Goal: Information Seeking & Learning: Learn about a topic

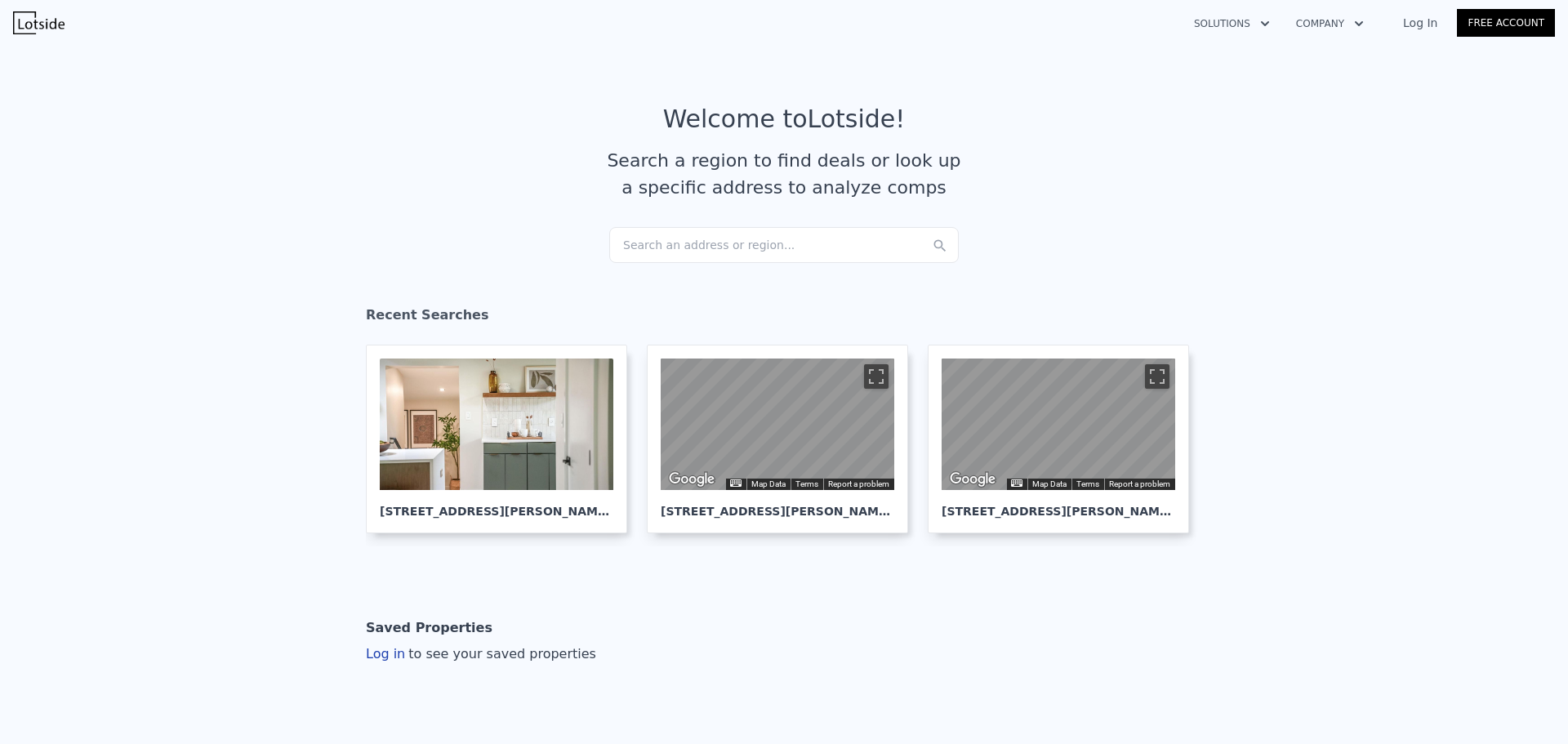
click at [726, 248] on div "Search an address or region..." at bounding box center [784, 244] width 349 height 36
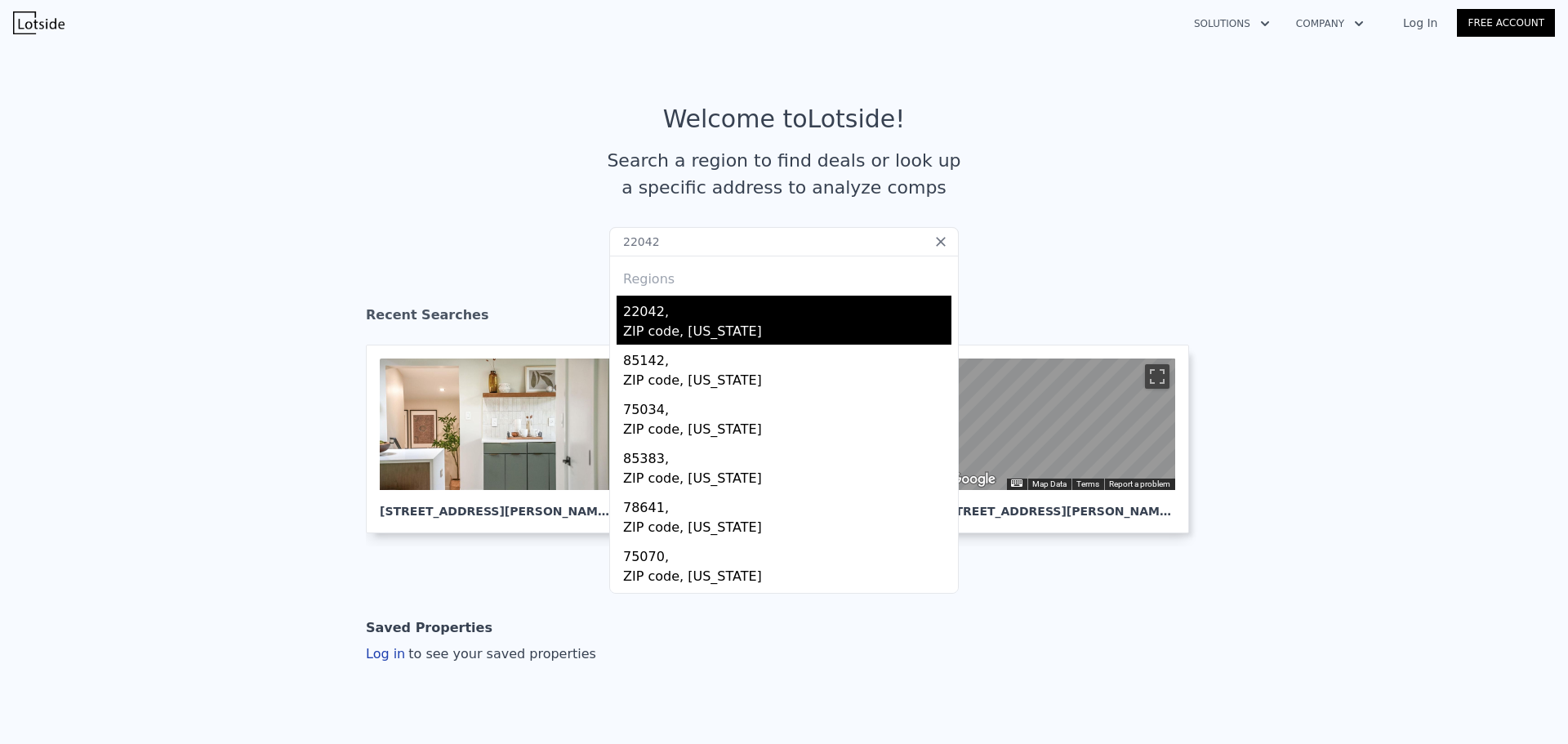
type input "22042"
click at [691, 316] on div "22042," at bounding box center [787, 308] width 328 height 26
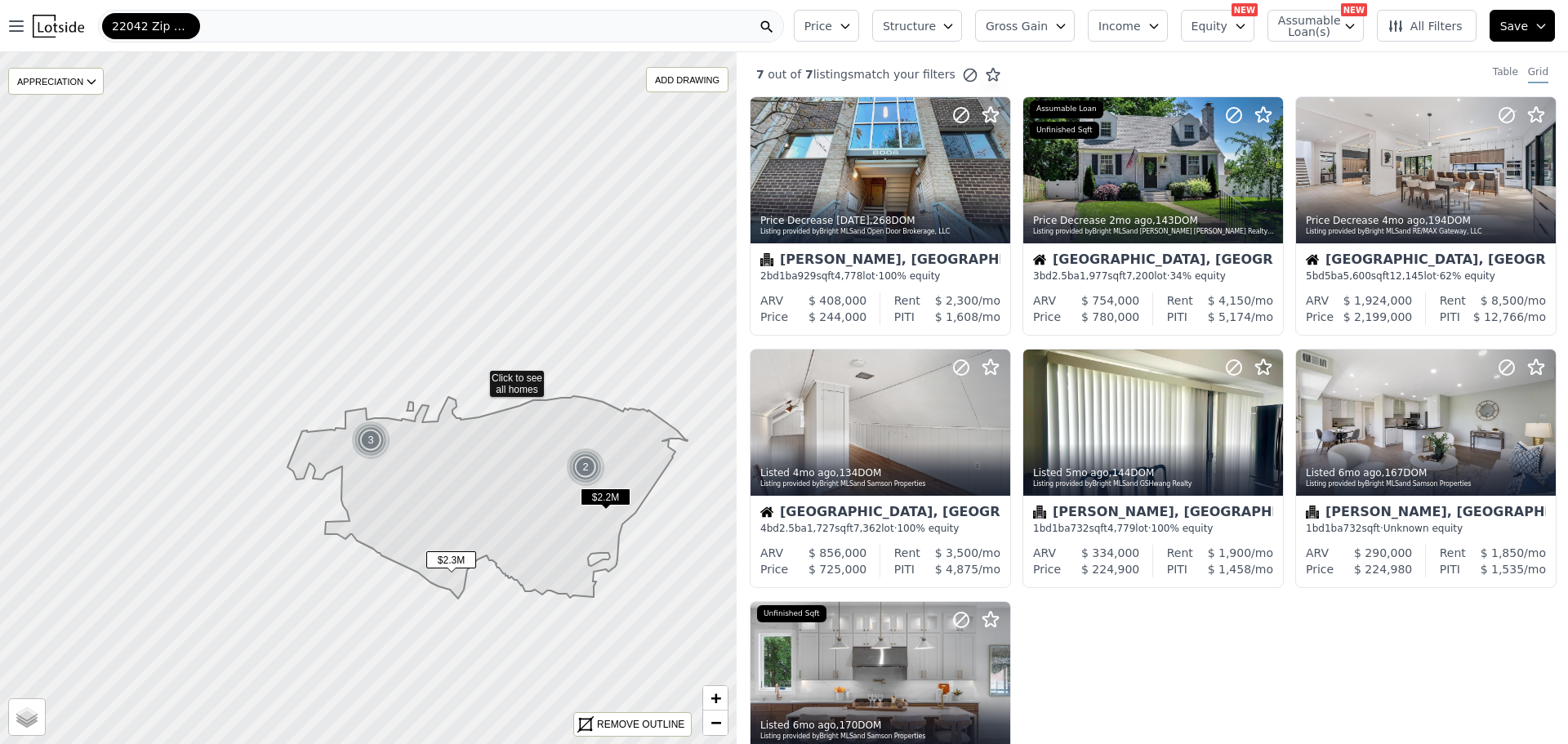
drag, startPoint x: 374, startPoint y: 271, endPoint x: 476, endPoint y: 374, distance: 145.0
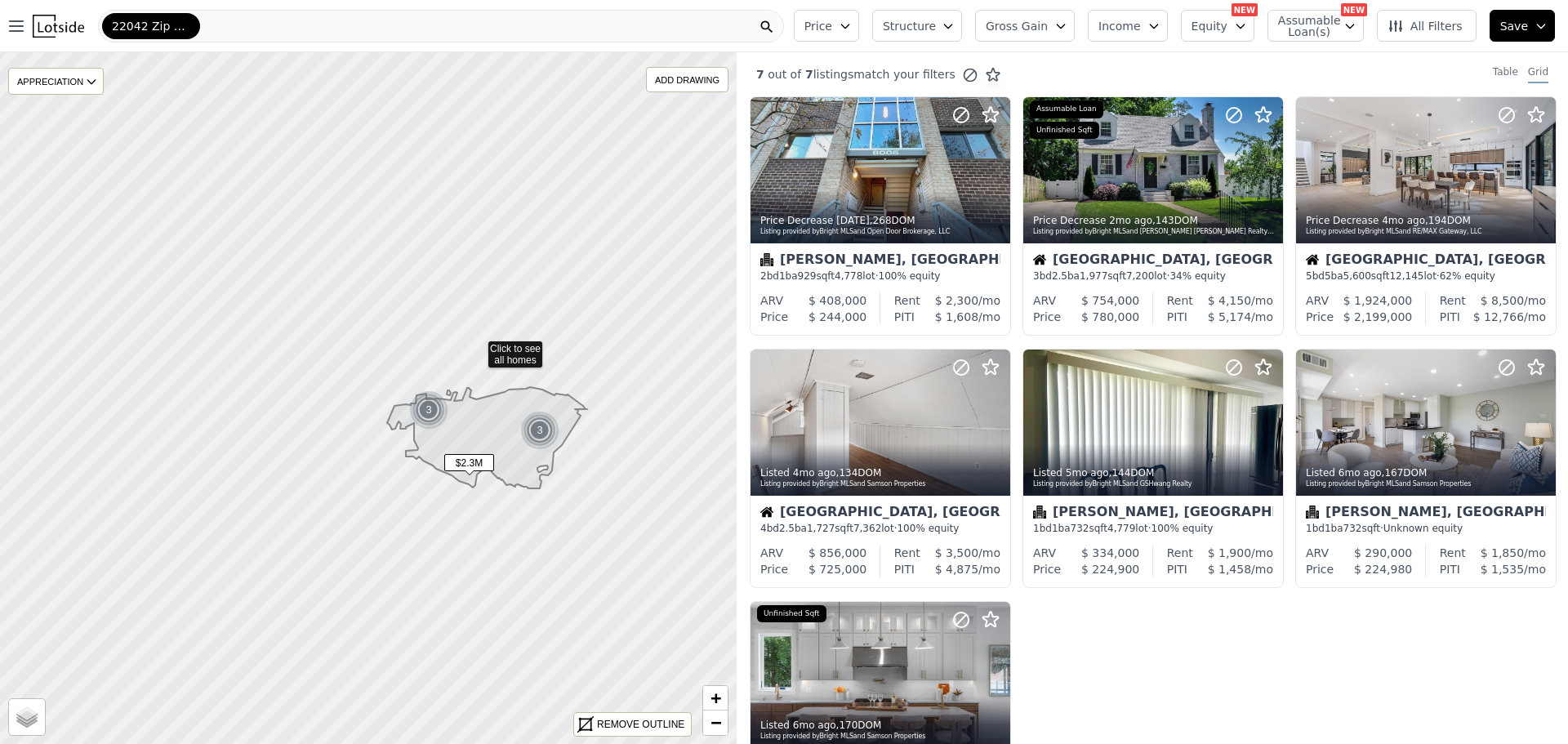
drag, startPoint x: 474, startPoint y: 329, endPoint x: 476, endPoint y: 345, distance: 16.1
click at [590, 728] on icon at bounding box center [585, 725] width 14 height 14
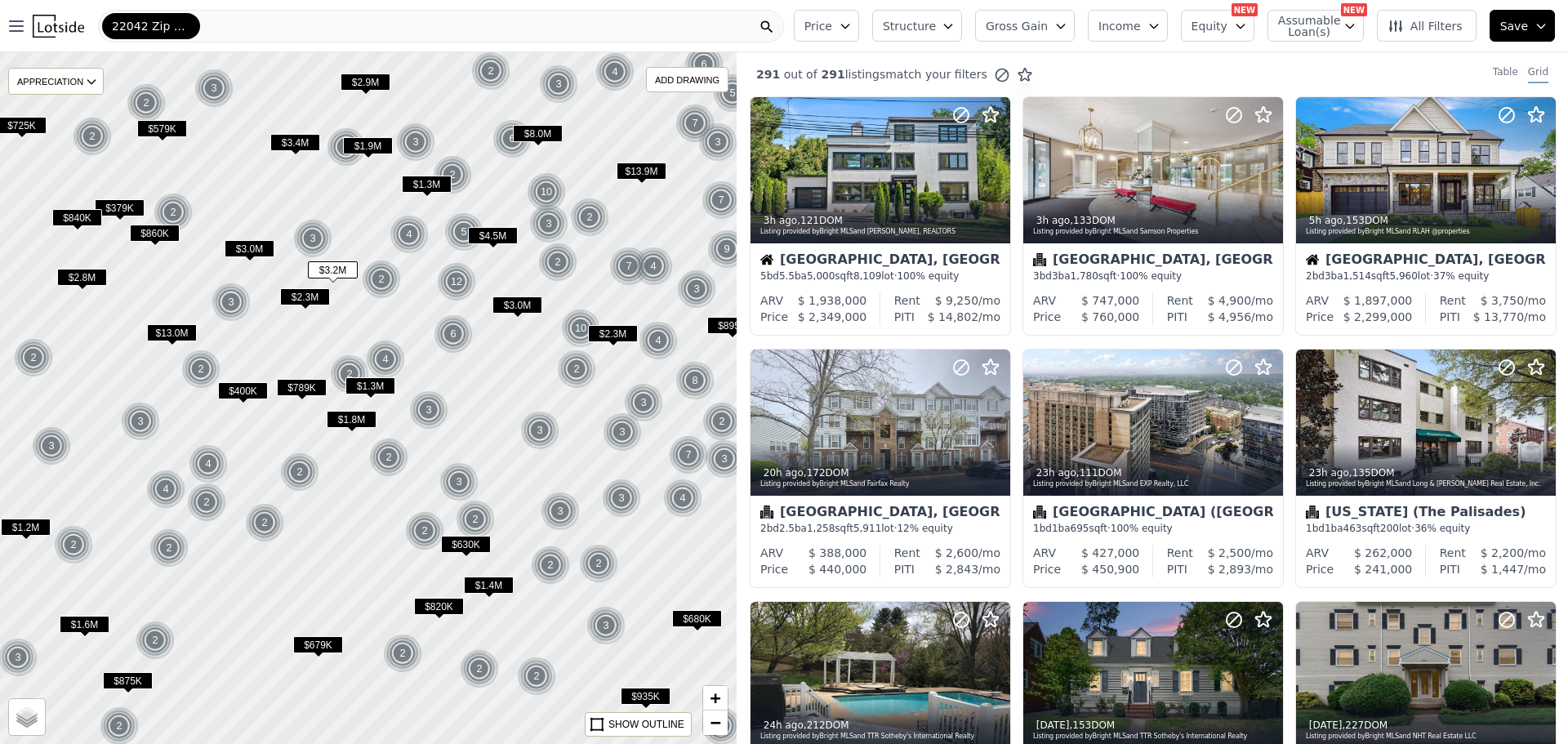
click at [859, 23] on button "Price" at bounding box center [826, 25] width 65 height 32
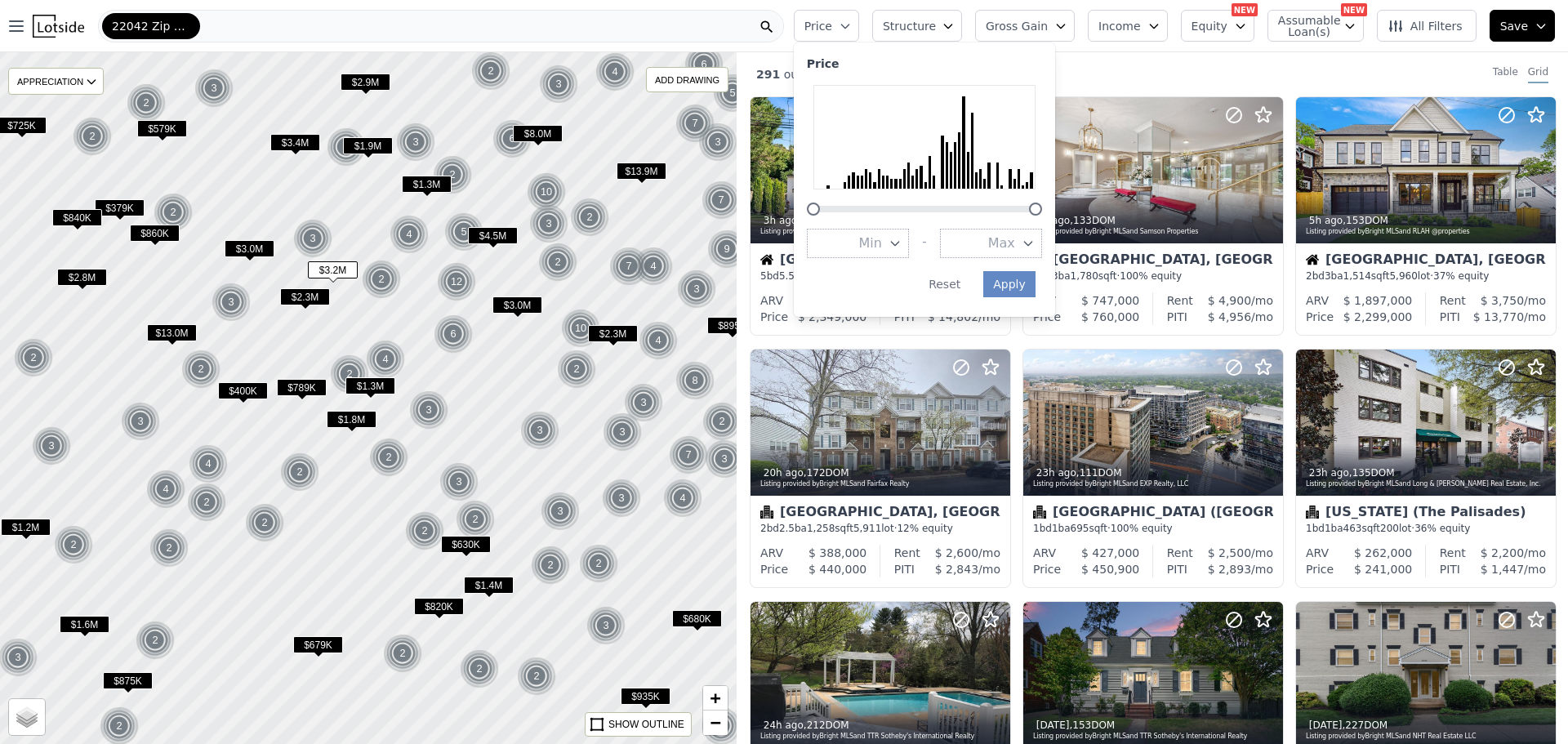
click at [1015, 244] on span "Max" at bounding box center [1001, 243] width 27 height 19
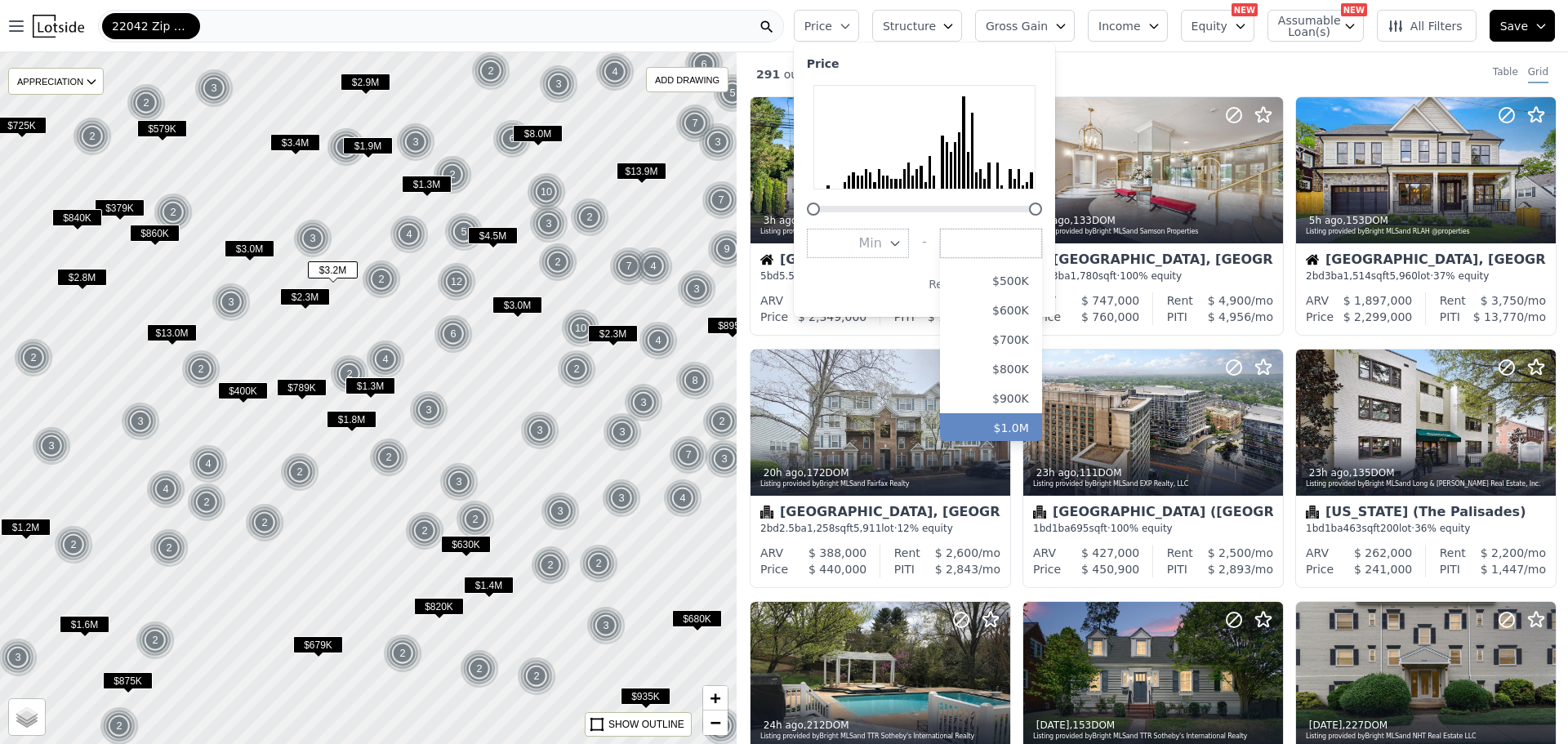
scroll to position [163, 0]
click at [1029, 342] on button "$800K" at bounding box center [991, 344] width 102 height 29
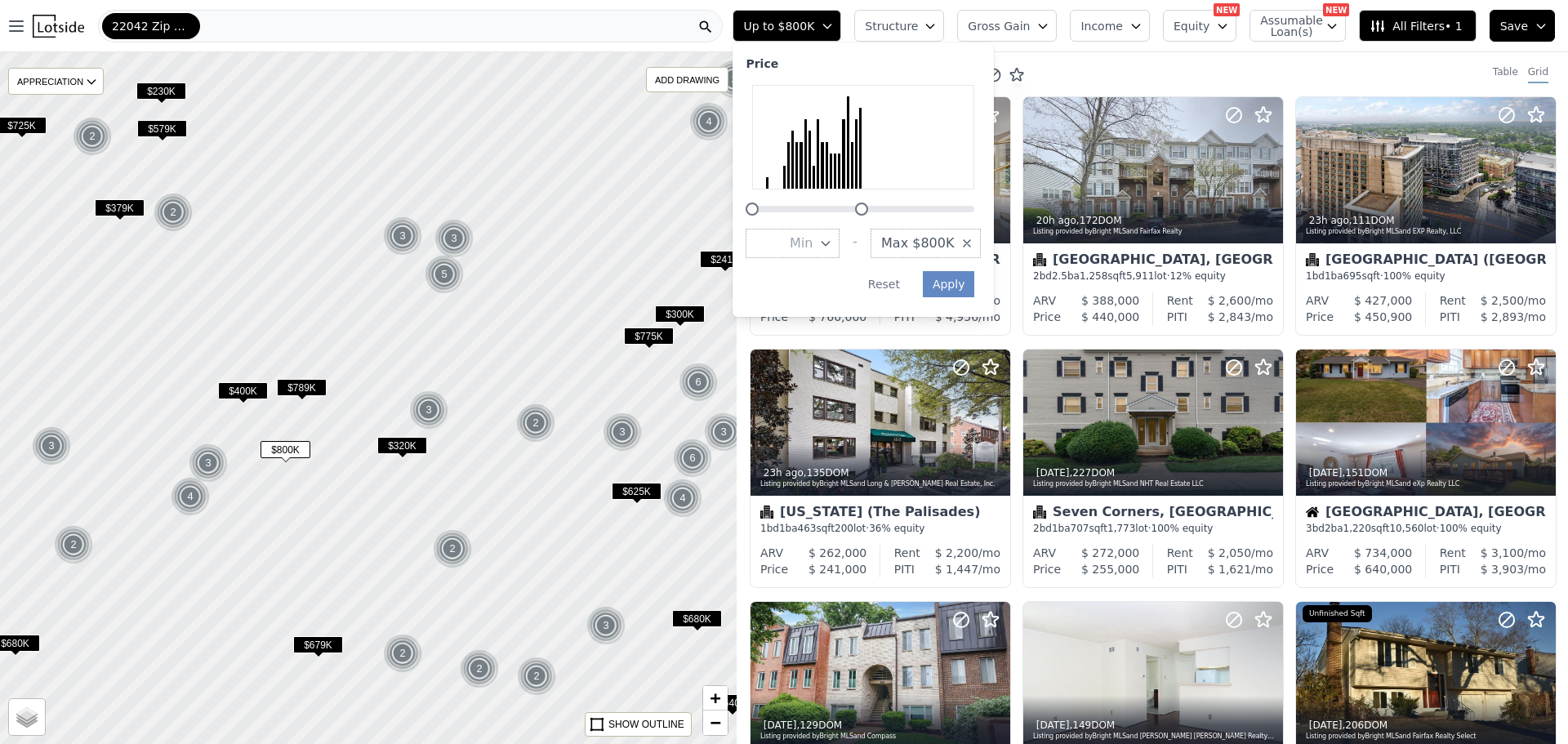
click at [812, 239] on span "Min" at bounding box center [801, 243] width 23 height 19
click at [839, 379] on button "$400K" at bounding box center [792, 390] width 94 height 29
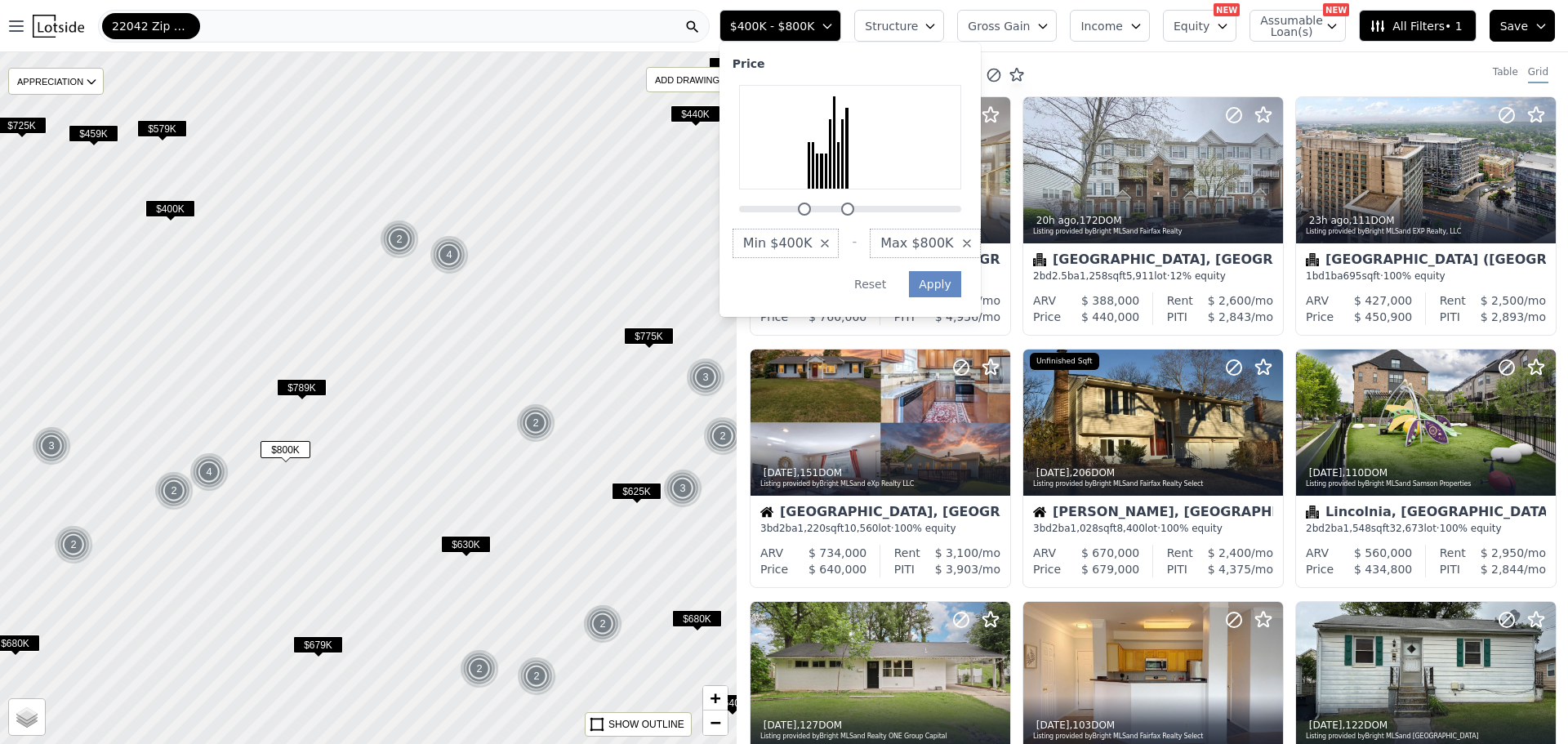
click at [812, 243] on span "Min $400K" at bounding box center [778, 243] width 70 height 19
click at [827, 363] on button "$300K" at bounding box center [779, 361] width 94 height 29
click at [917, 33] on span "Structure" at bounding box center [891, 26] width 52 height 16
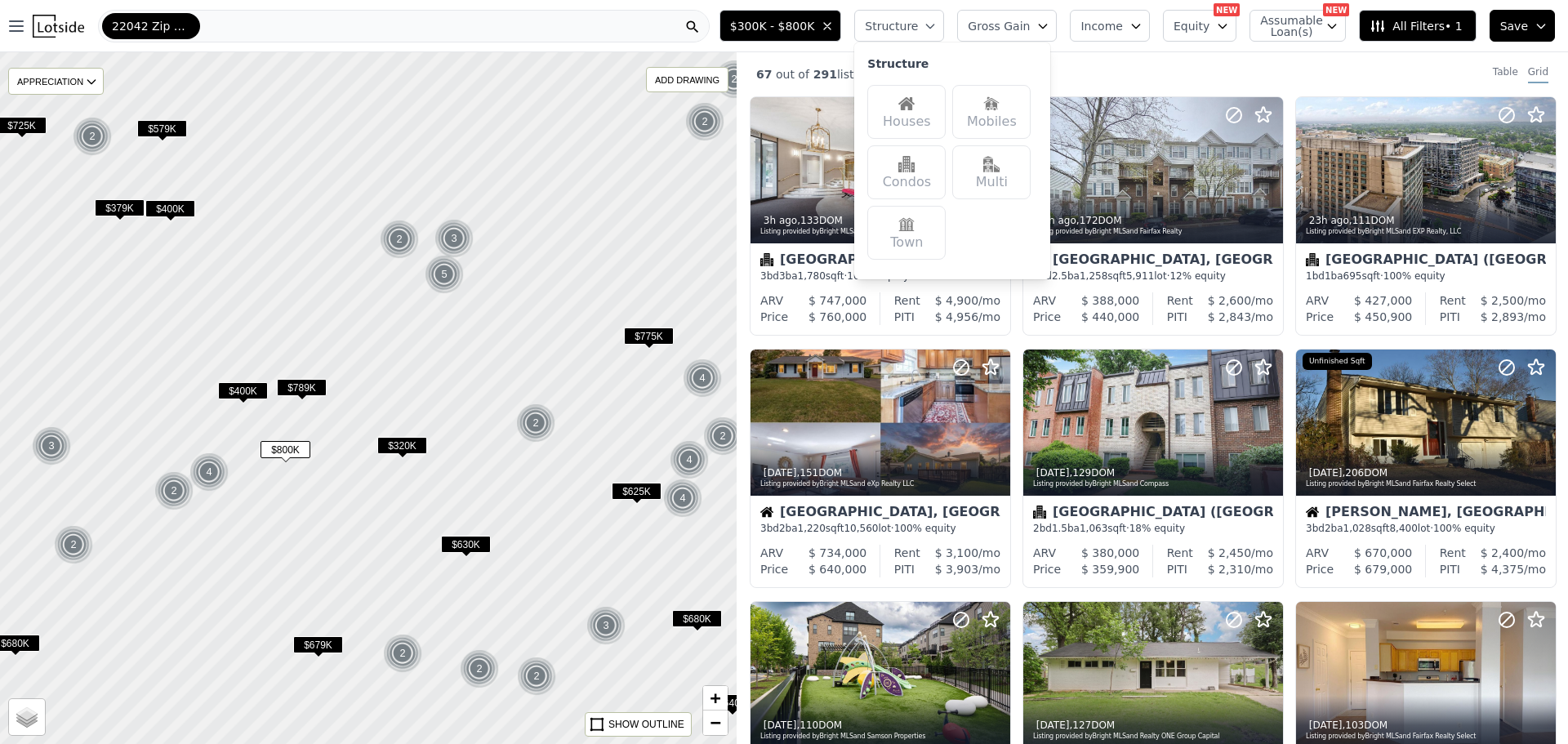
click at [915, 102] on img at bounding box center [906, 103] width 16 height 16
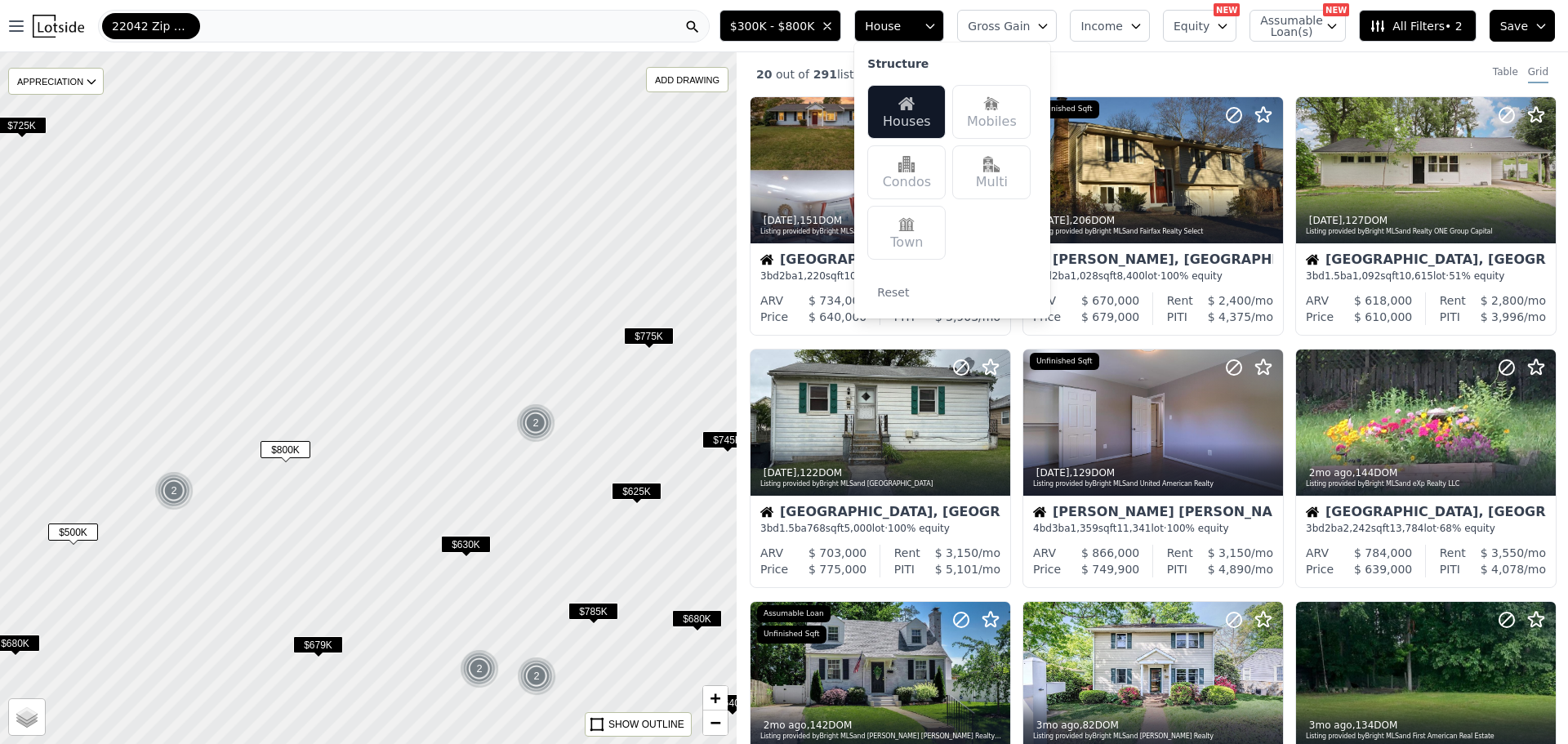
click at [1311, 69] on div "20 out of 291 listings match your filters Table Grid" at bounding box center [1152, 74] width 832 height 44
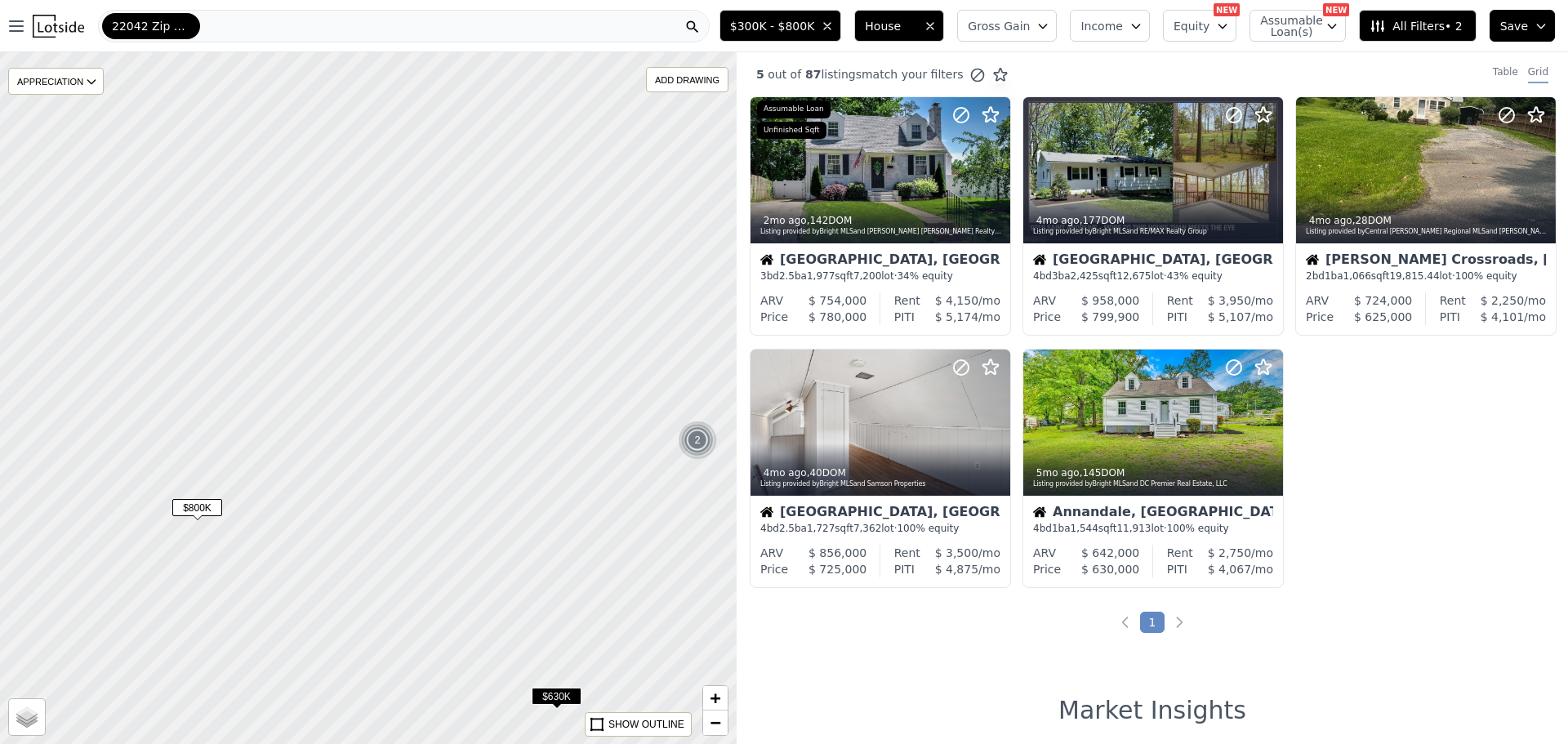
drag, startPoint x: 525, startPoint y: 444, endPoint x: 675, endPoint y: 497, distance: 159.1
click at [694, 493] on div at bounding box center [368, 397] width 884 height 829
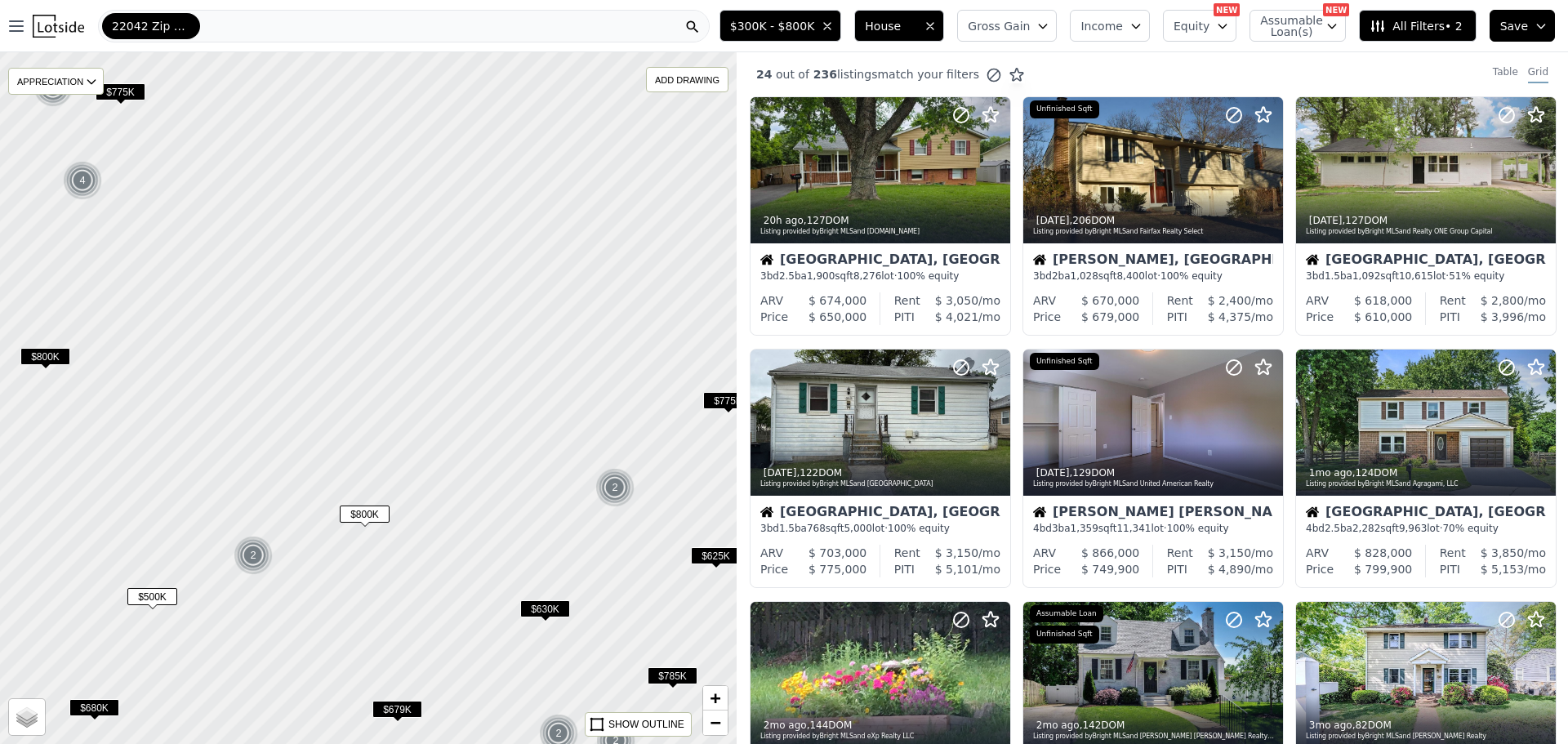
drag, startPoint x: 510, startPoint y: 456, endPoint x: 505, endPoint y: 480, distance: 24.5
click at [505, 480] on div at bounding box center [368, 397] width 884 height 829
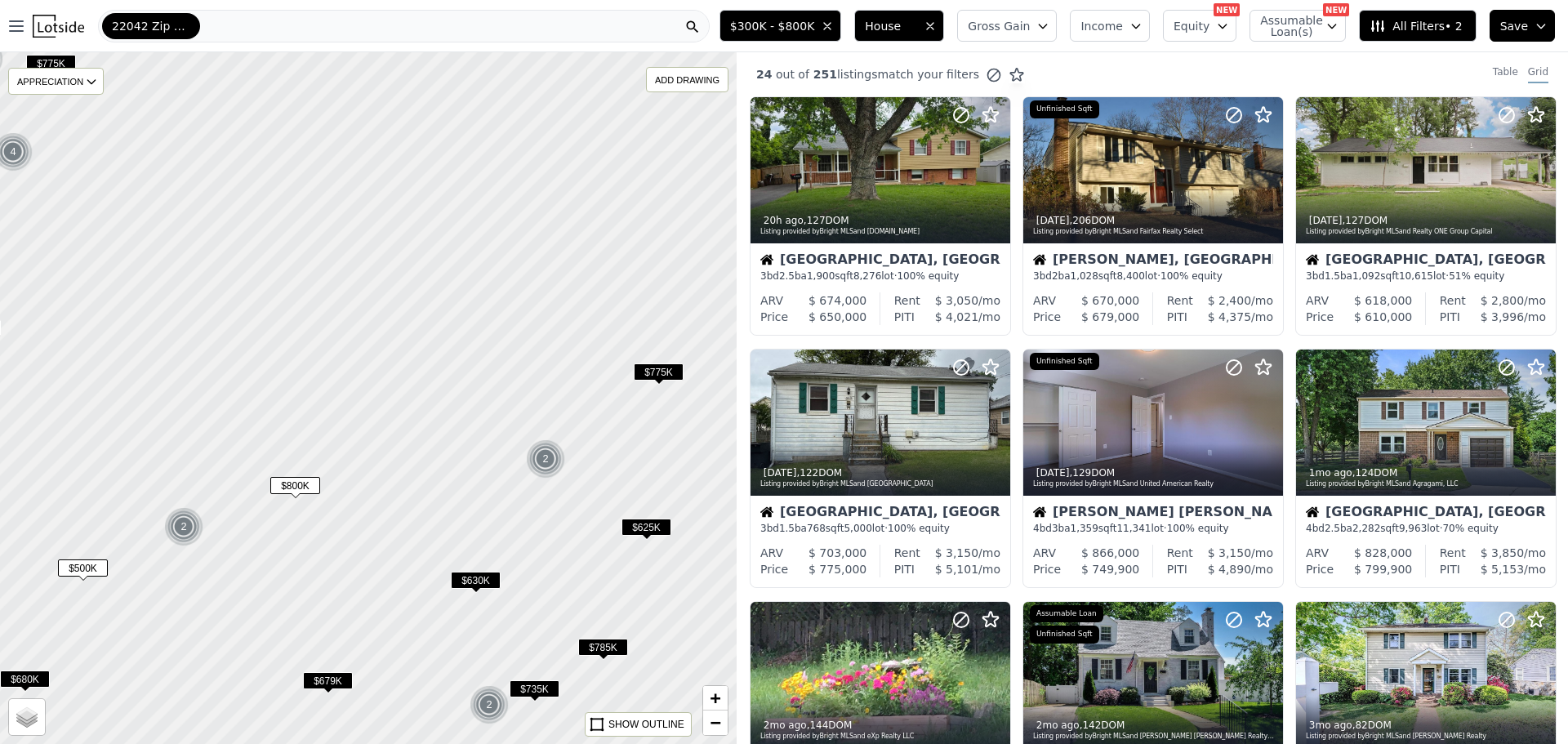
drag, startPoint x: 526, startPoint y: 426, endPoint x: 456, endPoint y: 398, distance: 75.4
click at [456, 398] on div at bounding box center [368, 397] width 884 height 829
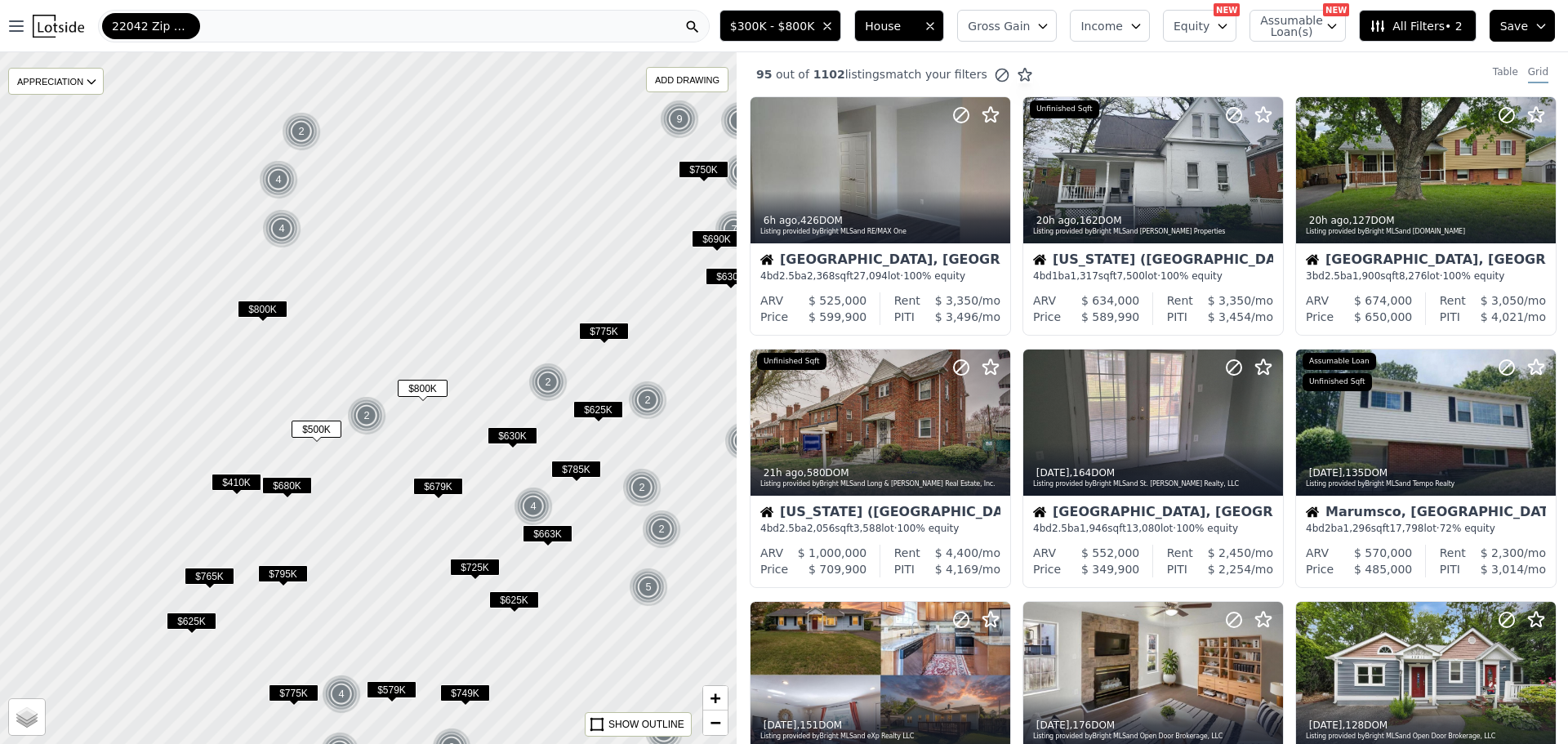
drag, startPoint x: 509, startPoint y: 254, endPoint x: 520, endPoint y: 288, distance: 35.7
click at [519, 291] on div at bounding box center [368, 398] width 884 height 829
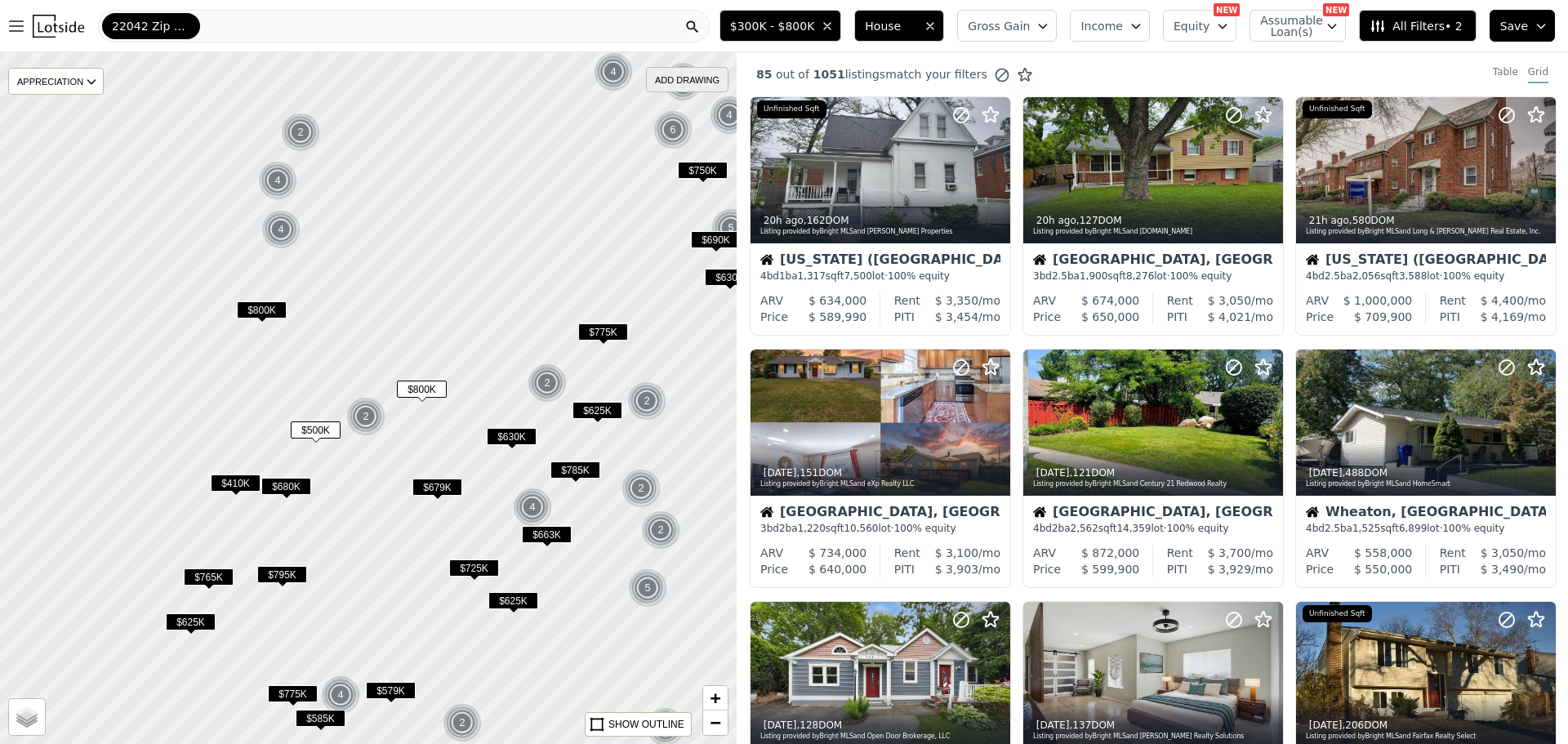
click at [670, 91] on div "ADD DRAWING" at bounding box center [687, 80] width 82 height 25
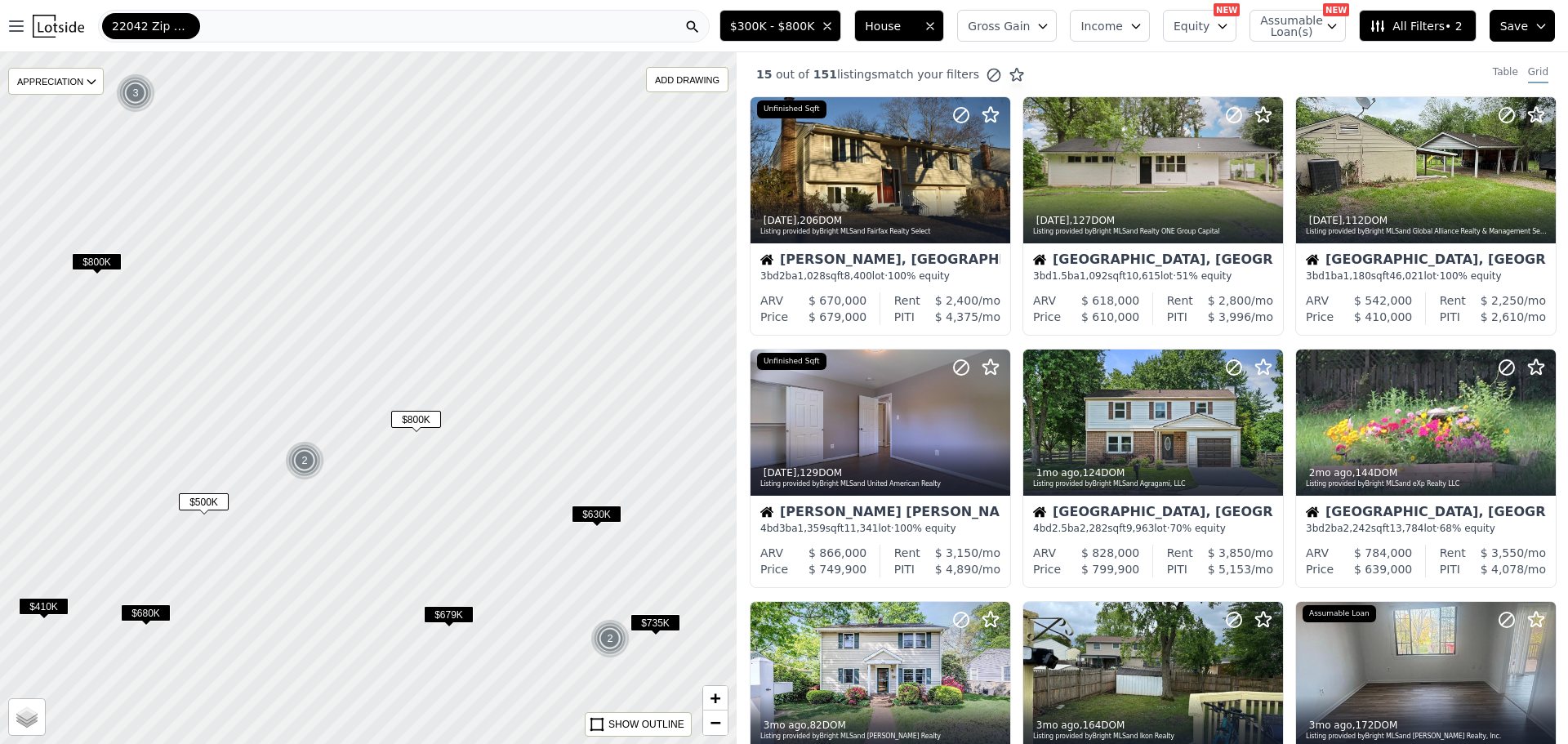
drag, startPoint x: 556, startPoint y: 431, endPoint x: 475, endPoint y: 455, distance: 84.5
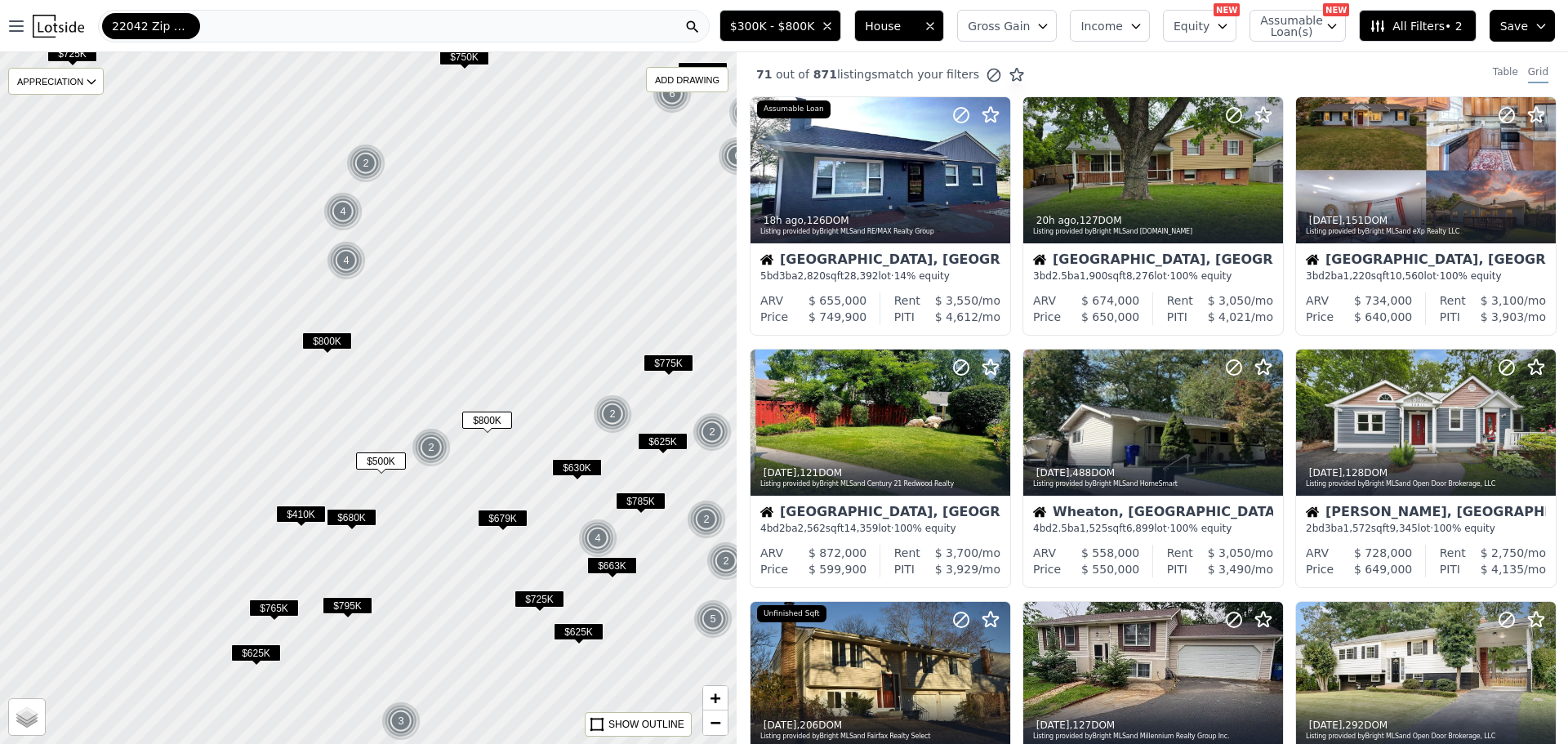
drag, startPoint x: 486, startPoint y: 375, endPoint x: 521, endPoint y: 364, distance: 36.7
click at [521, 364] on div at bounding box center [368, 397] width 884 height 829
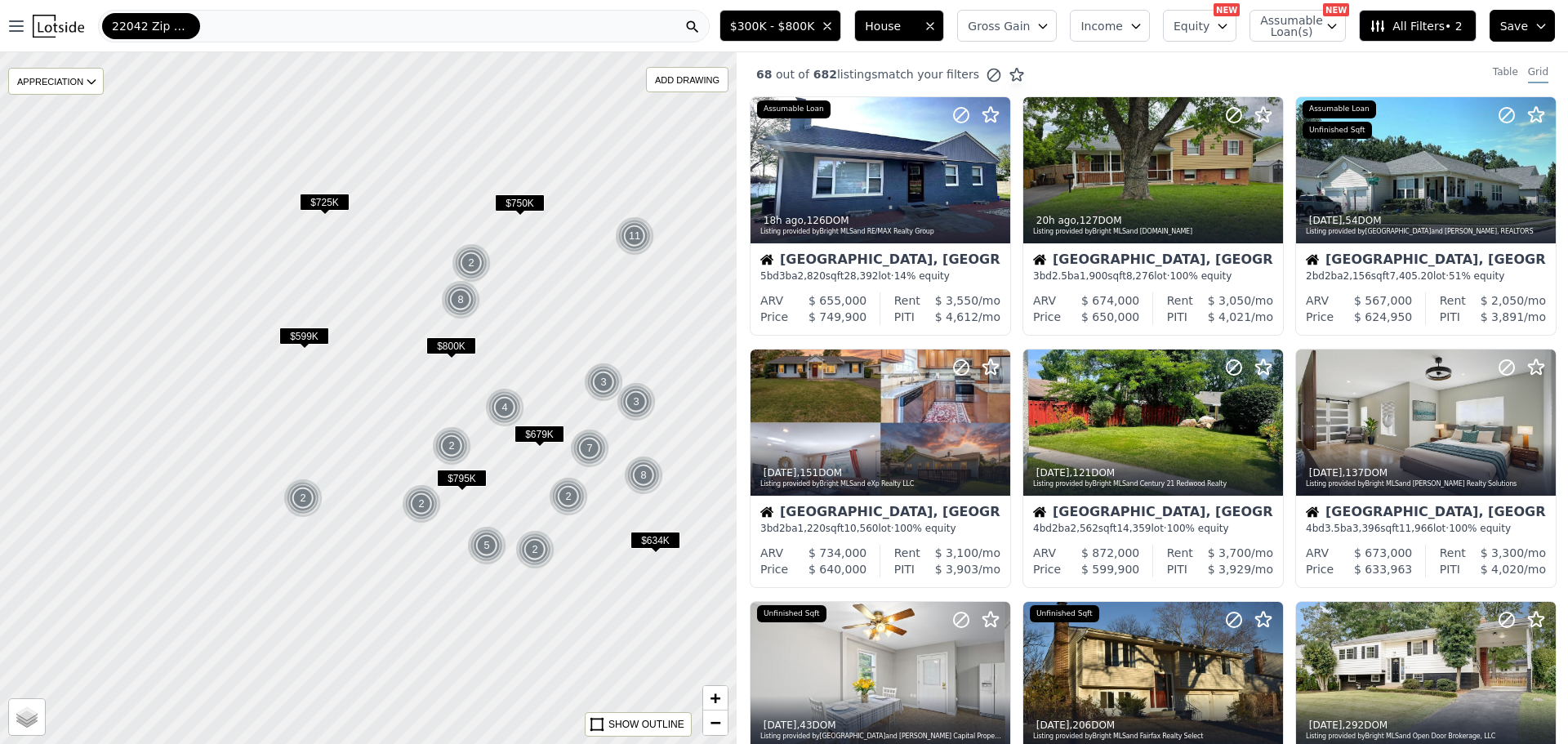
drag, startPoint x: 569, startPoint y: 352, endPoint x: 531, endPoint y: 367, distance: 40.9
click at [527, 367] on div at bounding box center [368, 397] width 884 height 829
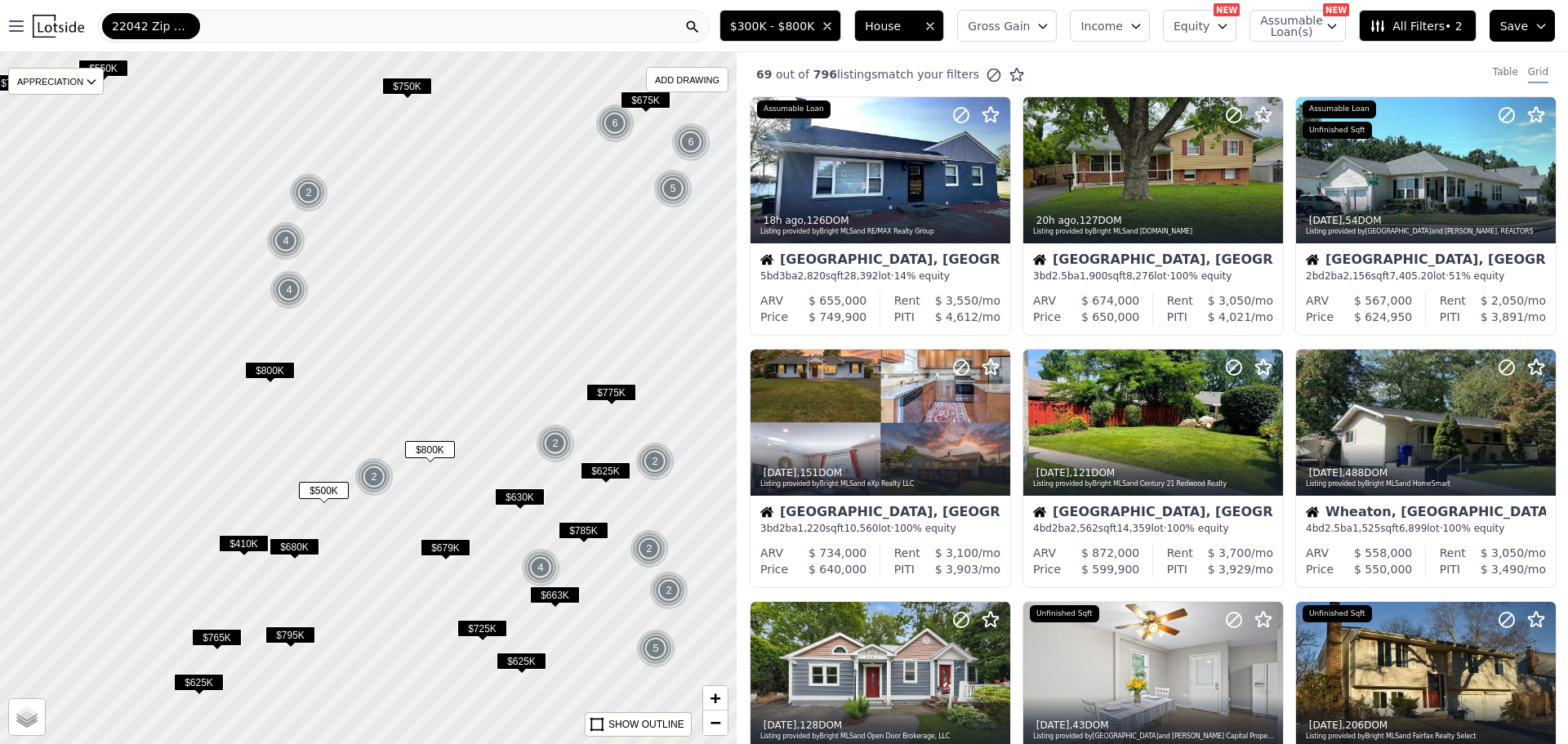
drag, startPoint x: 522, startPoint y: 385, endPoint x: 491, endPoint y: 389, distance: 31.3
click at [491, 389] on div at bounding box center [368, 397] width 884 height 829
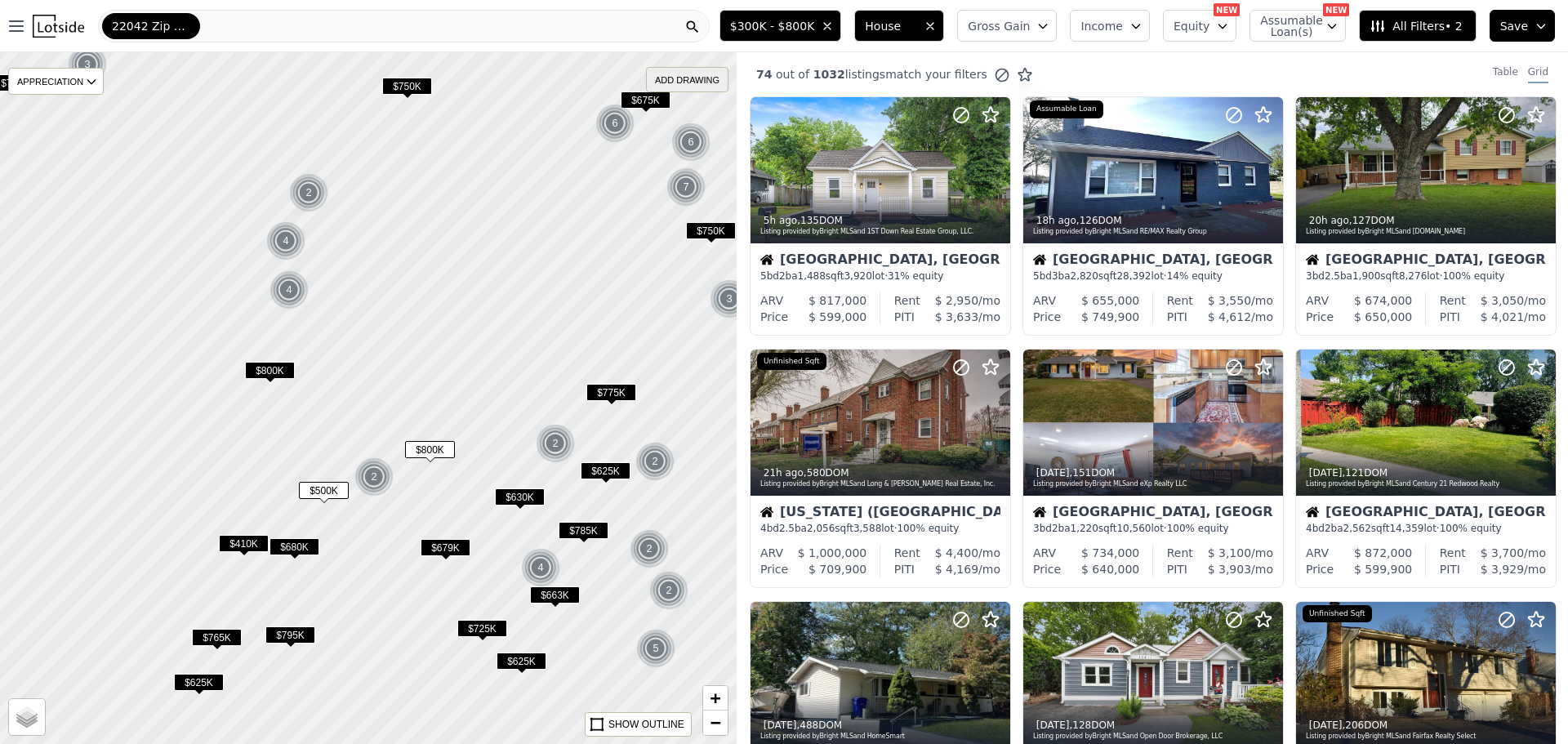
click at [701, 78] on div "ADD DRAWING" at bounding box center [687, 80] width 81 height 23
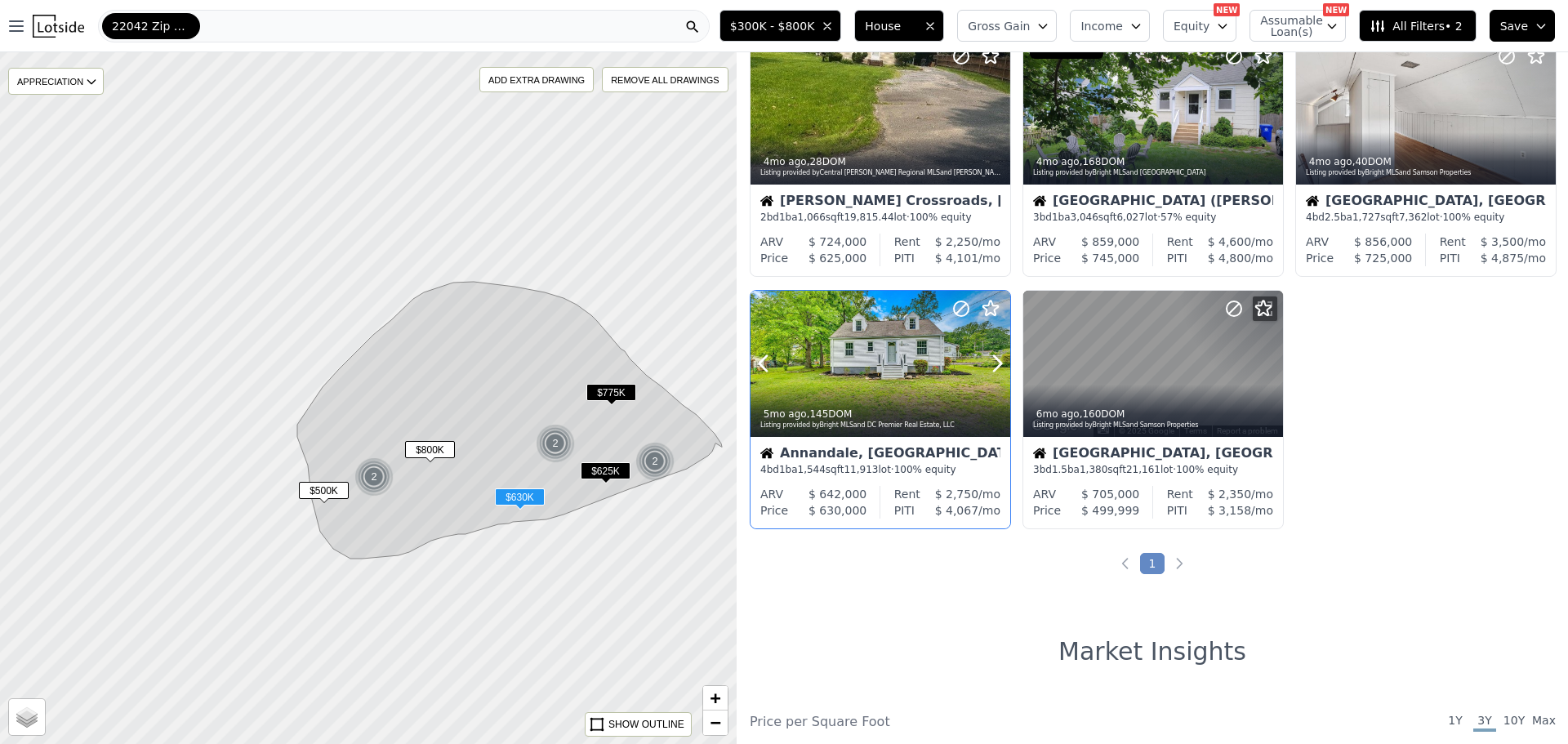
scroll to position [571, 0]
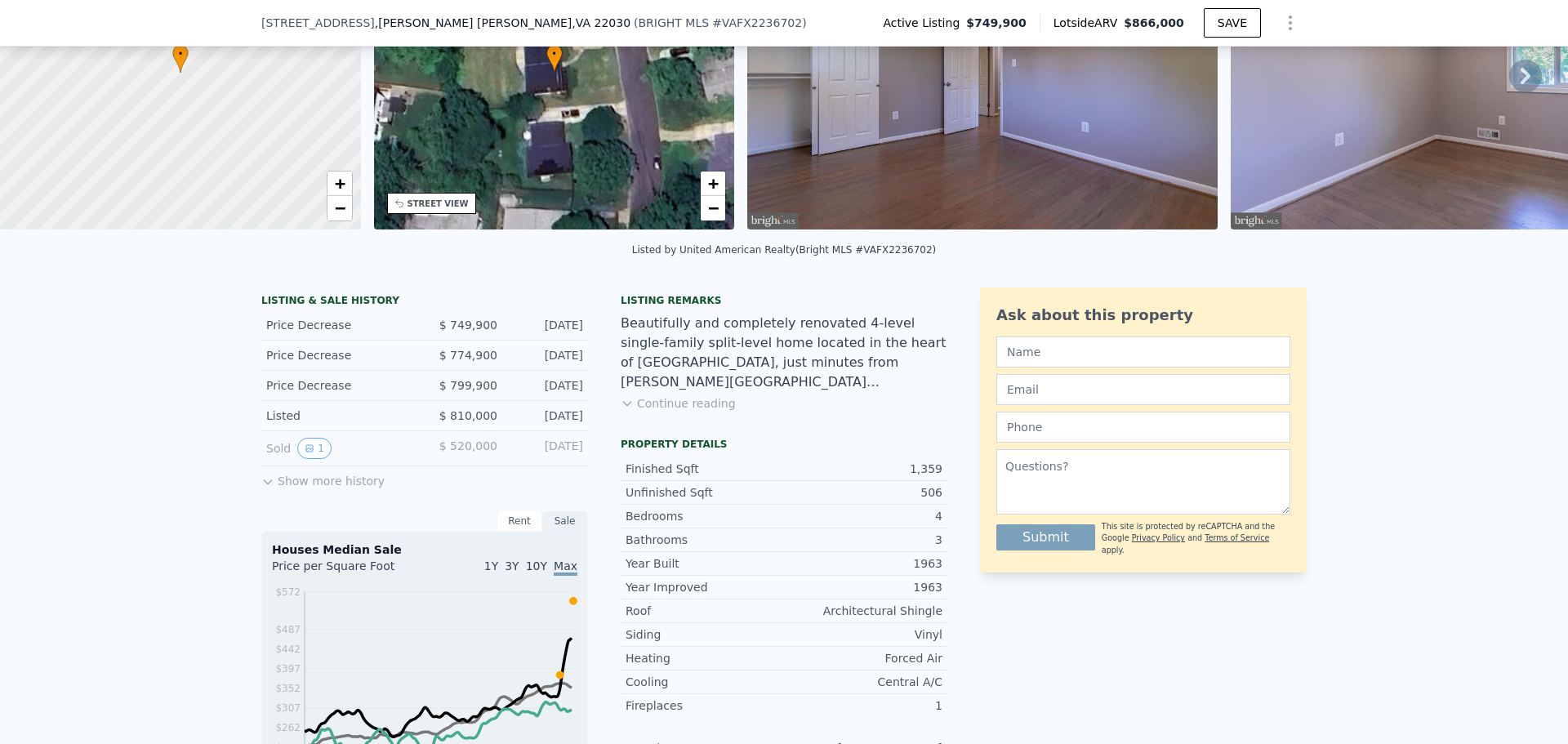
scroll to position [6, 0]
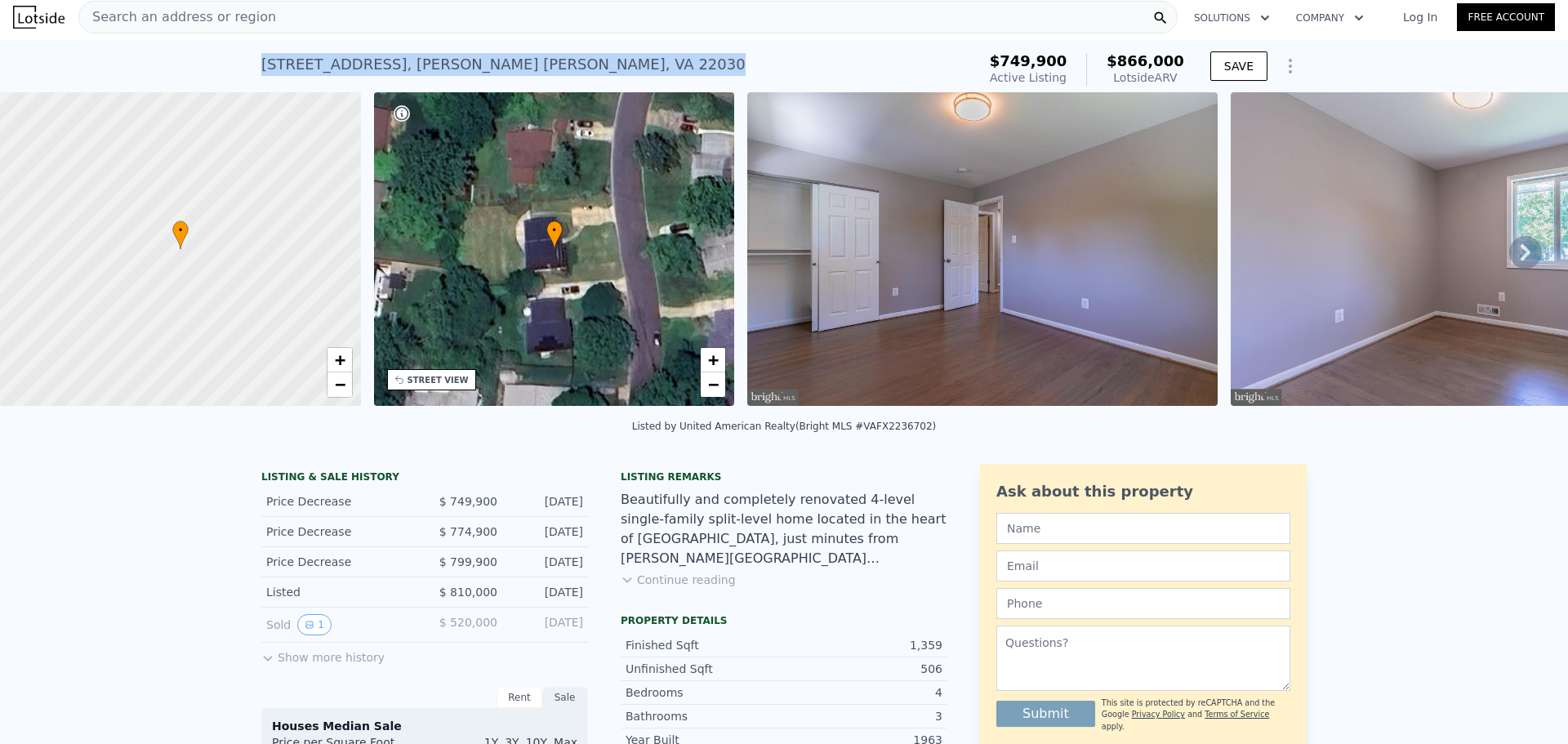
drag, startPoint x: 254, startPoint y: 69, endPoint x: 570, endPoint y: 66, distance: 316.0
click at [570, 66] on div "[STREET_ADDRESS][PERSON_NAME][PERSON_NAME] Active at $749,900 (~ARV $866k ) $74…" at bounding box center [784, 66] width 1568 height 52
click at [325, 18] on div "Search an address or region" at bounding box center [628, 17] width 1099 height 33
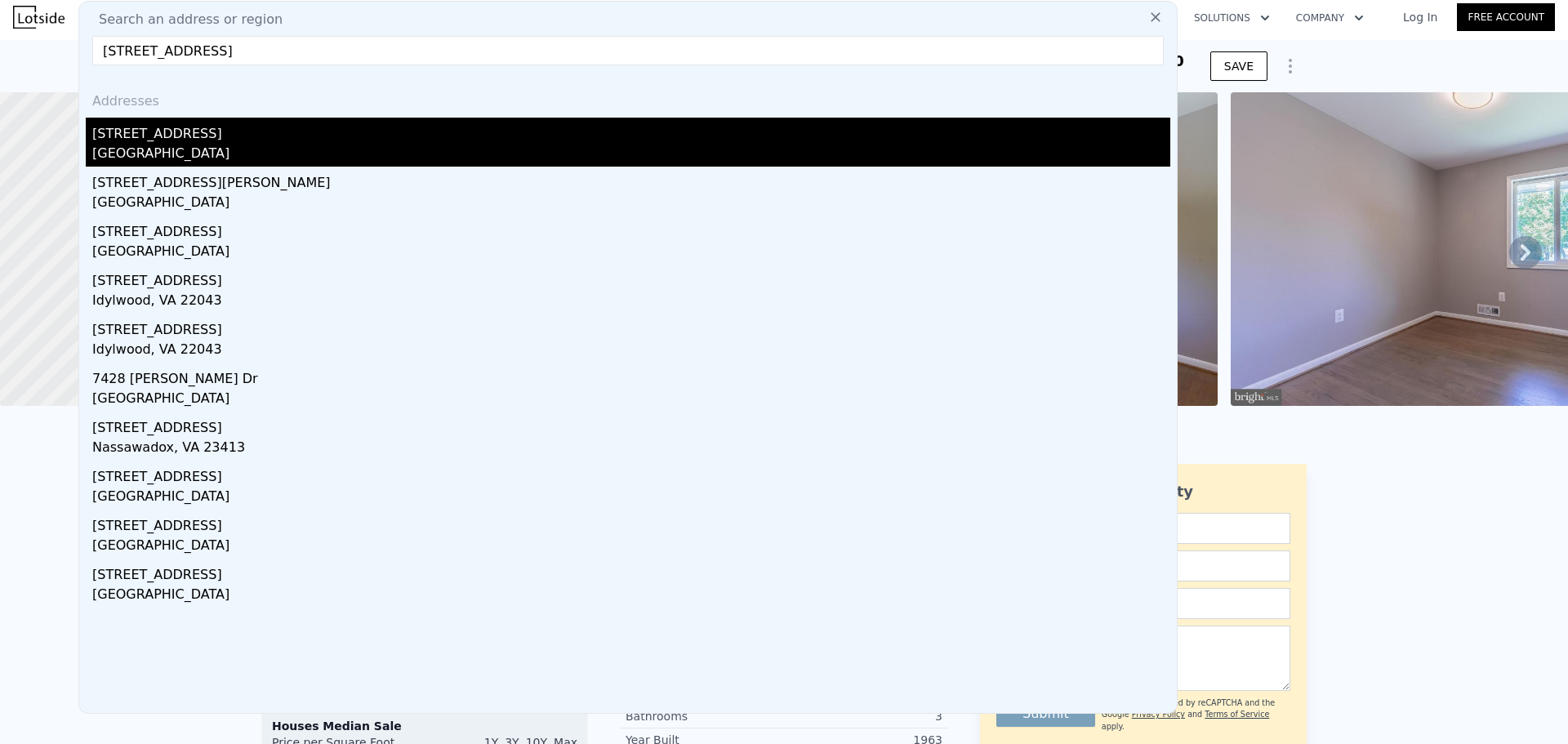
type input "[STREET_ADDRESS]"
click at [197, 131] on div "[STREET_ADDRESS]" at bounding box center [631, 130] width 1078 height 26
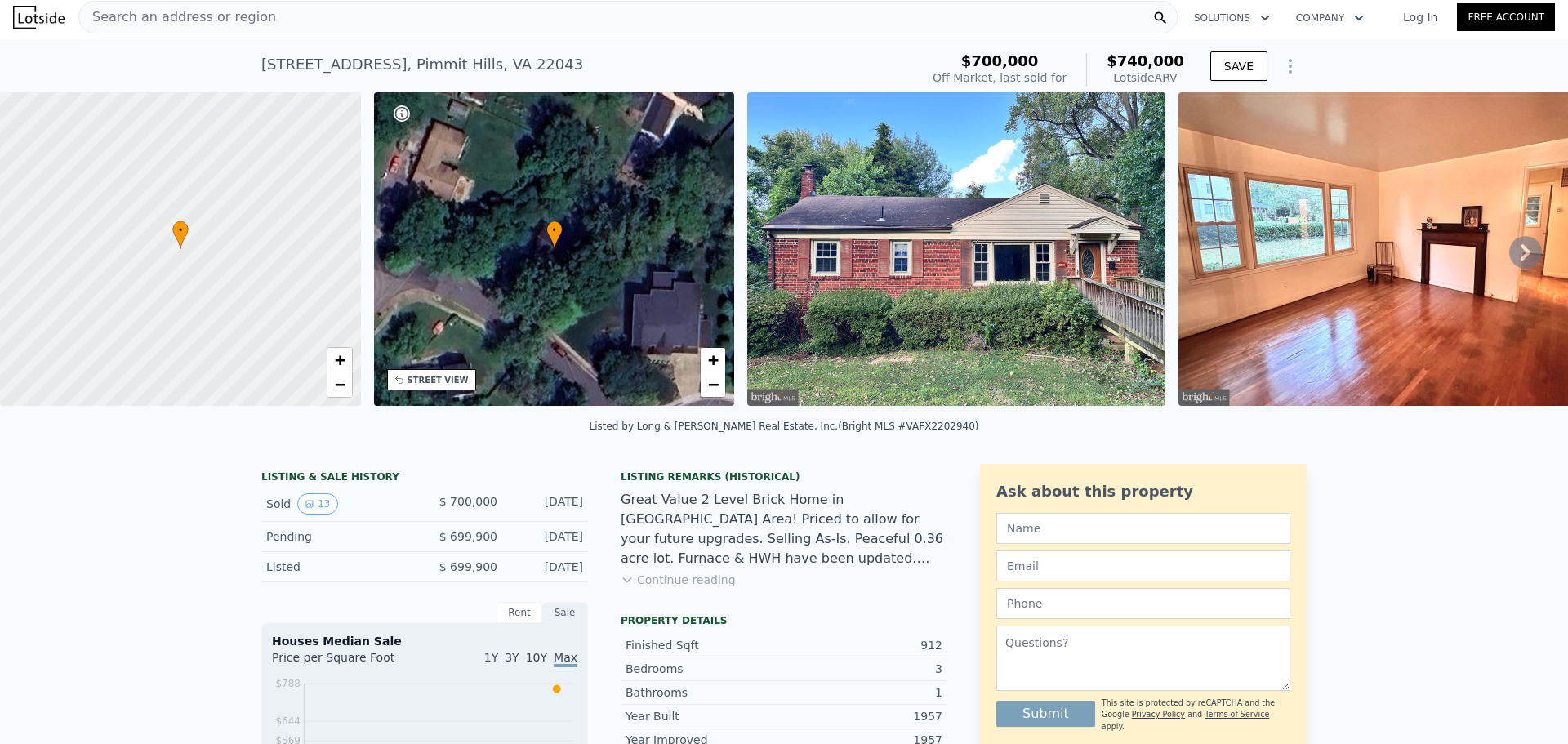
click at [1522, 256] on icon at bounding box center [1525, 252] width 33 height 33
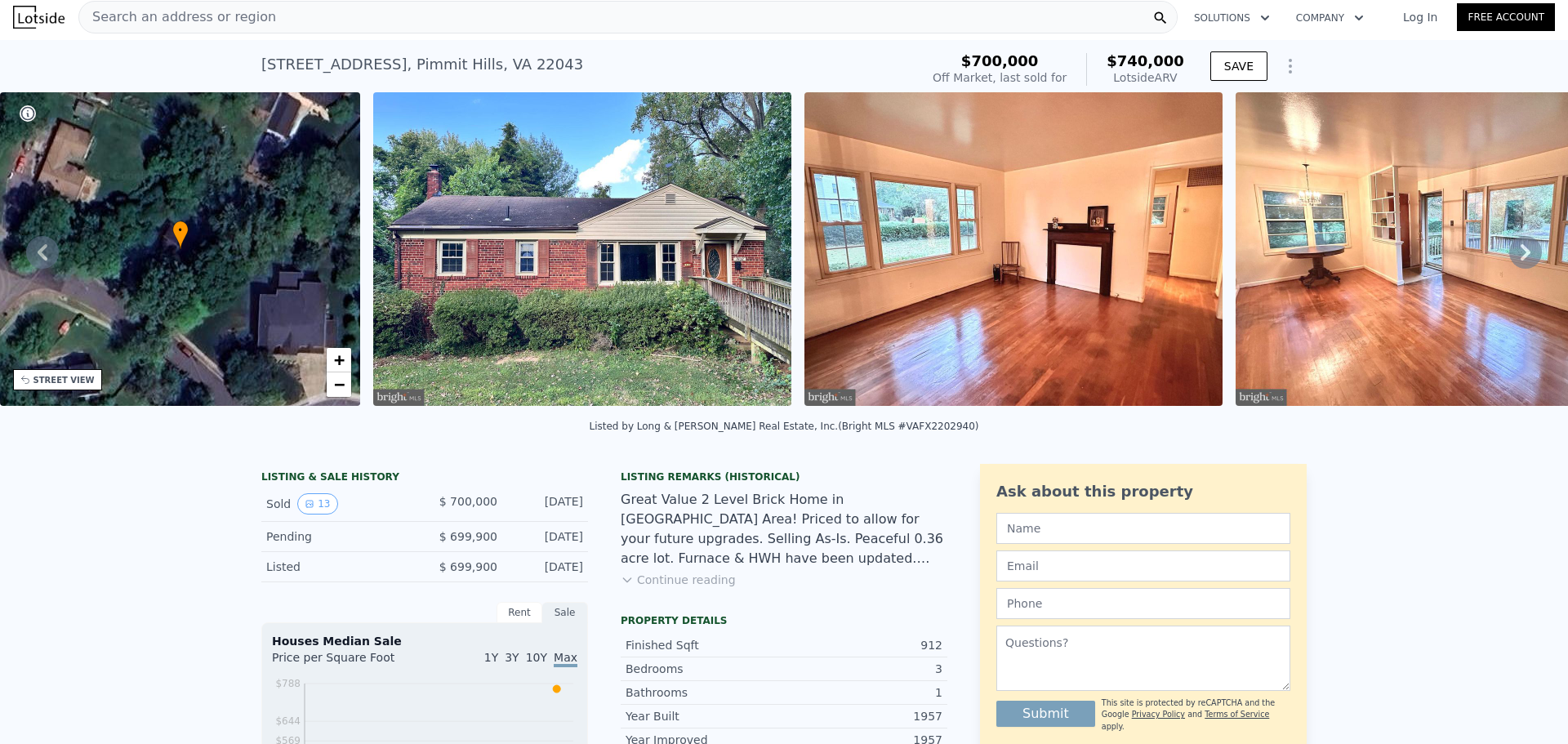
click at [1520, 260] on icon at bounding box center [1525, 252] width 10 height 16
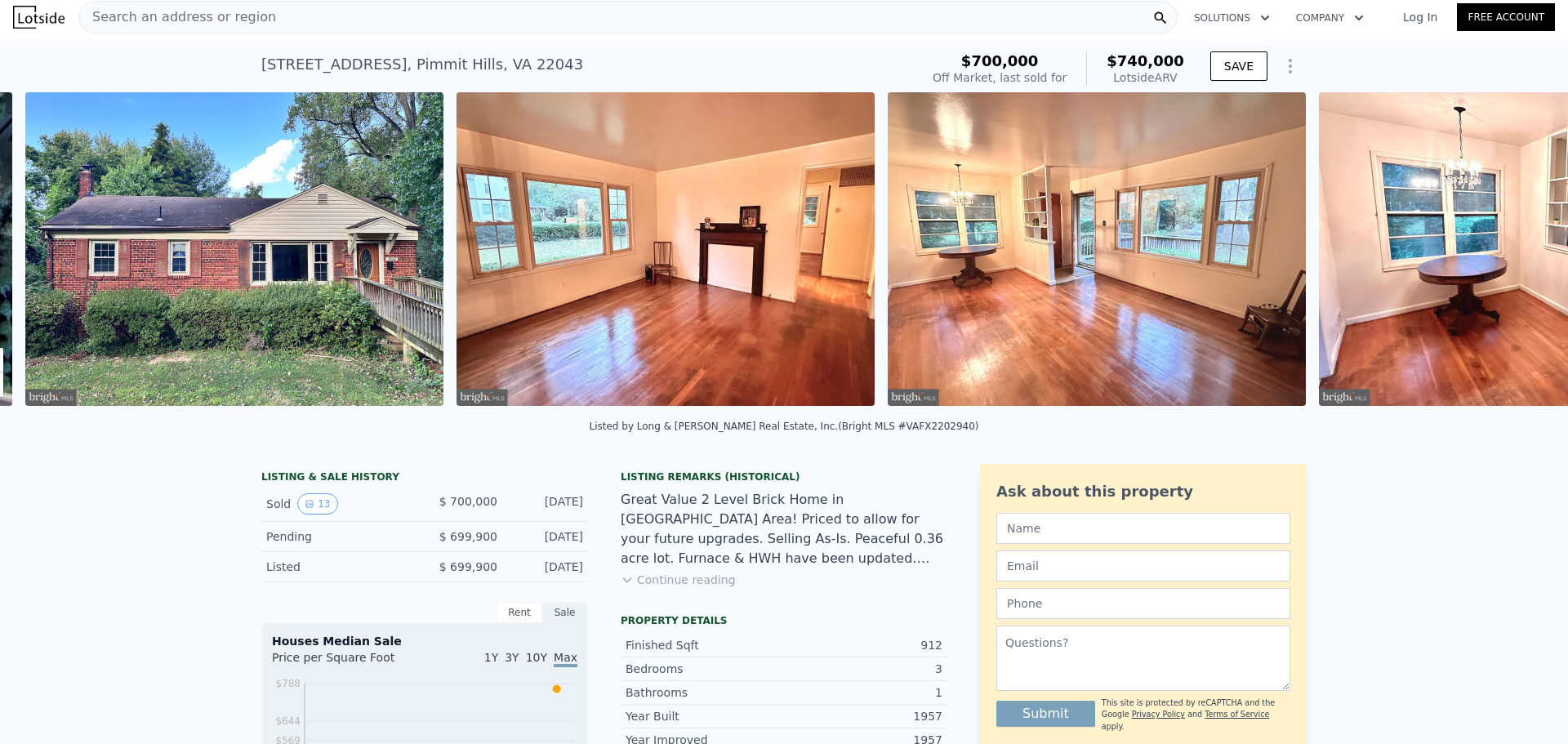
scroll to position [0, 747]
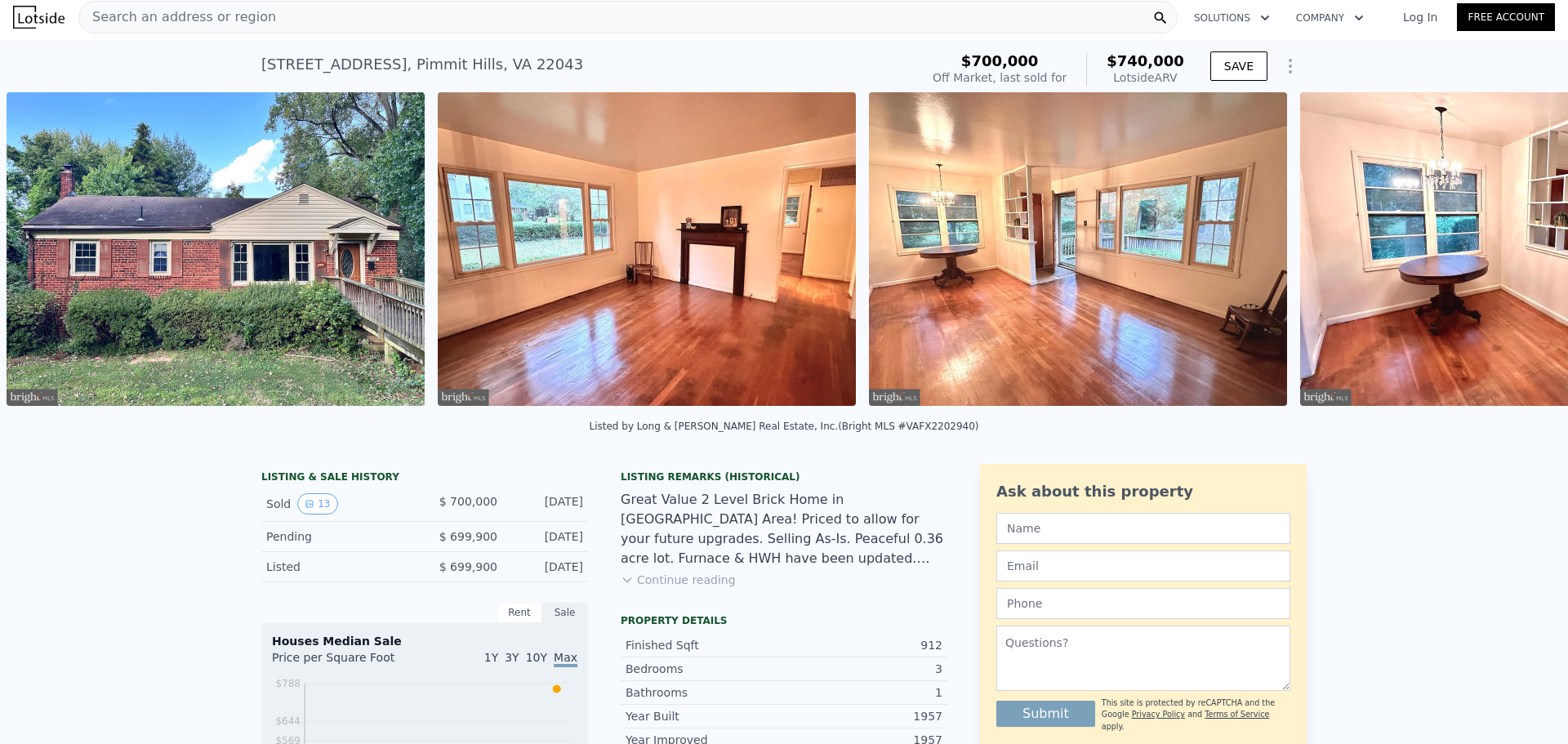
click at [1517, 260] on img at bounding box center [1509, 248] width 418 height 313
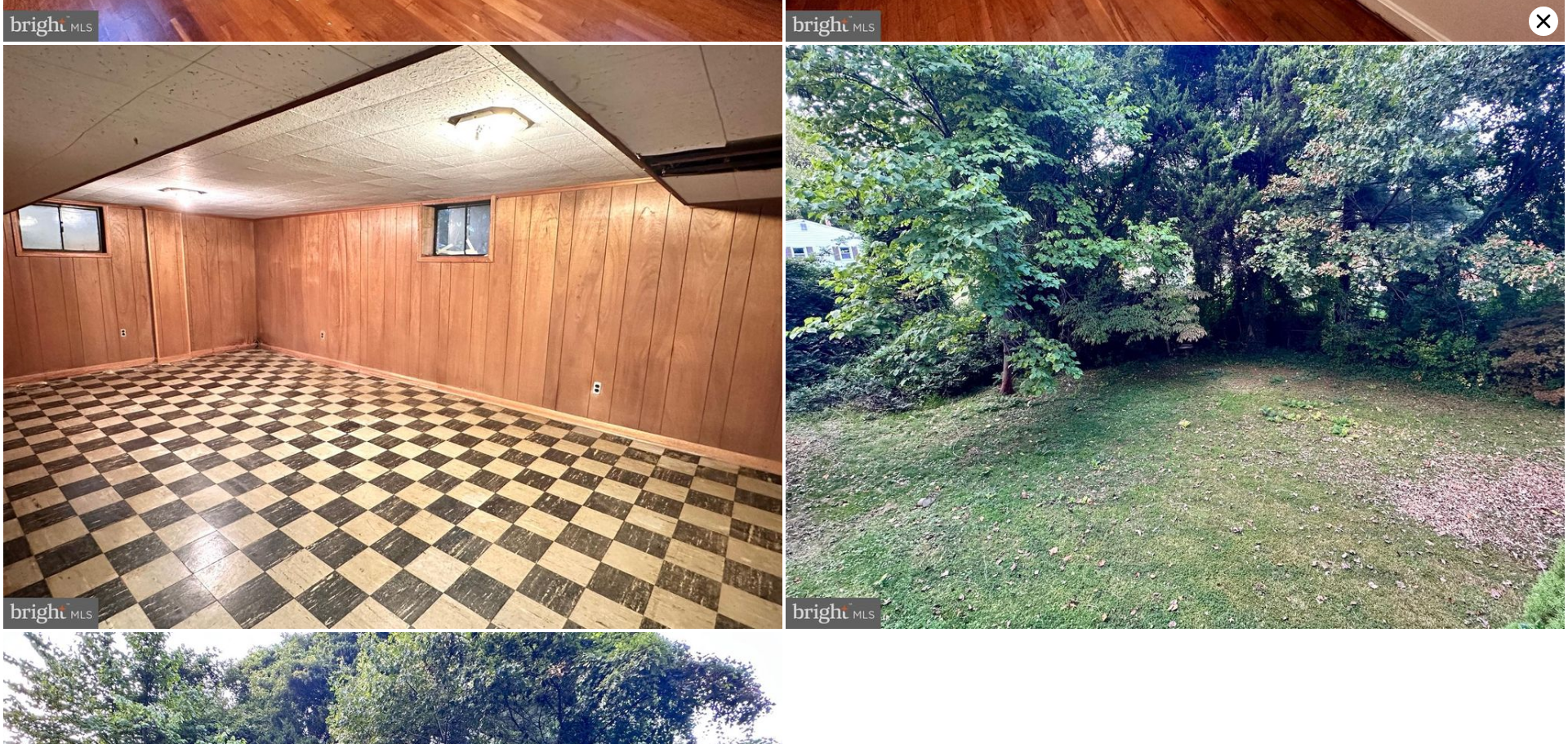
scroll to position [2914, 0]
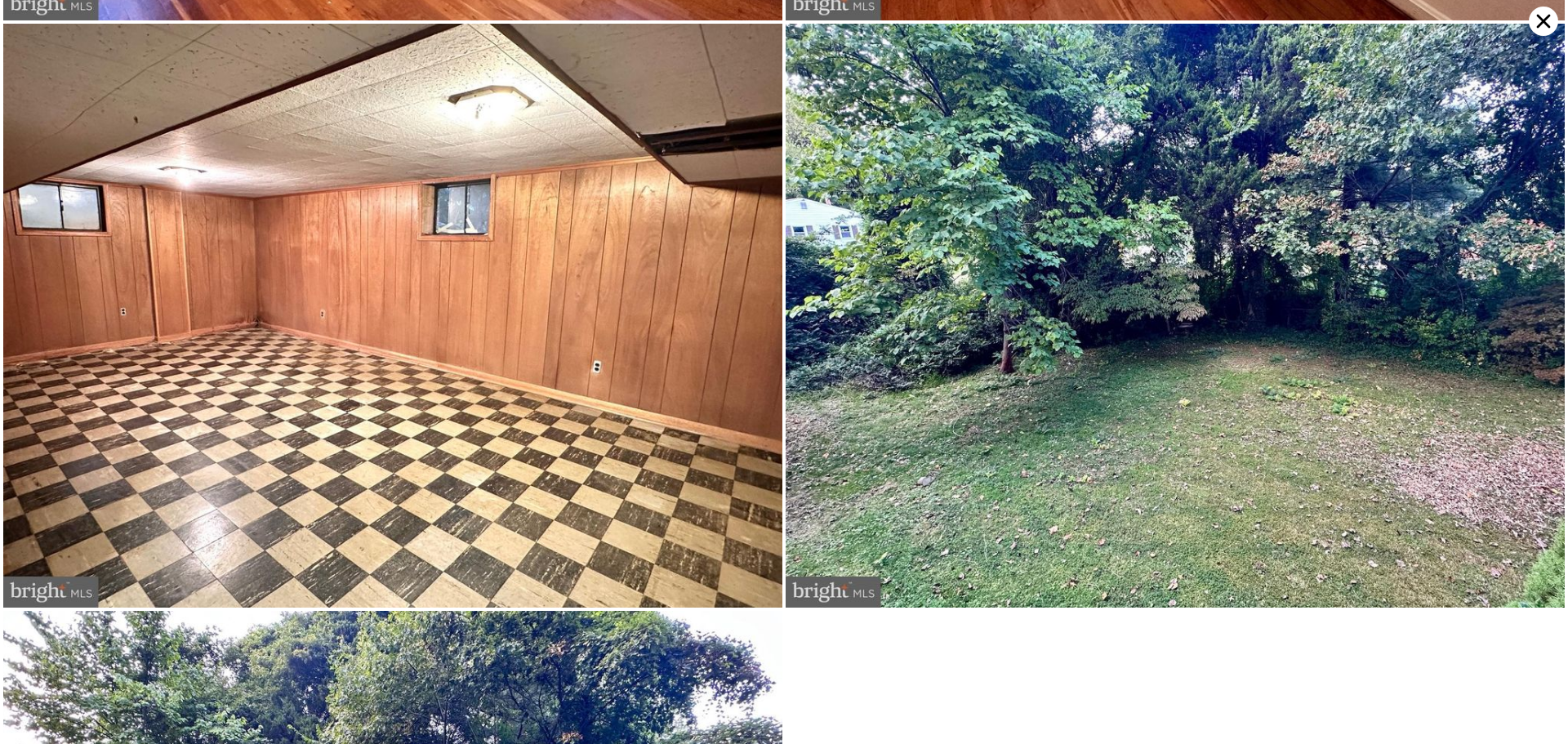
click at [1542, 18] on icon at bounding box center [1543, 21] width 29 height 29
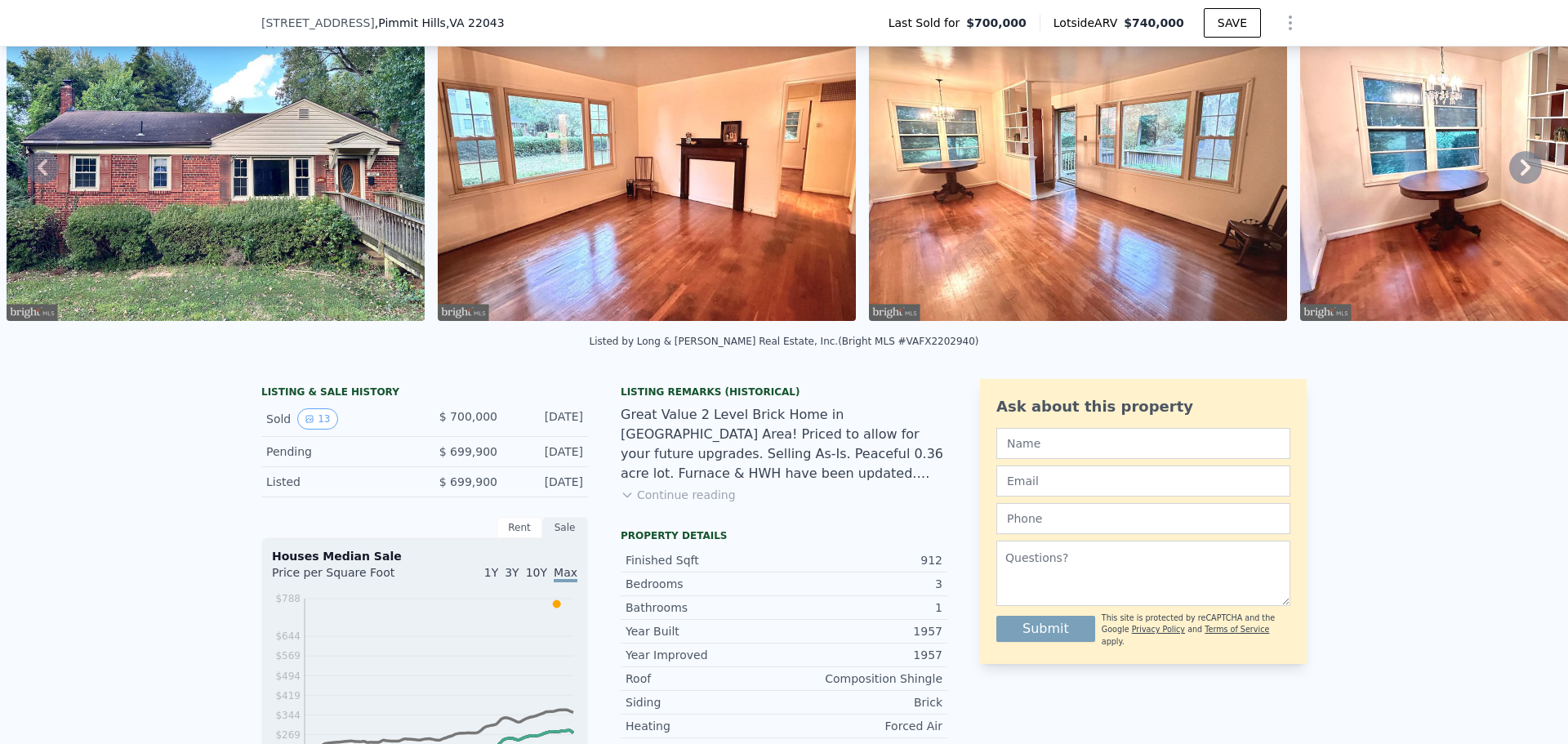
scroll to position [163, 0]
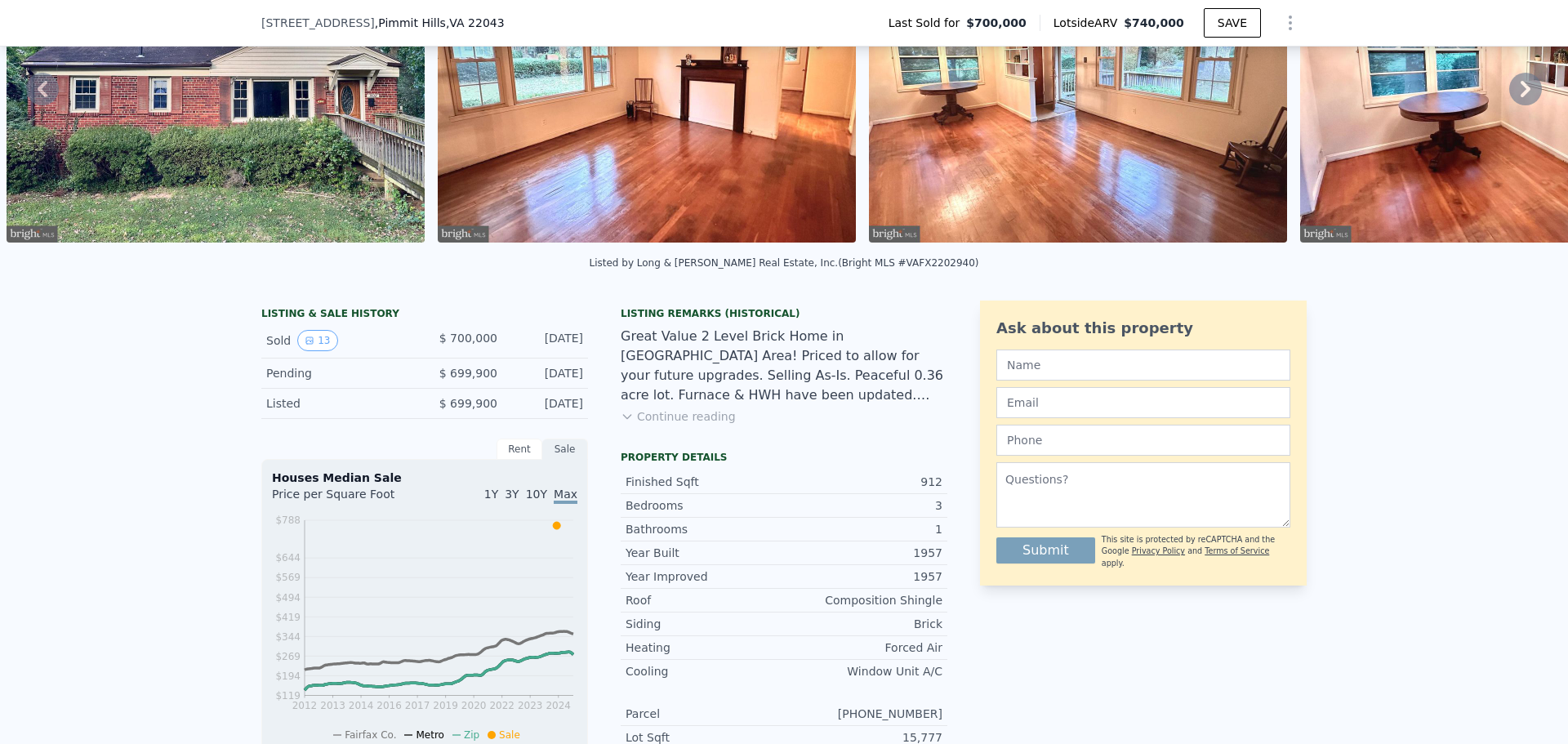
click at [668, 425] on button "Continue reading" at bounding box center [678, 416] width 115 height 16
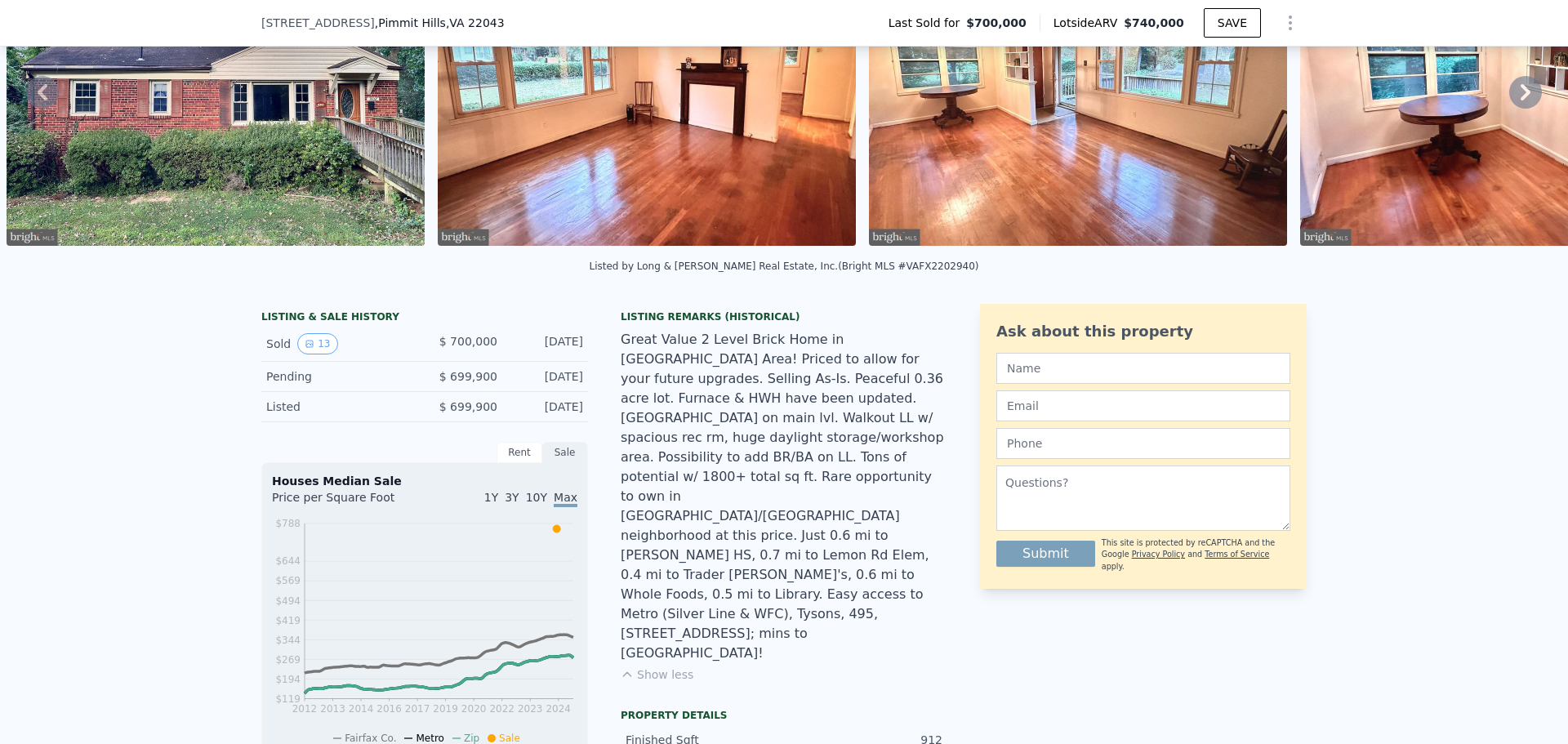
scroll to position [6, 0]
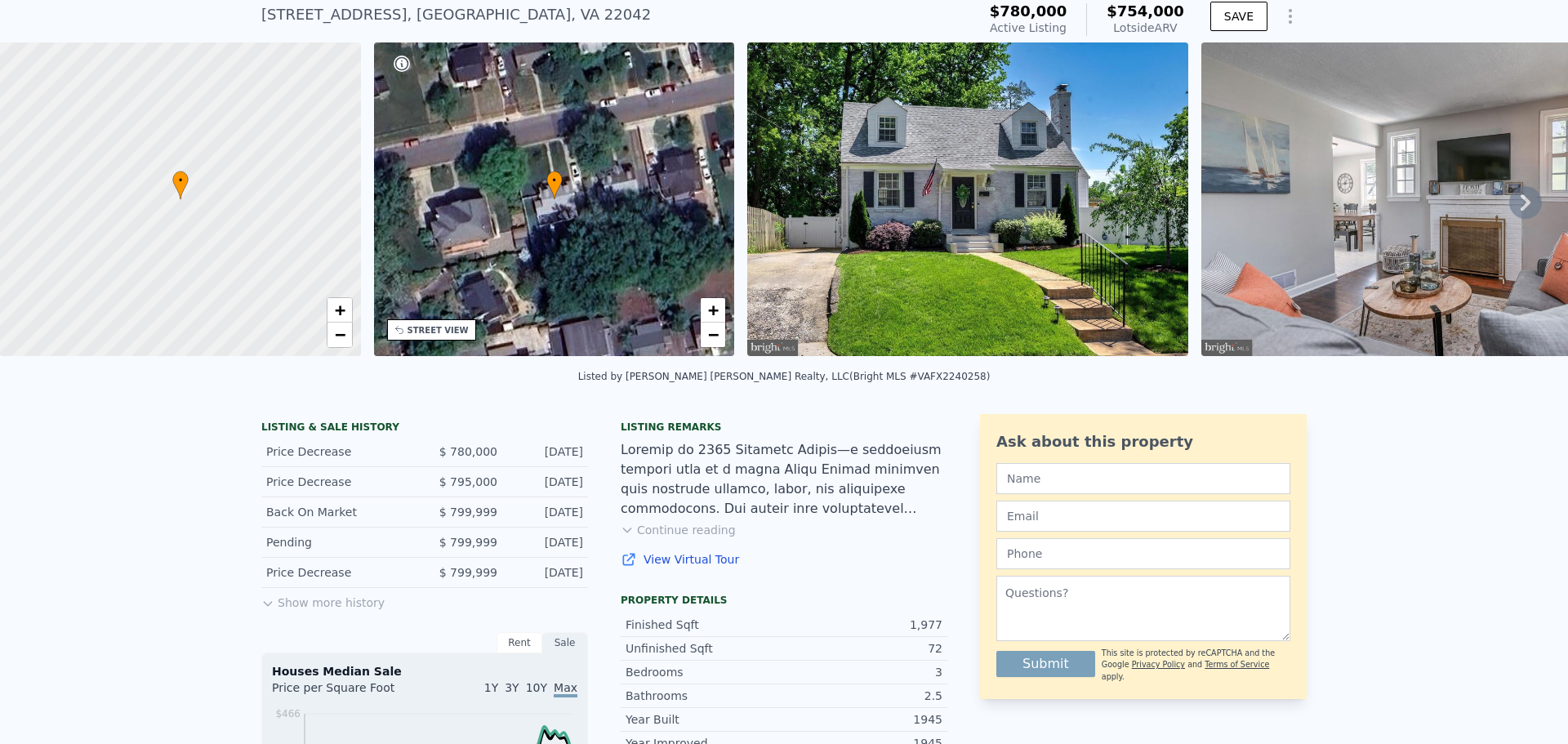
scroll to position [76, 0]
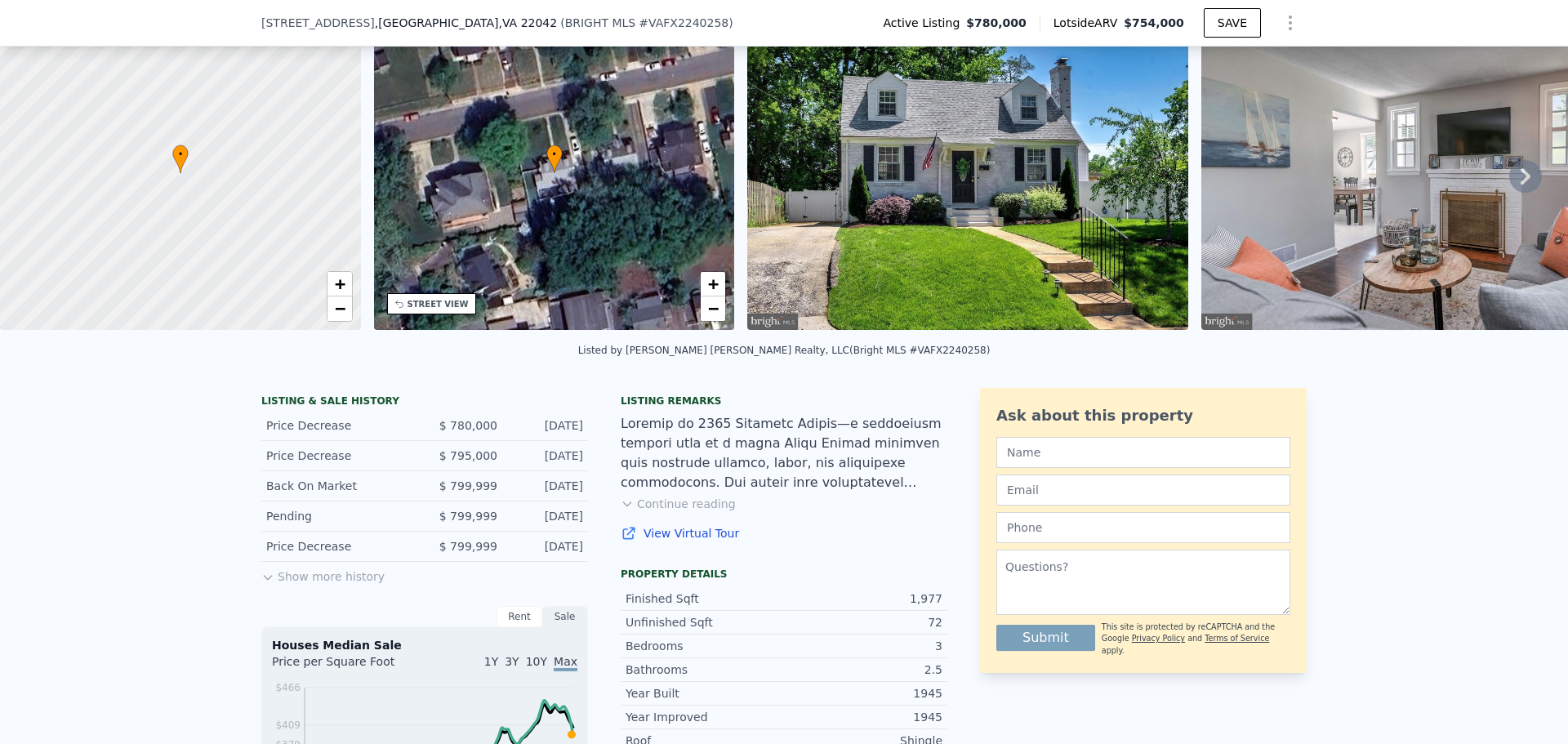
click at [302, 585] on button "Show more history" at bounding box center [322, 573] width 123 height 23
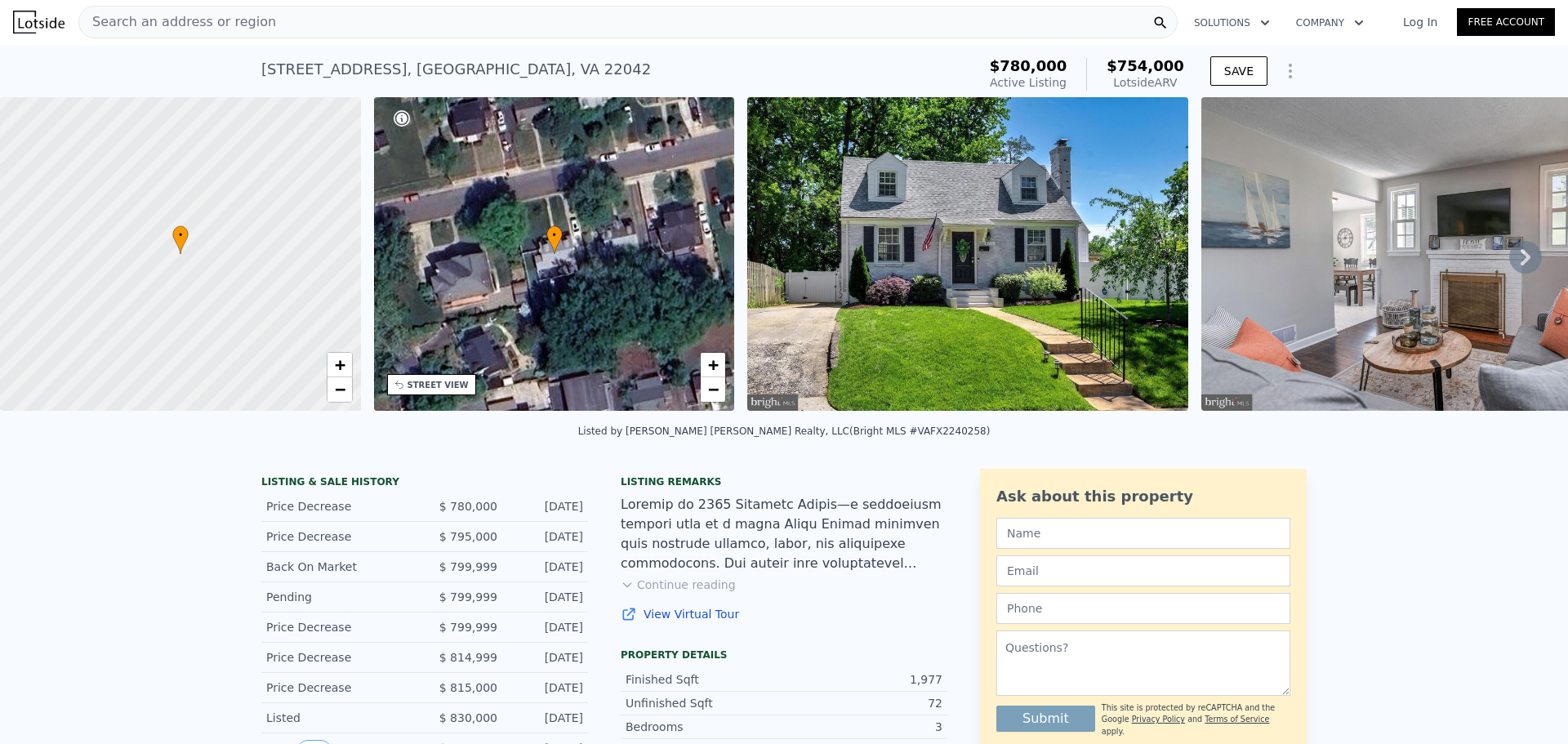
scroll to position [0, 0]
drag, startPoint x: 250, startPoint y: 69, endPoint x: 570, endPoint y: 73, distance: 320.0
click at [570, 73] on div "6711 Farragut Ave , West Falls Church , VA 22042 Active at $780k (~ARV $754k ) …" at bounding box center [784, 72] width 1568 height 52
click at [1115, 286] on img at bounding box center [967, 254] width 441 height 313
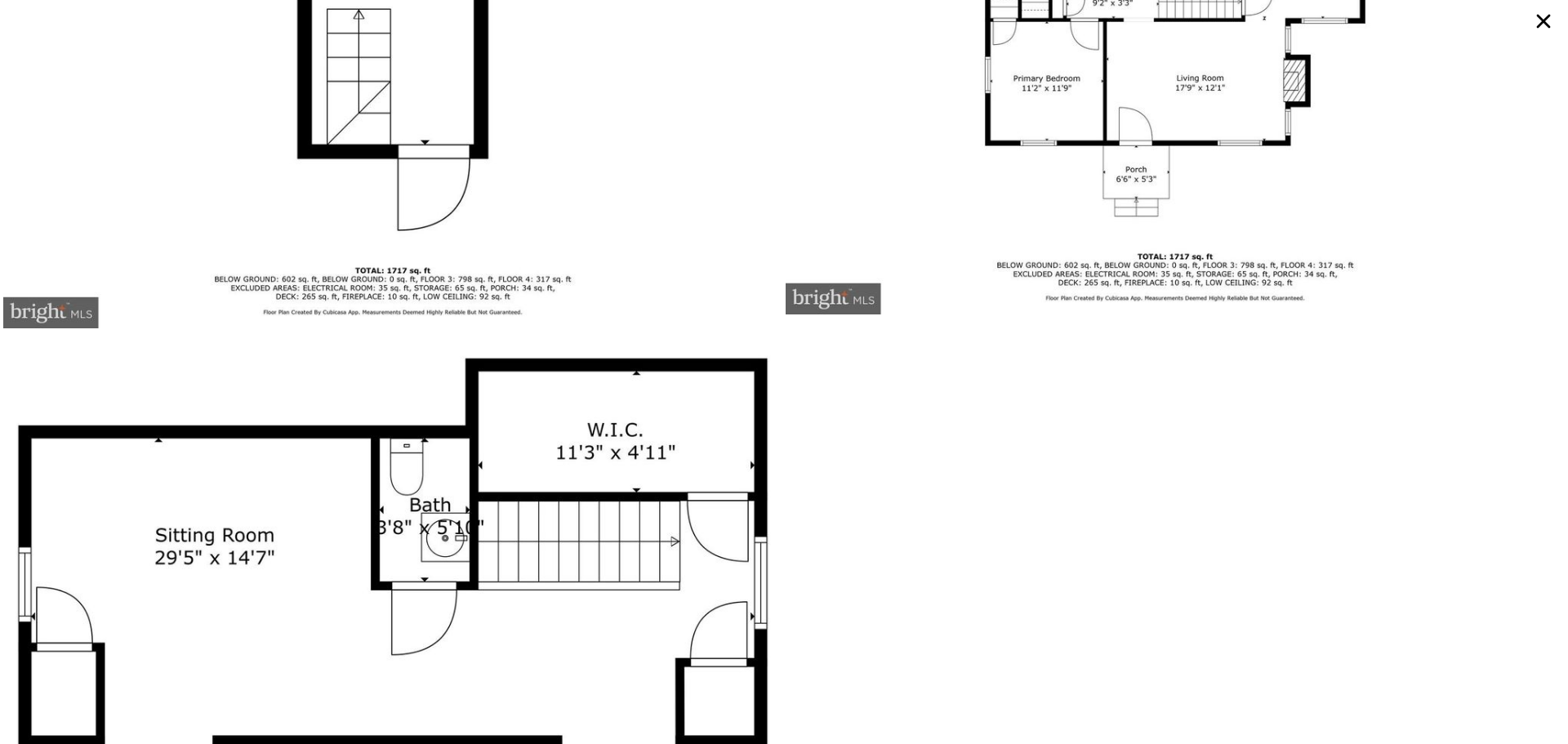
scroll to position [8773, 0]
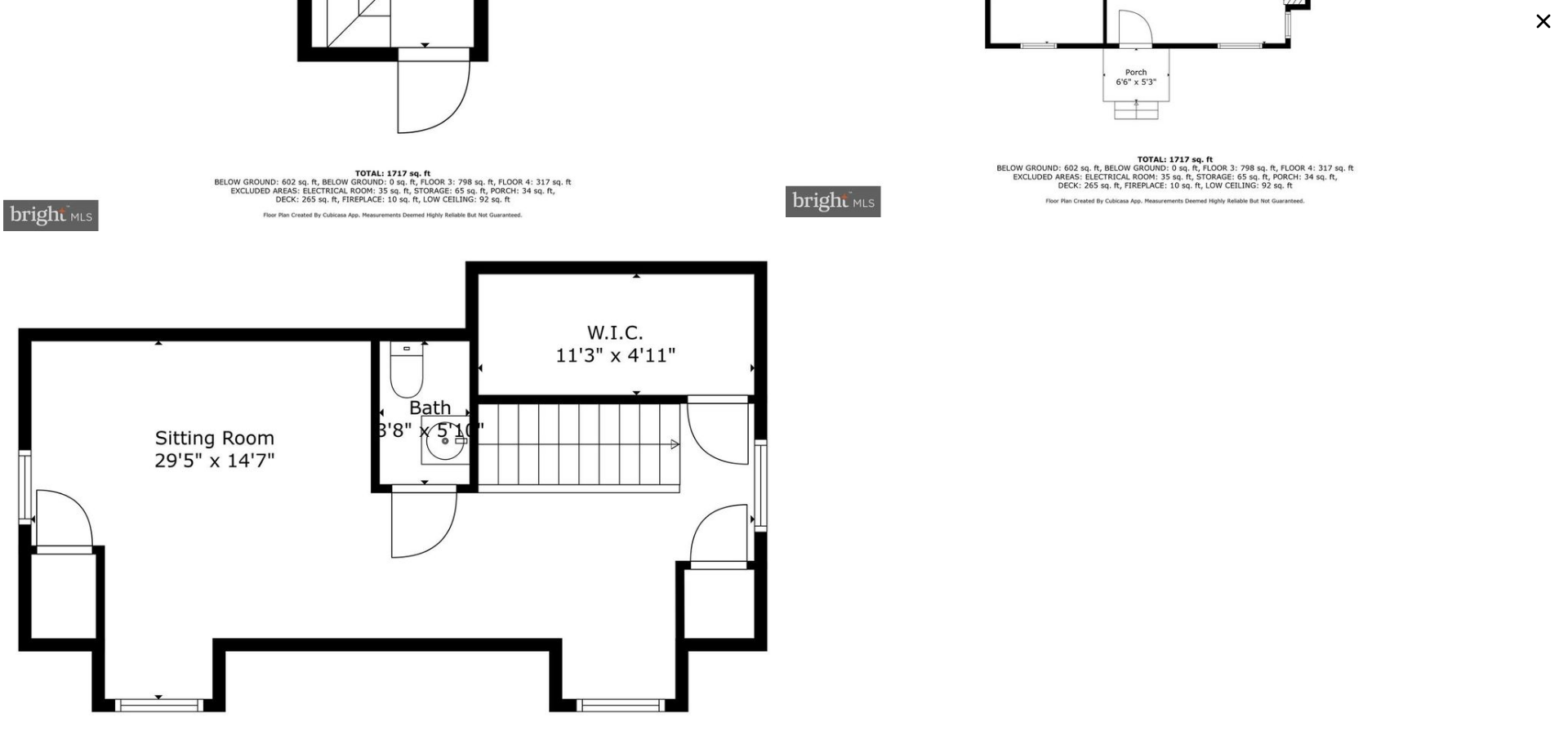
click at [1544, 23] on icon at bounding box center [1543, 21] width 29 height 29
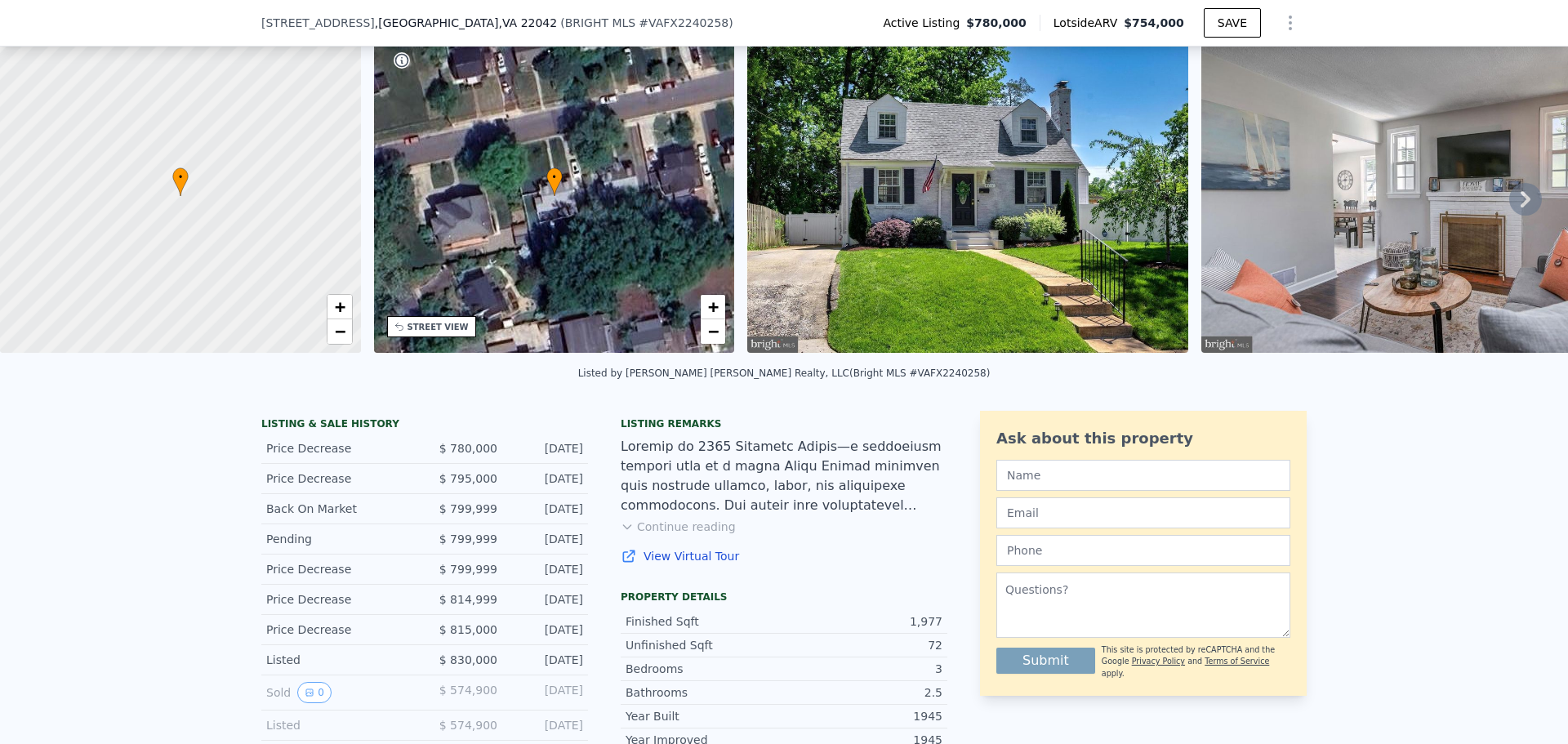
scroll to position [76, 0]
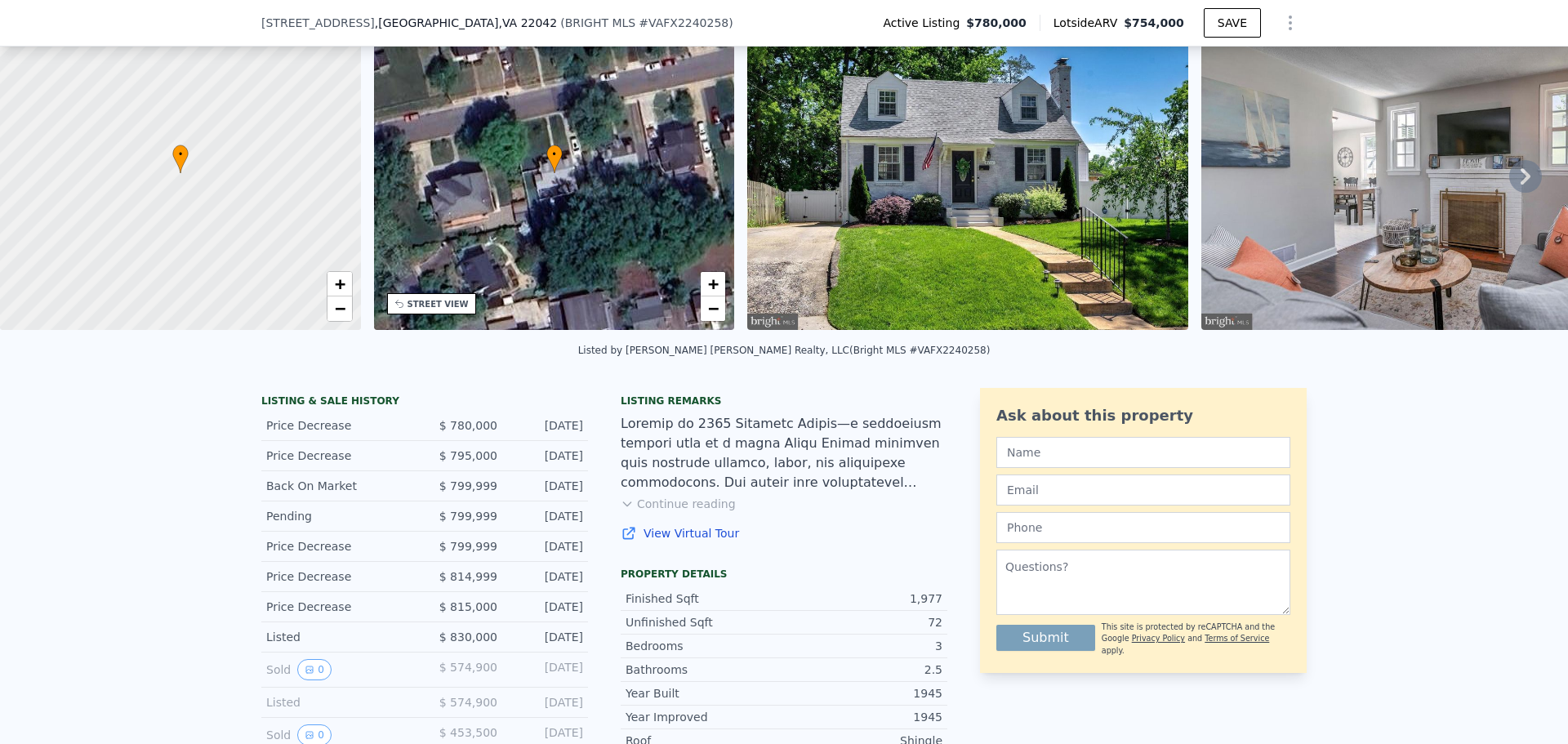
click at [680, 512] on button "Continue reading" at bounding box center [678, 503] width 115 height 16
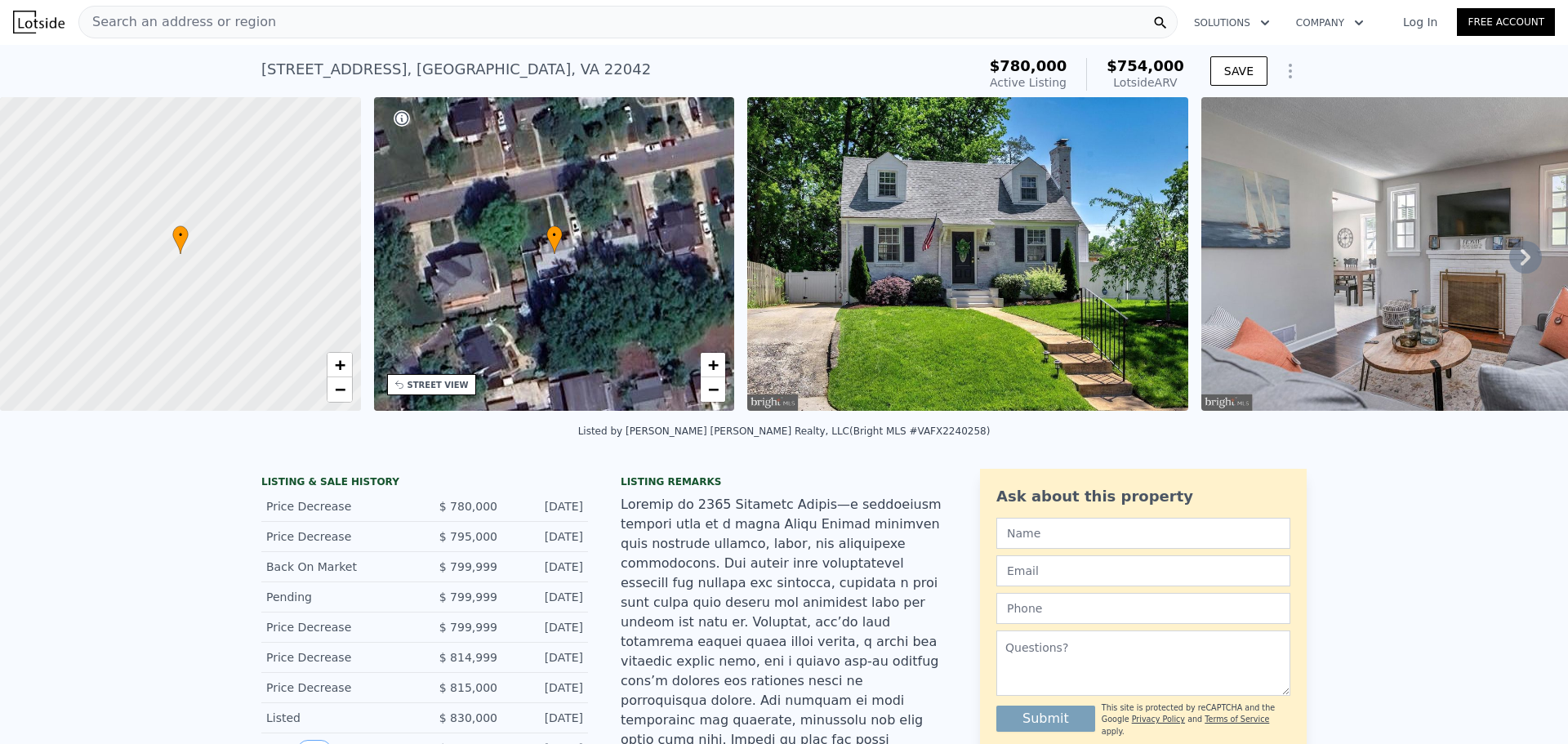
scroll to position [0, 0]
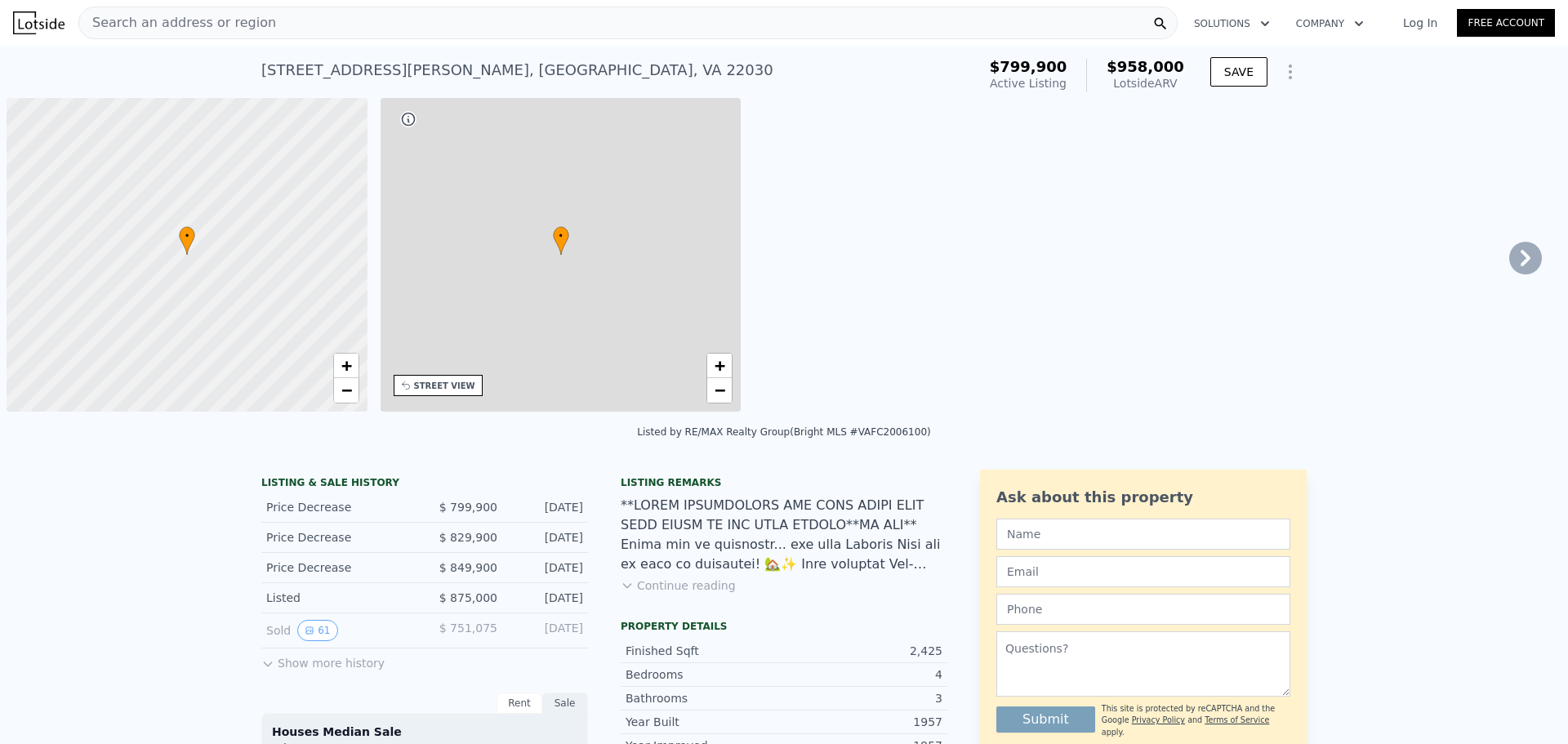
scroll to position [0, 7]
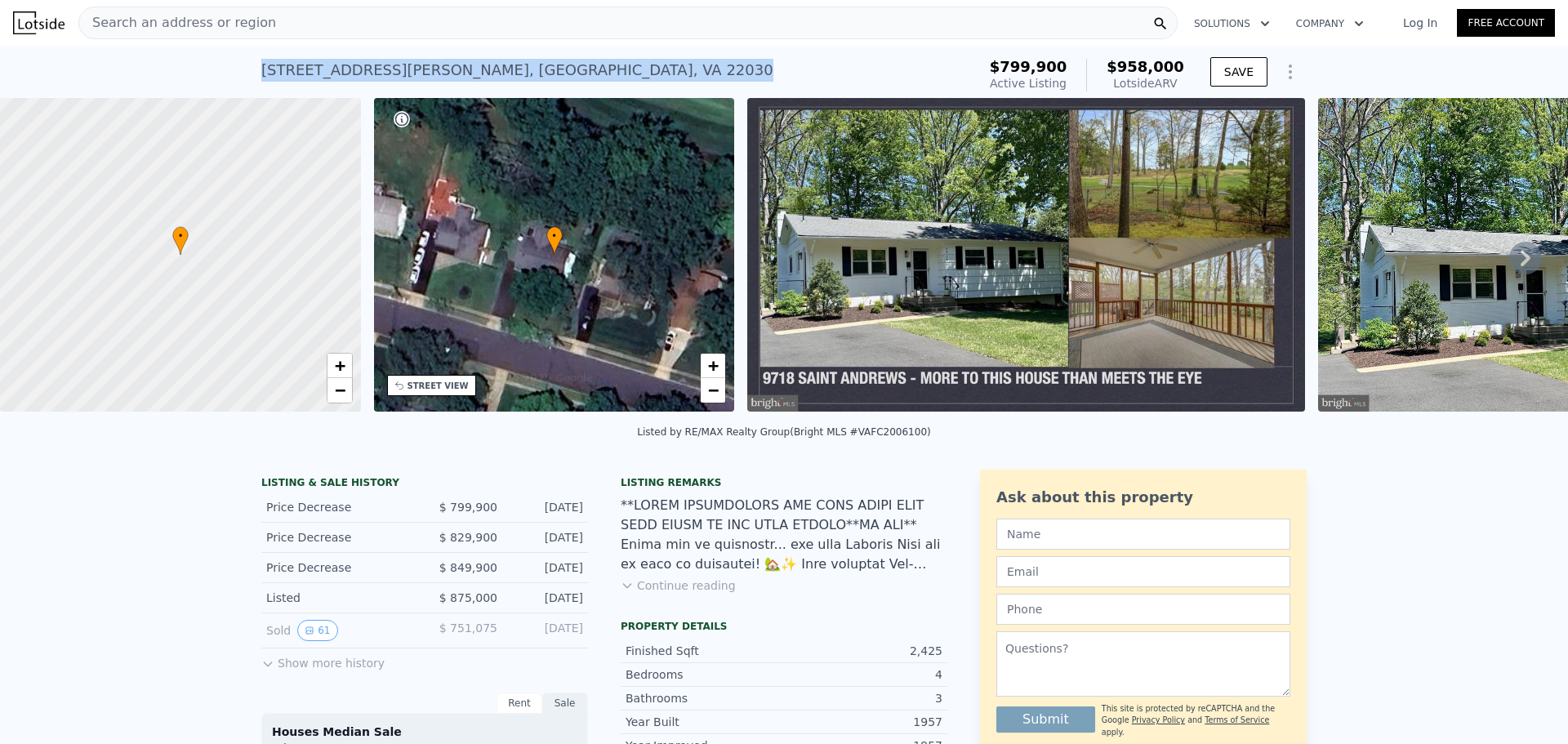
drag, startPoint x: 590, startPoint y: 85, endPoint x: 251, endPoint y: 82, distance: 339.0
click at [251, 82] on div "9718 Saint Andrews Dr , Fairfax County , VA 22030 Active at $799,900 (~ARV $958…" at bounding box center [784, 72] width 1568 height 52
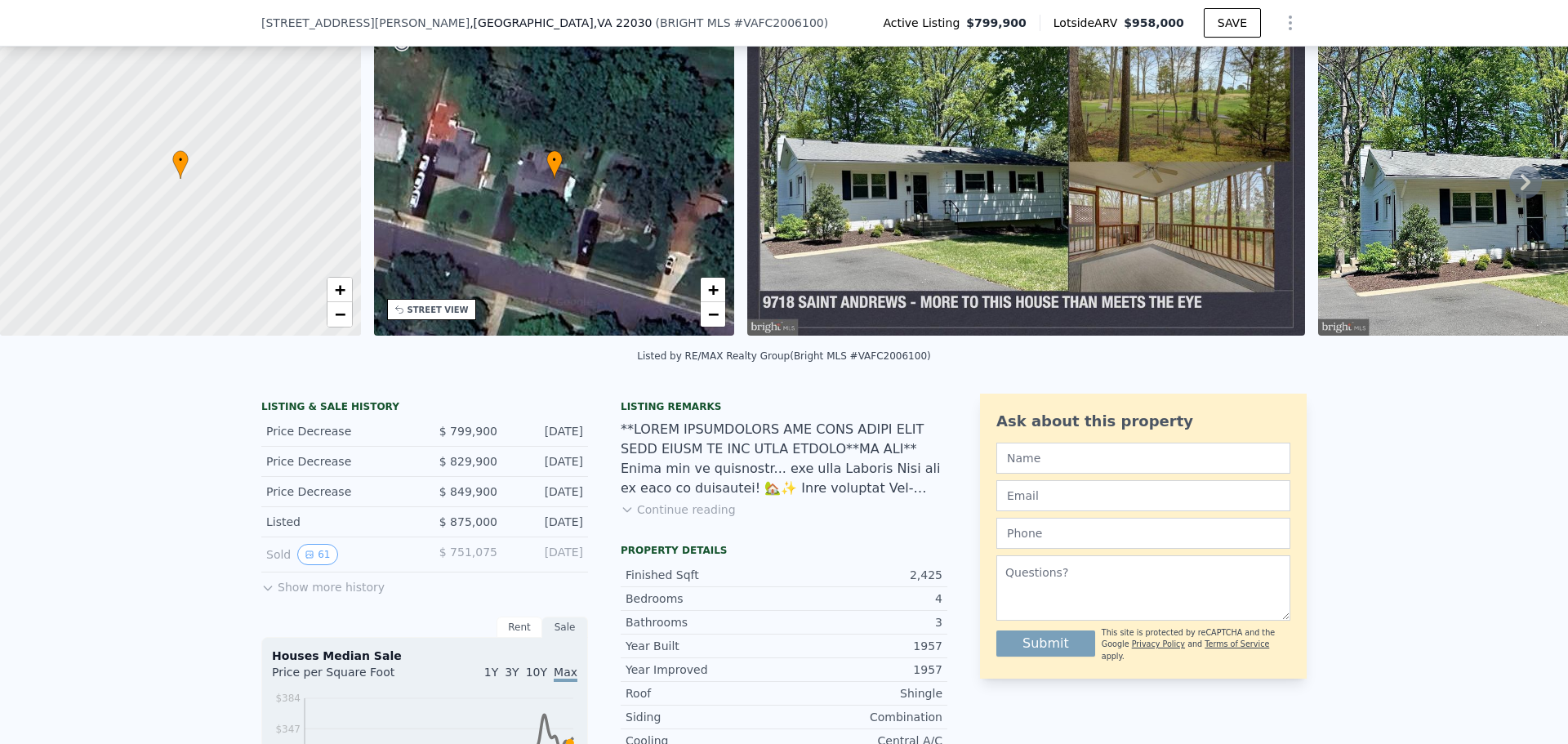
scroll to position [157, 0]
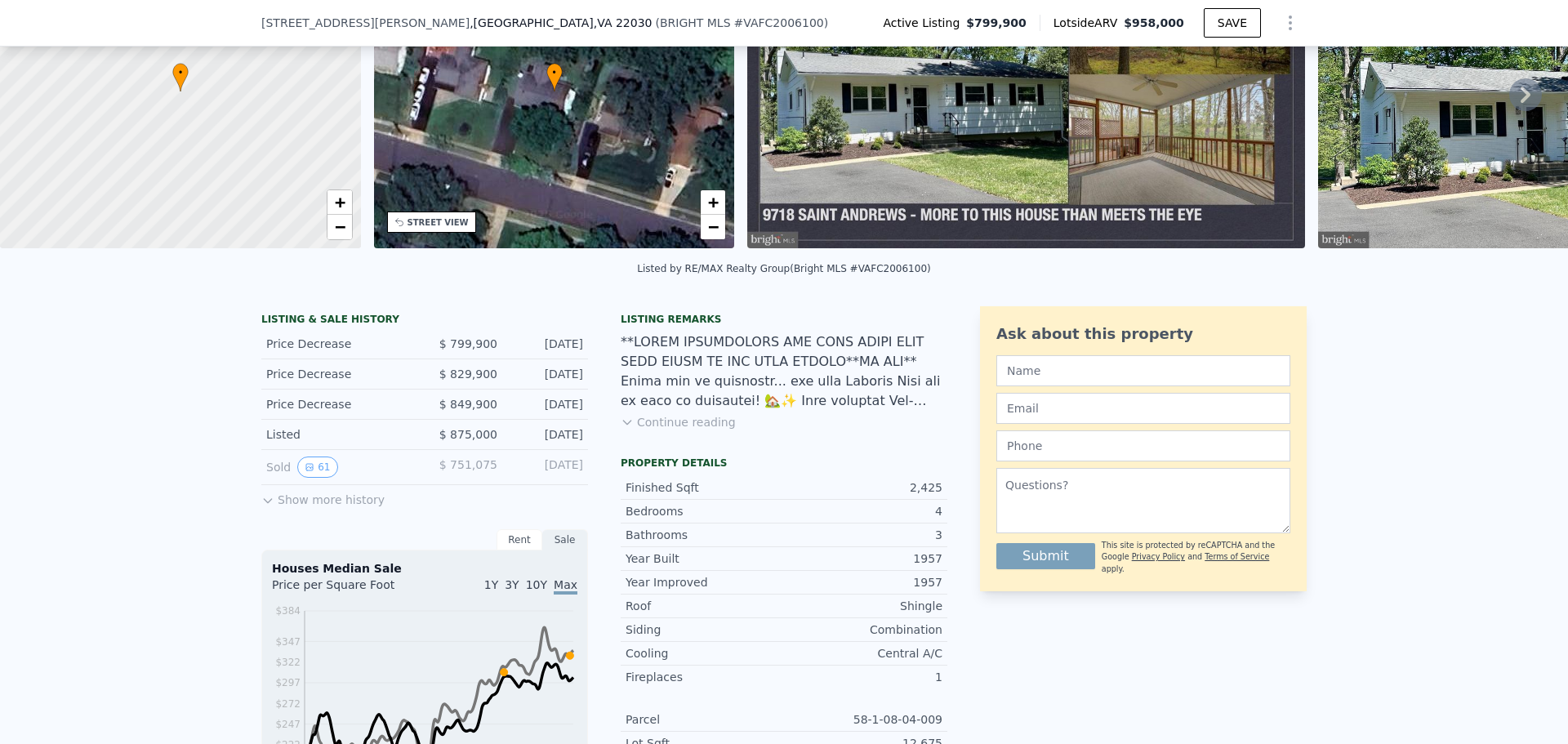
click at [277, 507] on button "Show more history" at bounding box center [322, 497] width 123 height 23
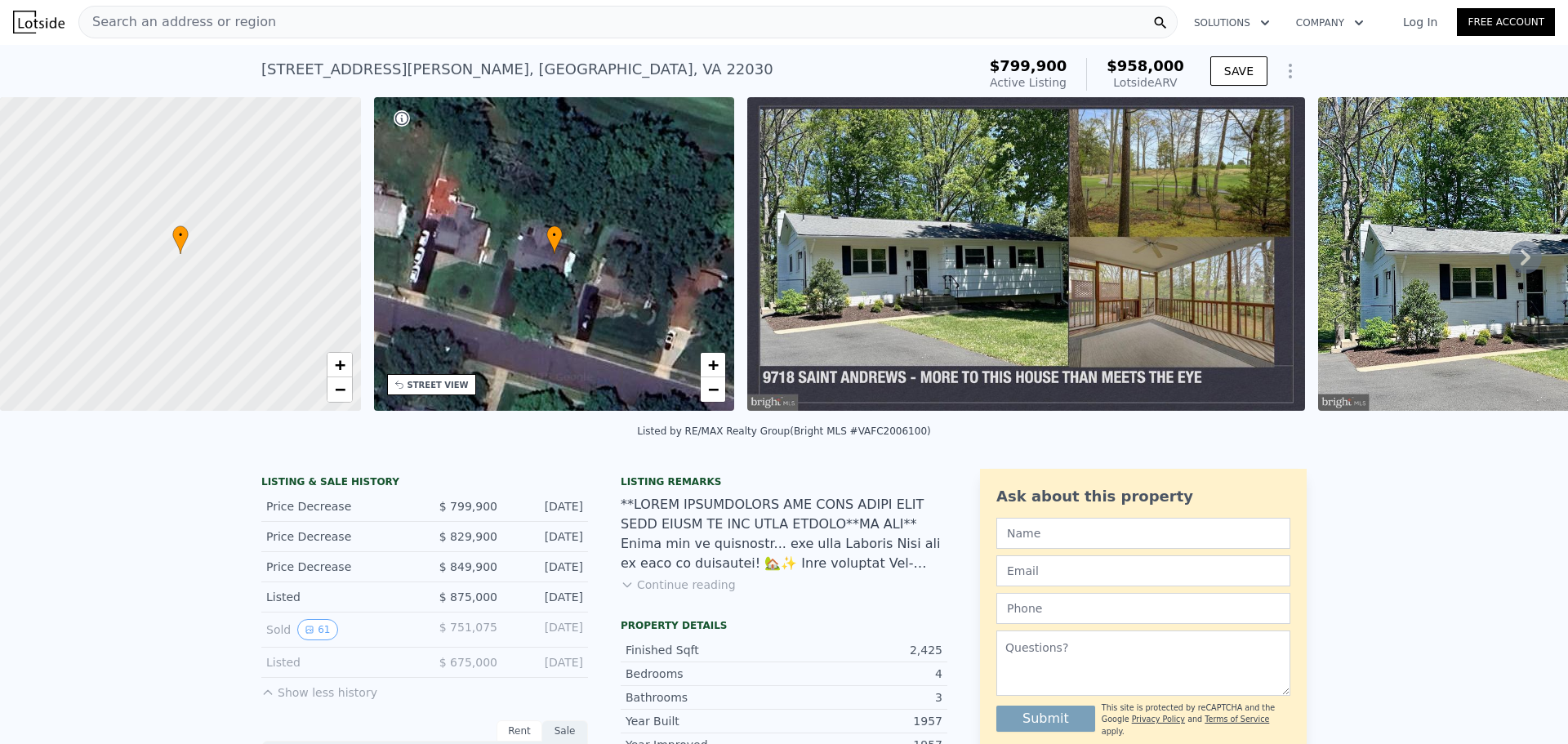
scroll to position [0, 0]
click at [1509, 267] on icon at bounding box center [1525, 258] width 33 height 33
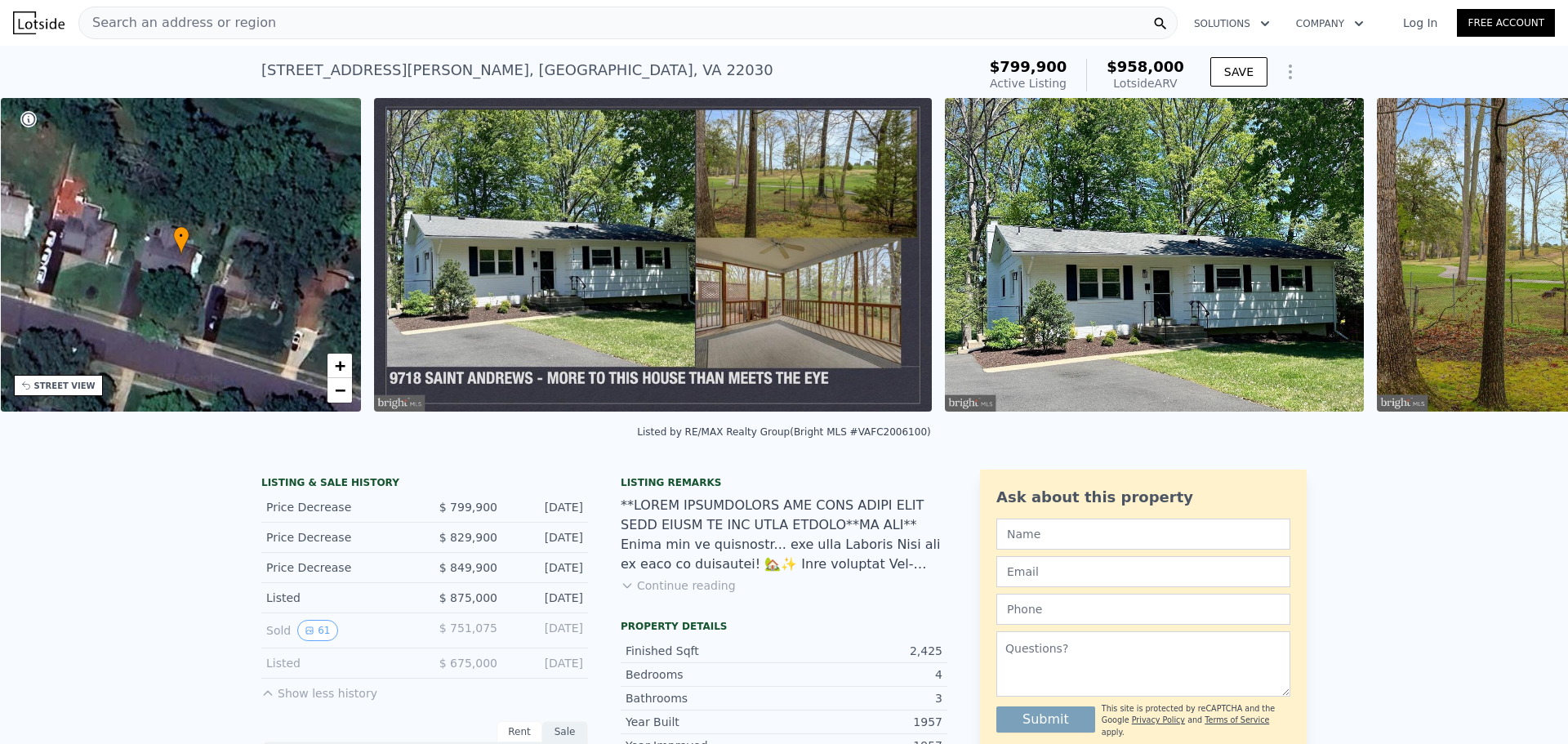
scroll to position [0, 380]
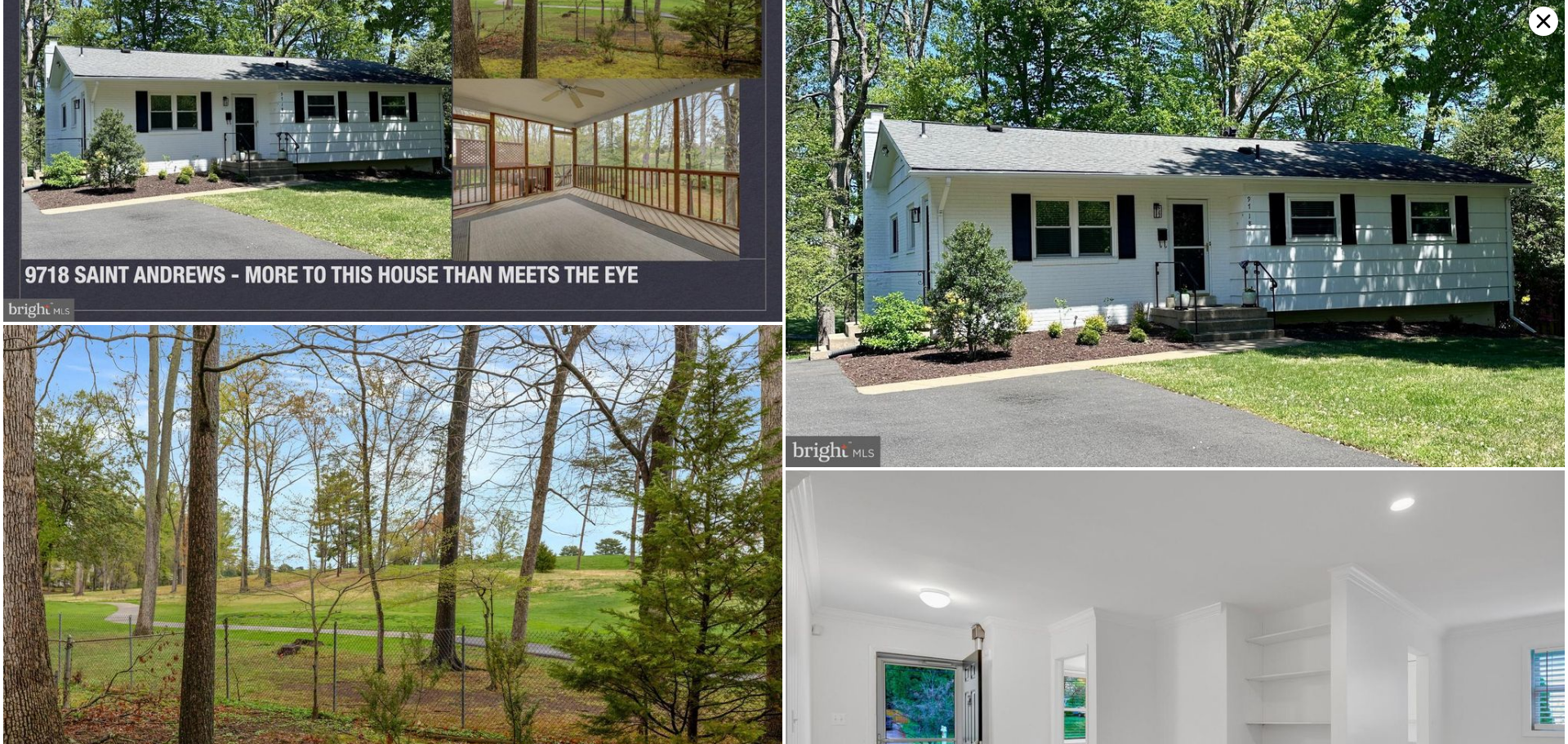
scroll to position [0, 0]
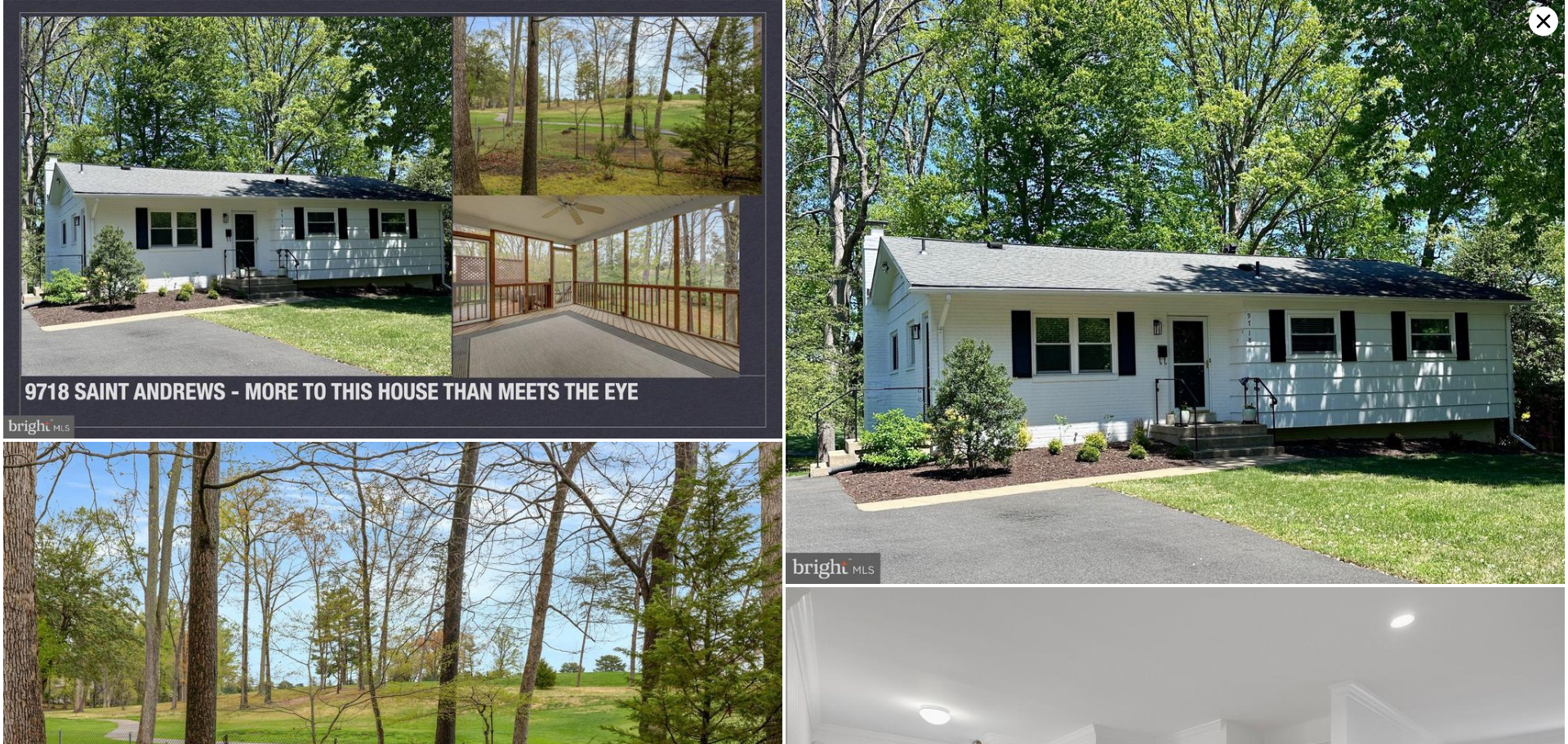
click at [1542, 24] on icon at bounding box center [1543, 21] width 29 height 29
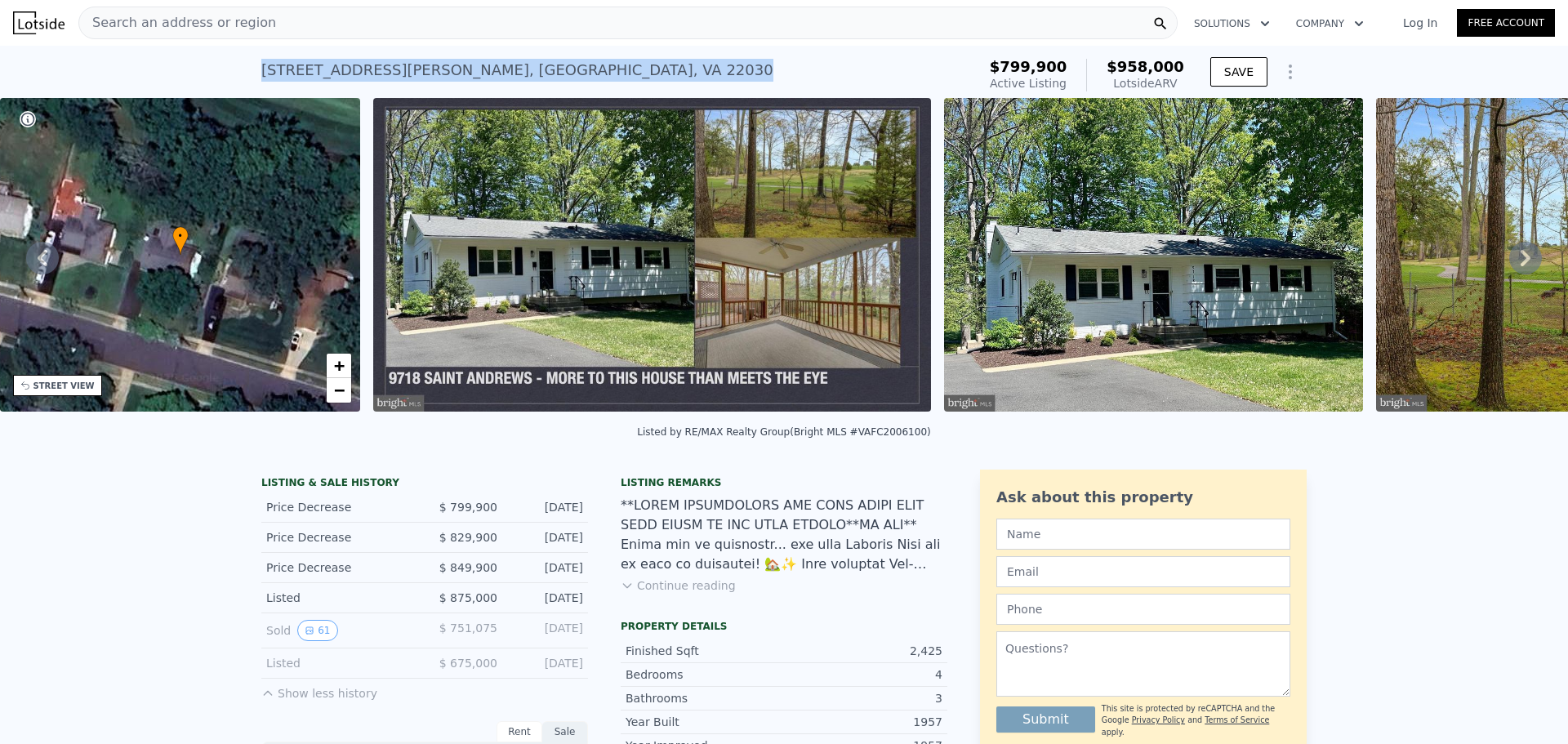
drag, startPoint x: 585, startPoint y: 76, endPoint x: 255, endPoint y: 81, distance: 330.0
click at [261, 81] on div "9718 Saint Andrews Dr , Fairfax County , VA 22030 Active at $799,900 (~ARV $958…" at bounding box center [615, 75] width 709 height 46
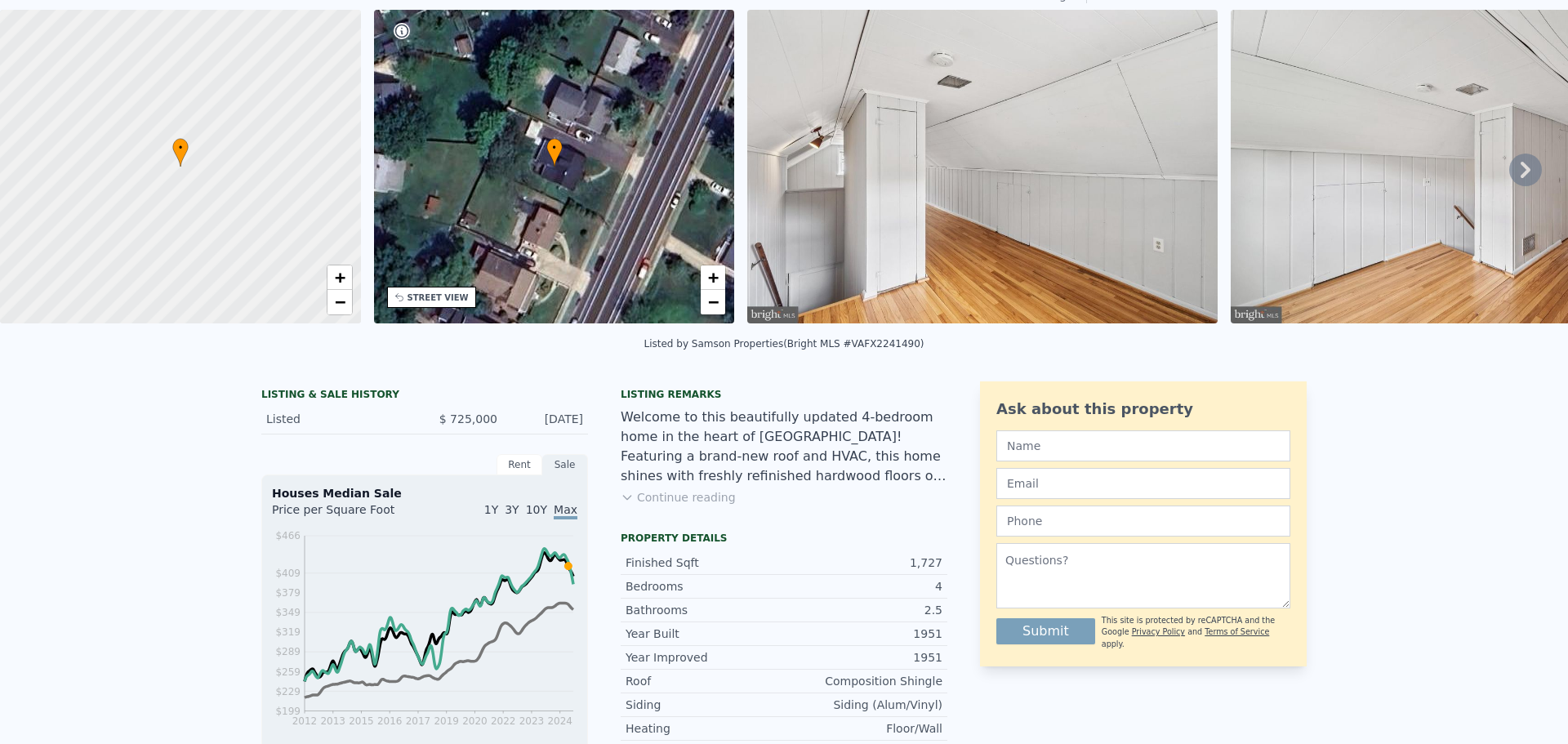
scroll to position [6, 0]
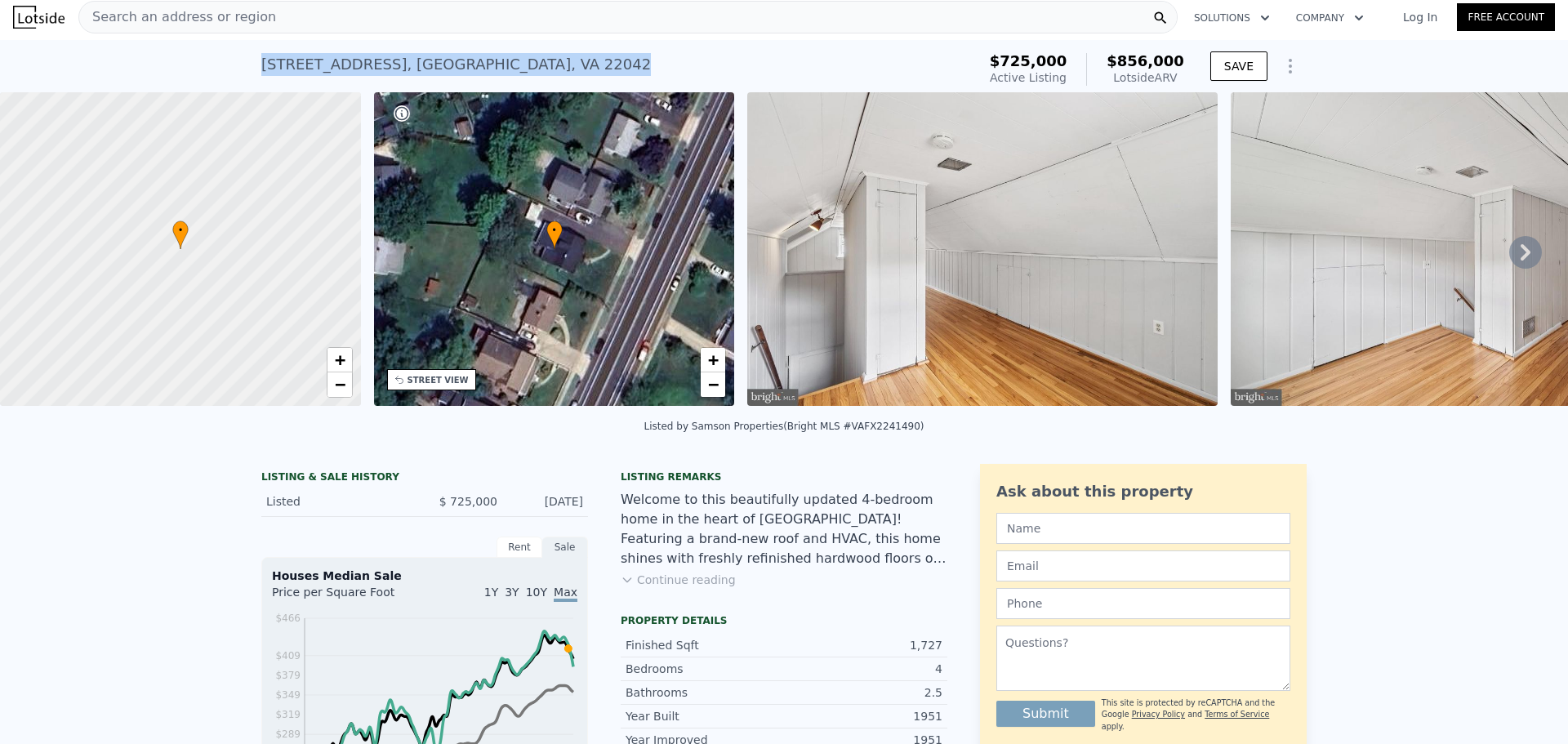
drag, startPoint x: 253, startPoint y: 59, endPoint x: 598, endPoint y: 65, distance: 345.1
click at [598, 65] on div "3112 Annandale Rd , West Falls Church , VA 22042 Active at $725k (~ARV $856k ) …" at bounding box center [784, 66] width 1568 height 52
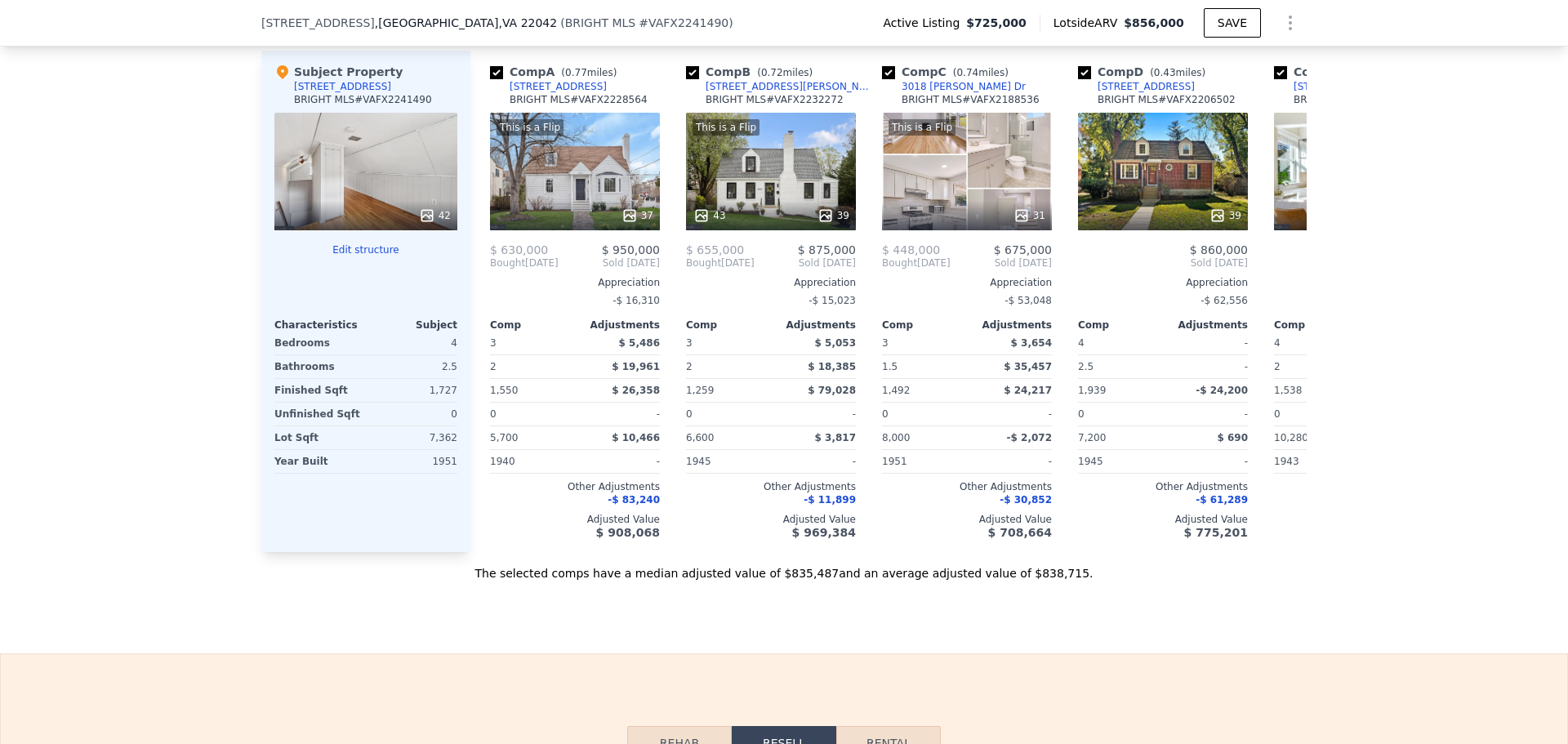
scroll to position [1633, 0]
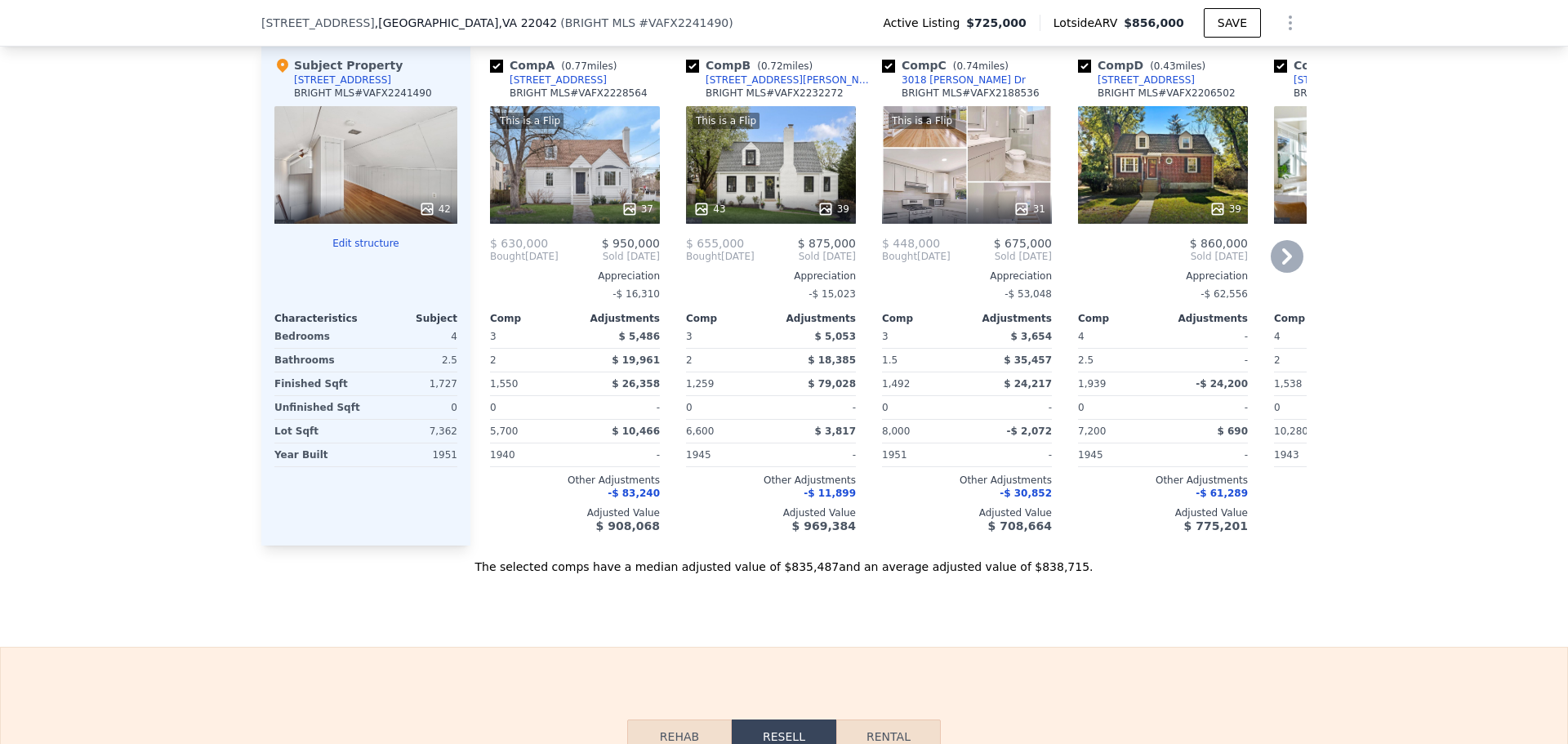
click at [1277, 266] on icon at bounding box center [1288, 256] width 33 height 33
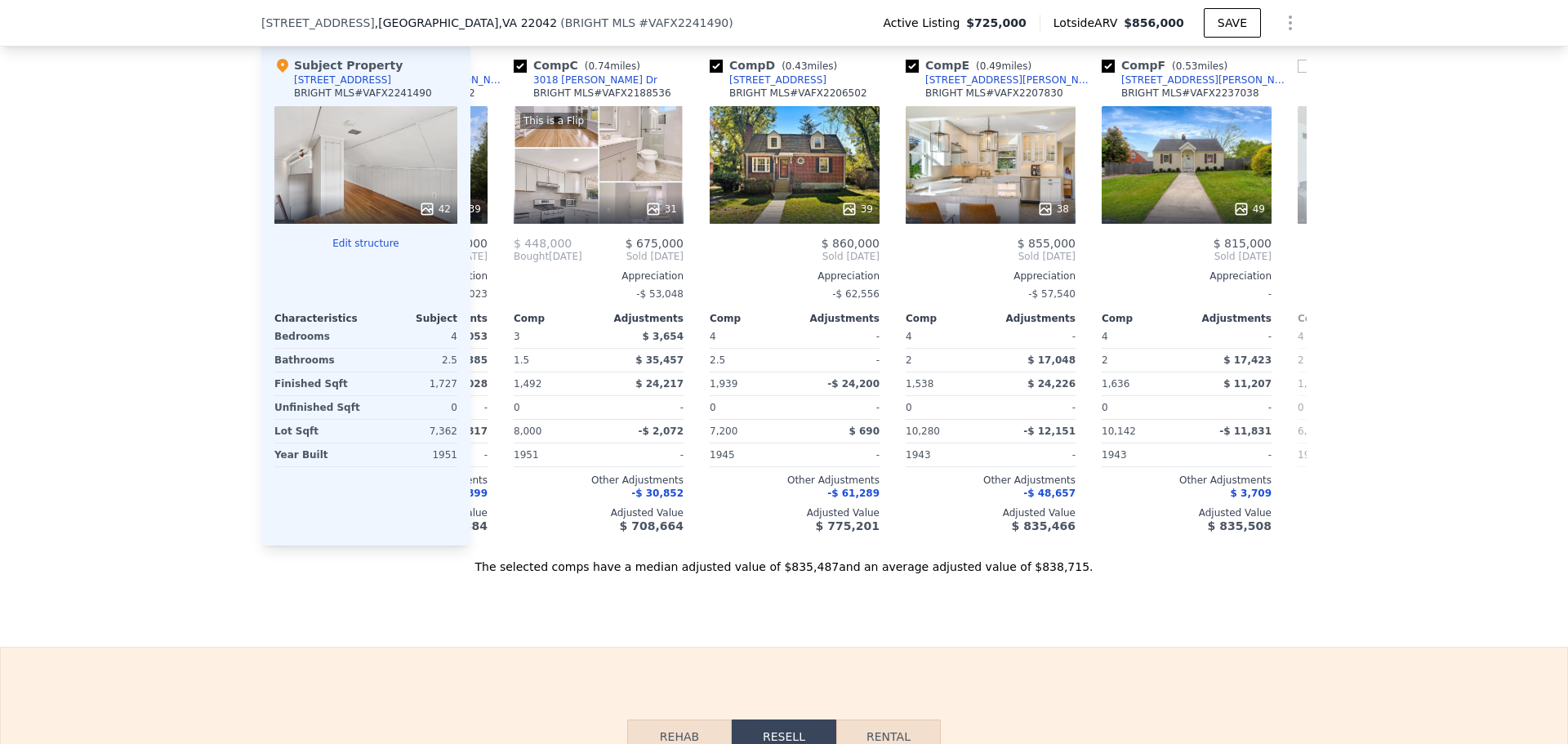
scroll to position [0, 392]
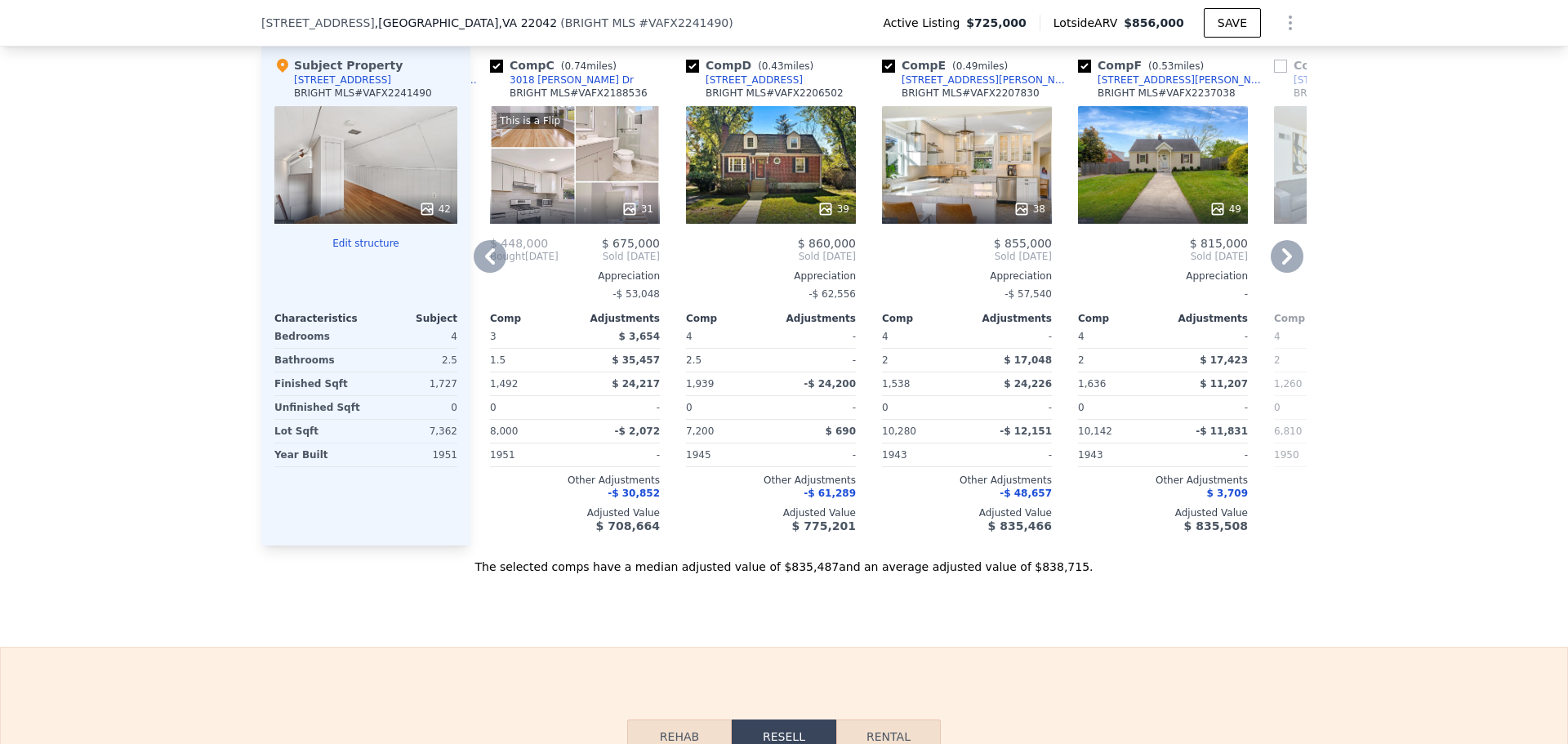
click at [478, 265] on icon at bounding box center [490, 256] width 33 height 33
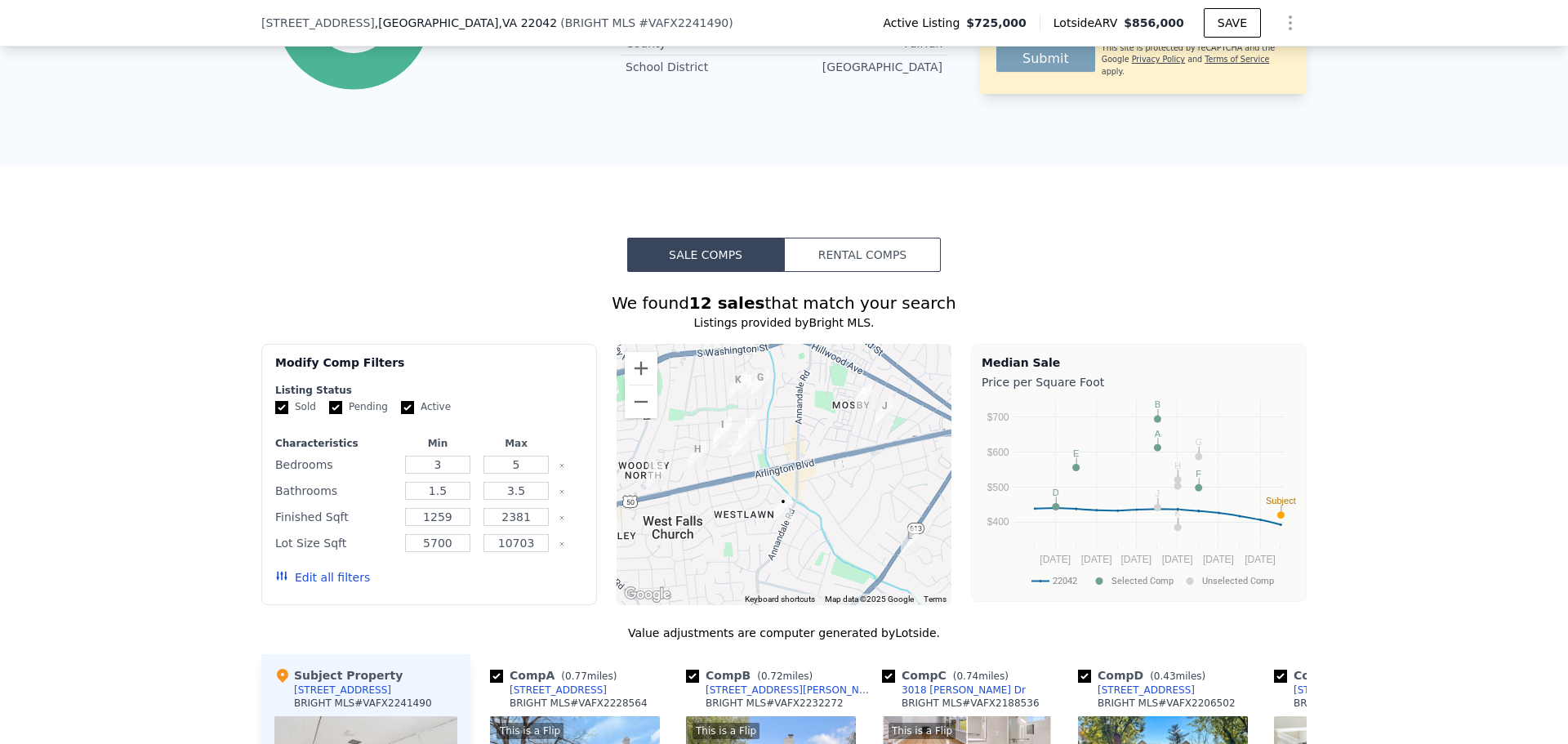
scroll to position [1143, 0]
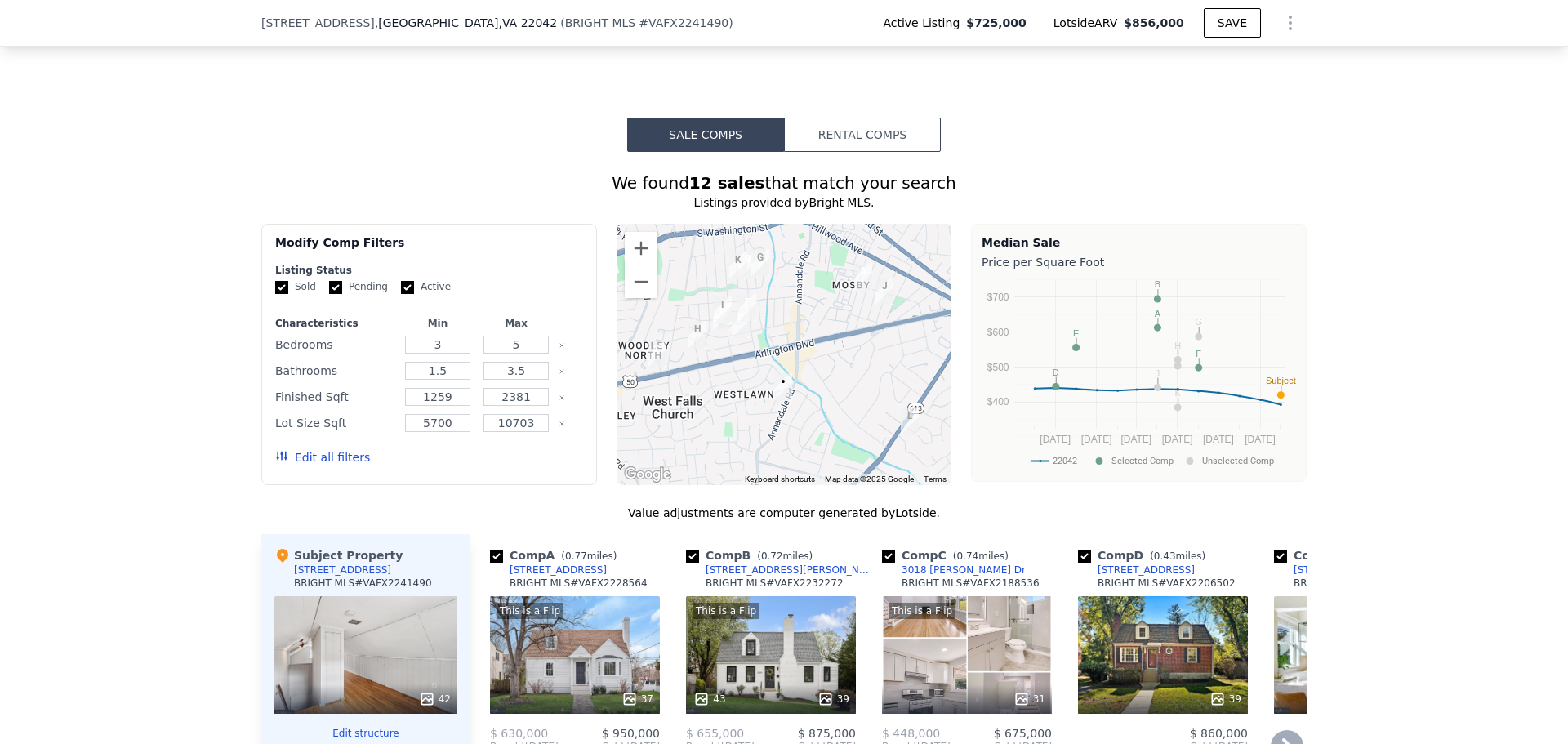
click at [775, 445] on div at bounding box center [784, 354] width 336 height 261
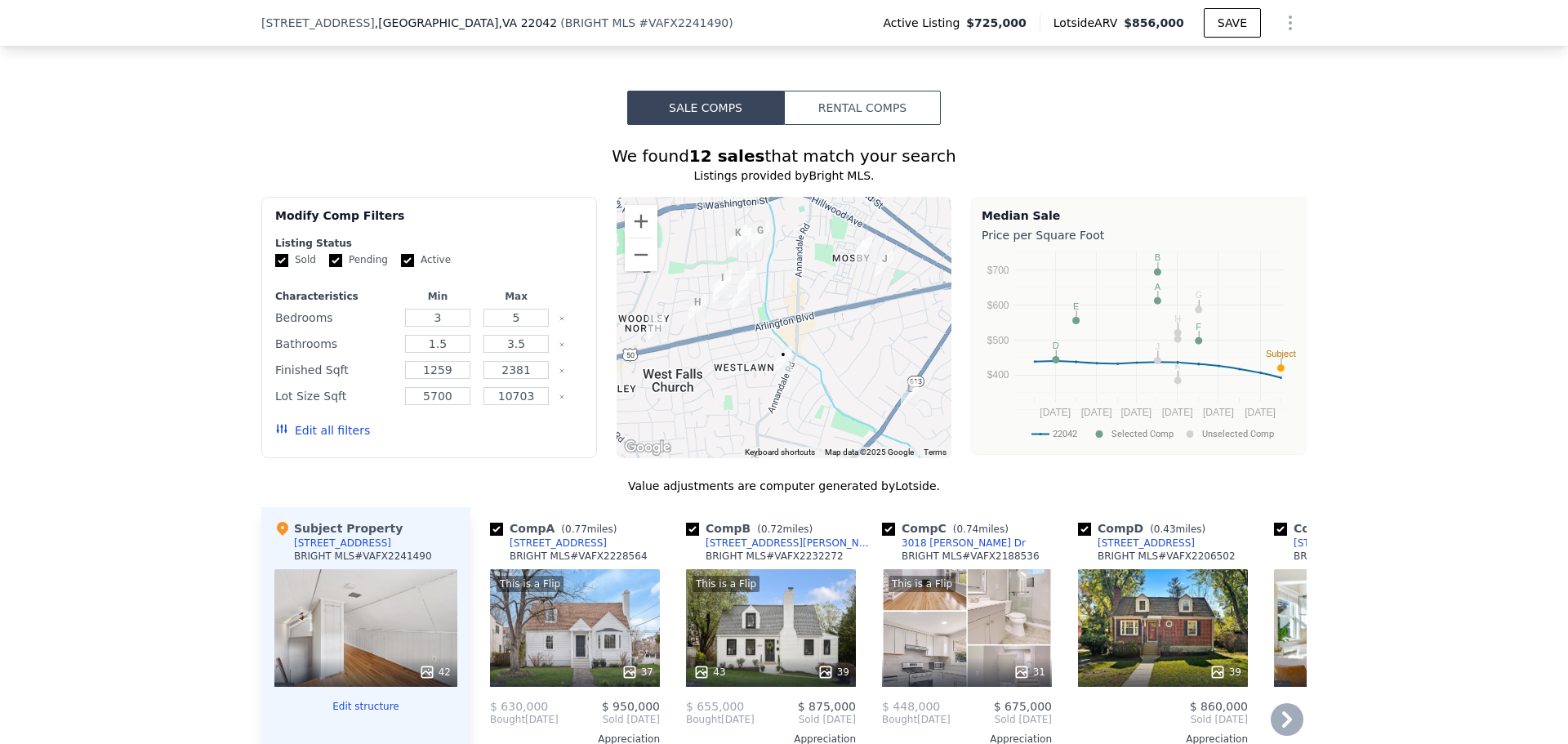
scroll to position [1224, 0]
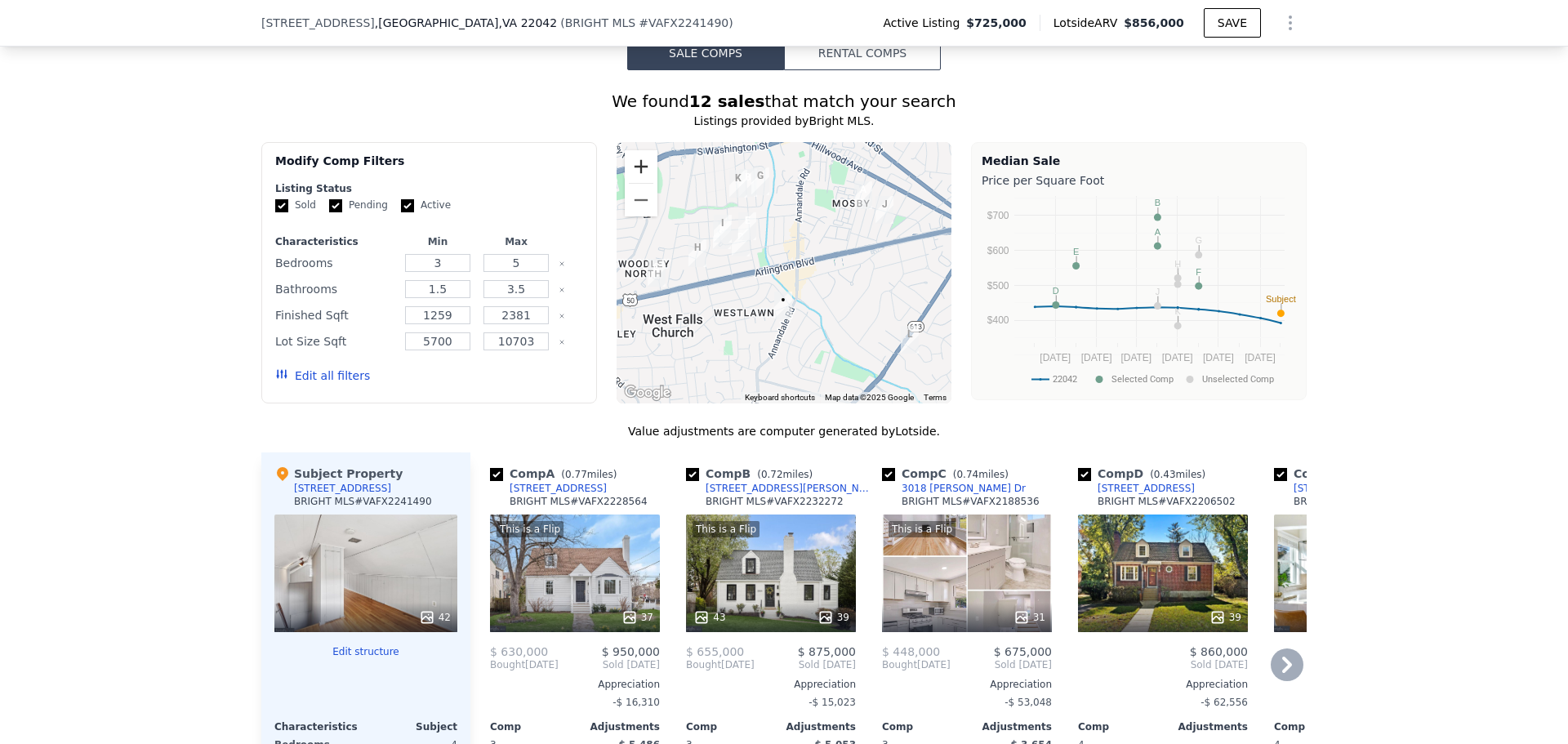
click at [635, 183] on button "Zoom in" at bounding box center [641, 167] width 33 height 33
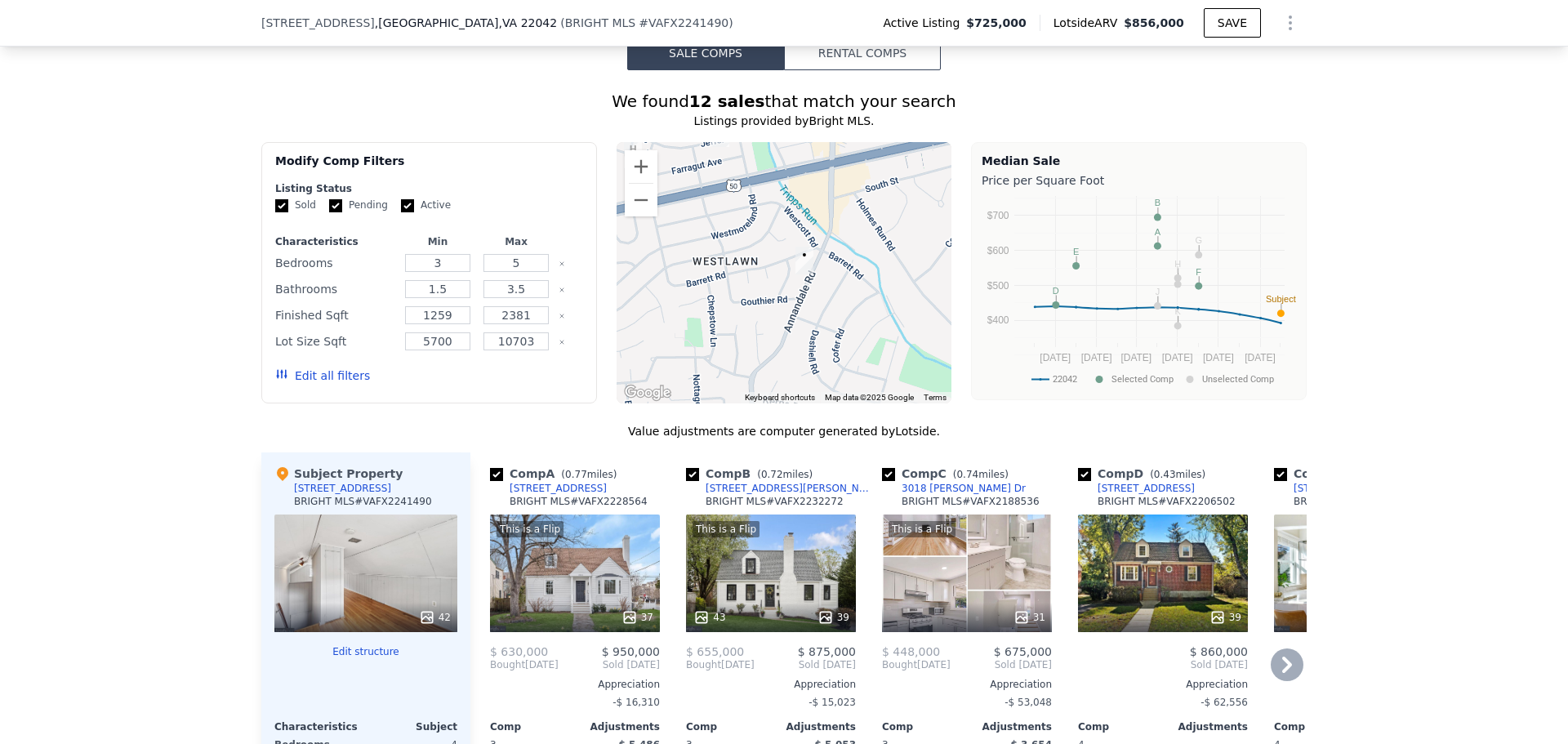
drag, startPoint x: 763, startPoint y: 327, endPoint x: 792, endPoint y: 203, distance: 127.3
click at [792, 203] on div at bounding box center [784, 272] width 336 height 261
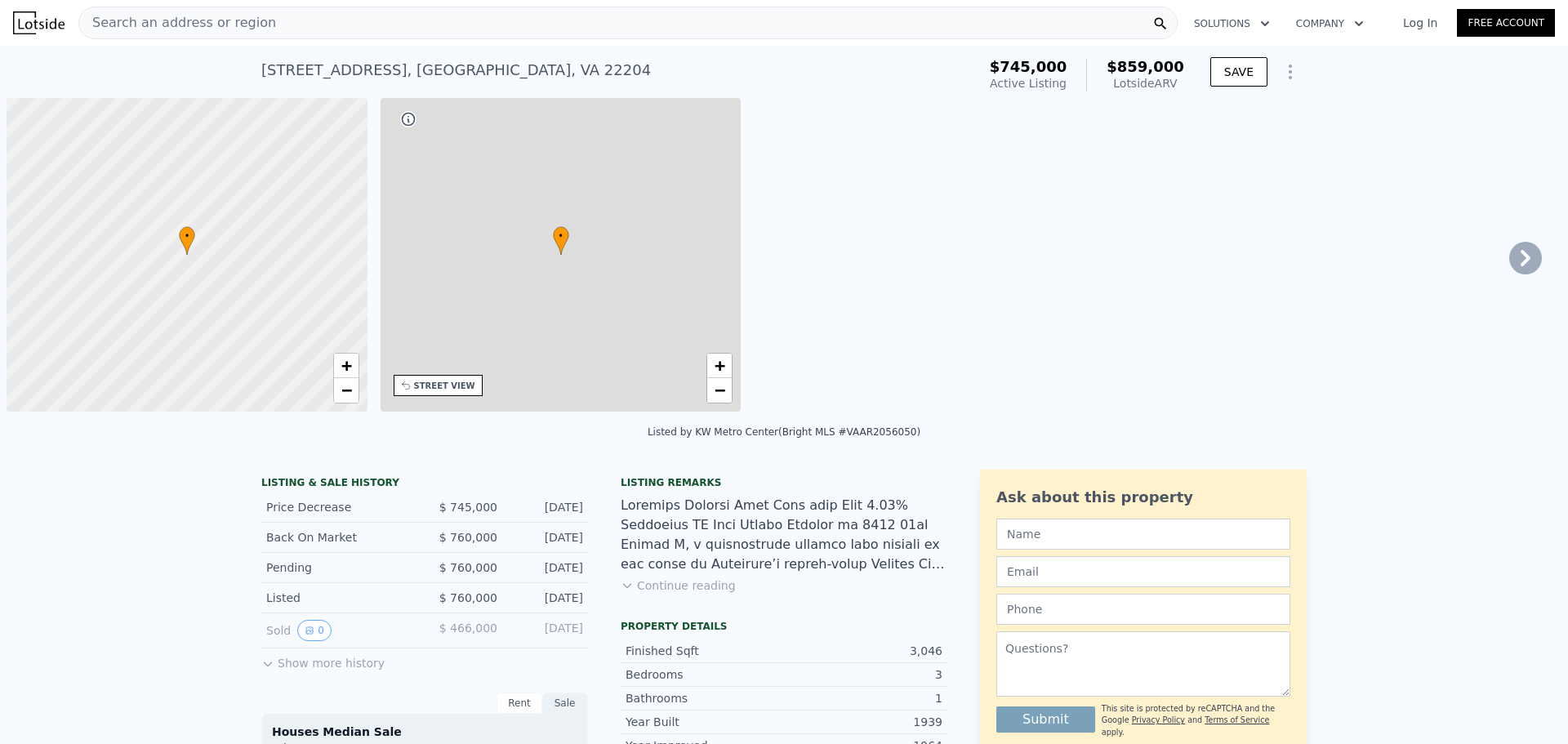
scroll to position [0, 7]
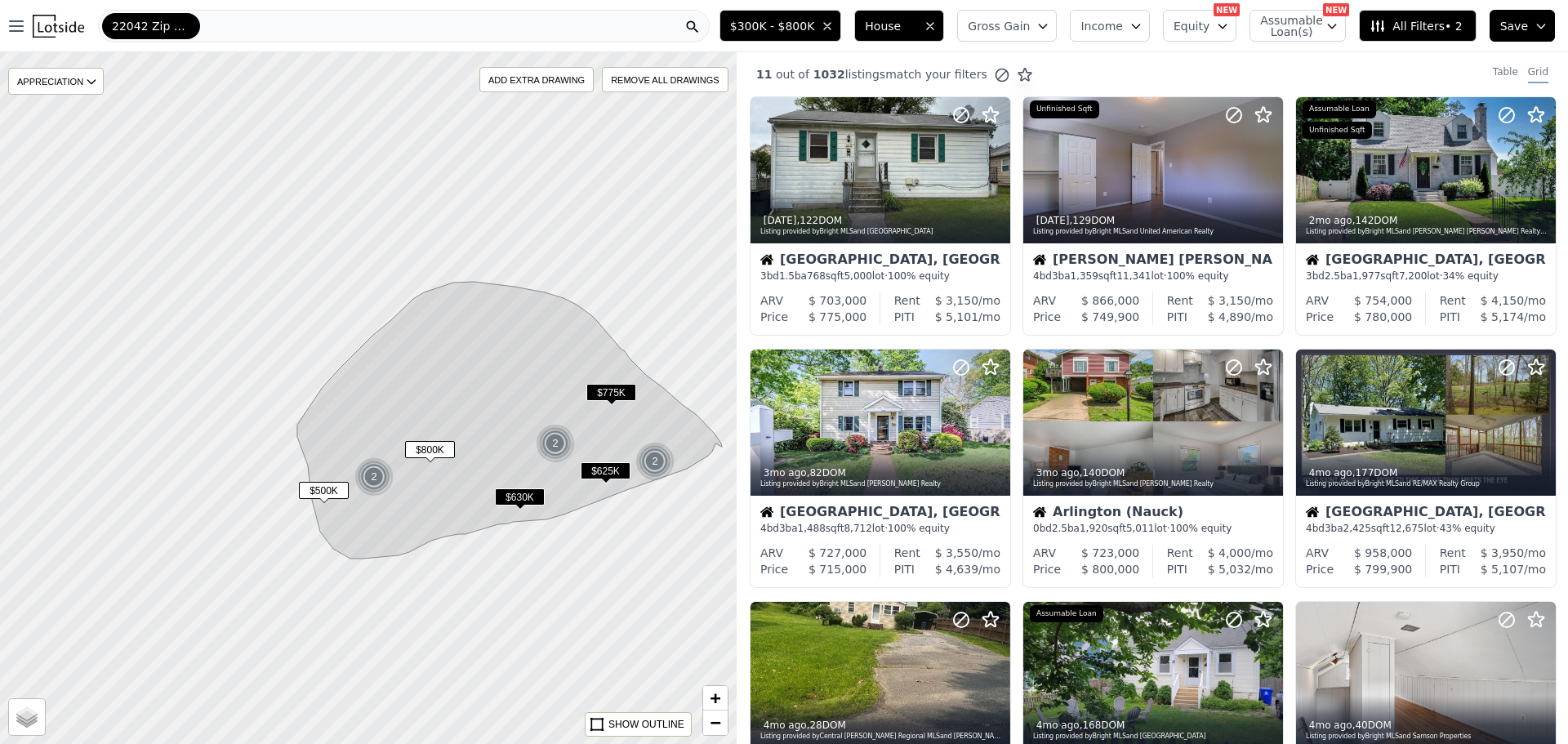
scroll to position [571, 0]
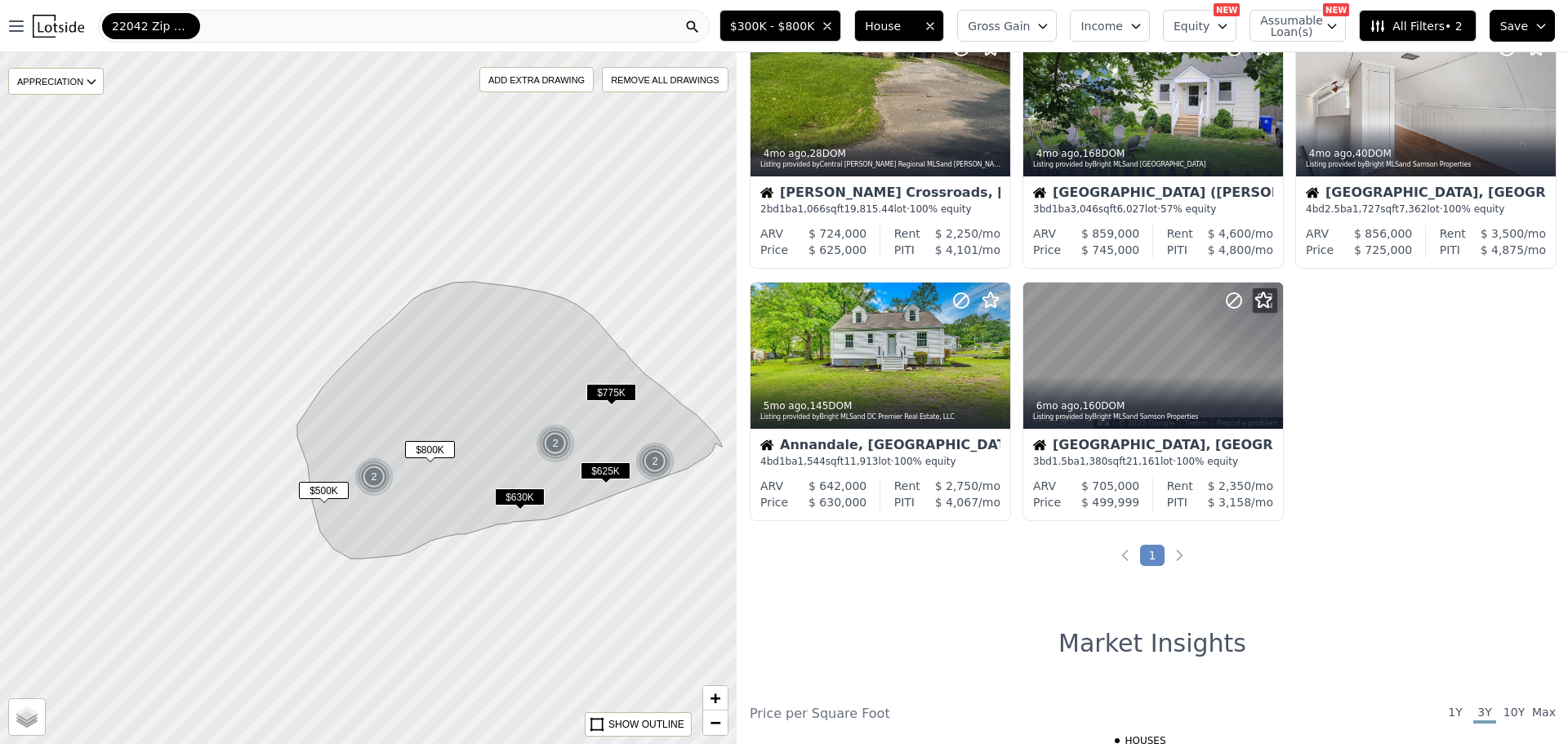
click at [352, 18] on div "22042 Zip Code" at bounding box center [404, 26] width 611 height 33
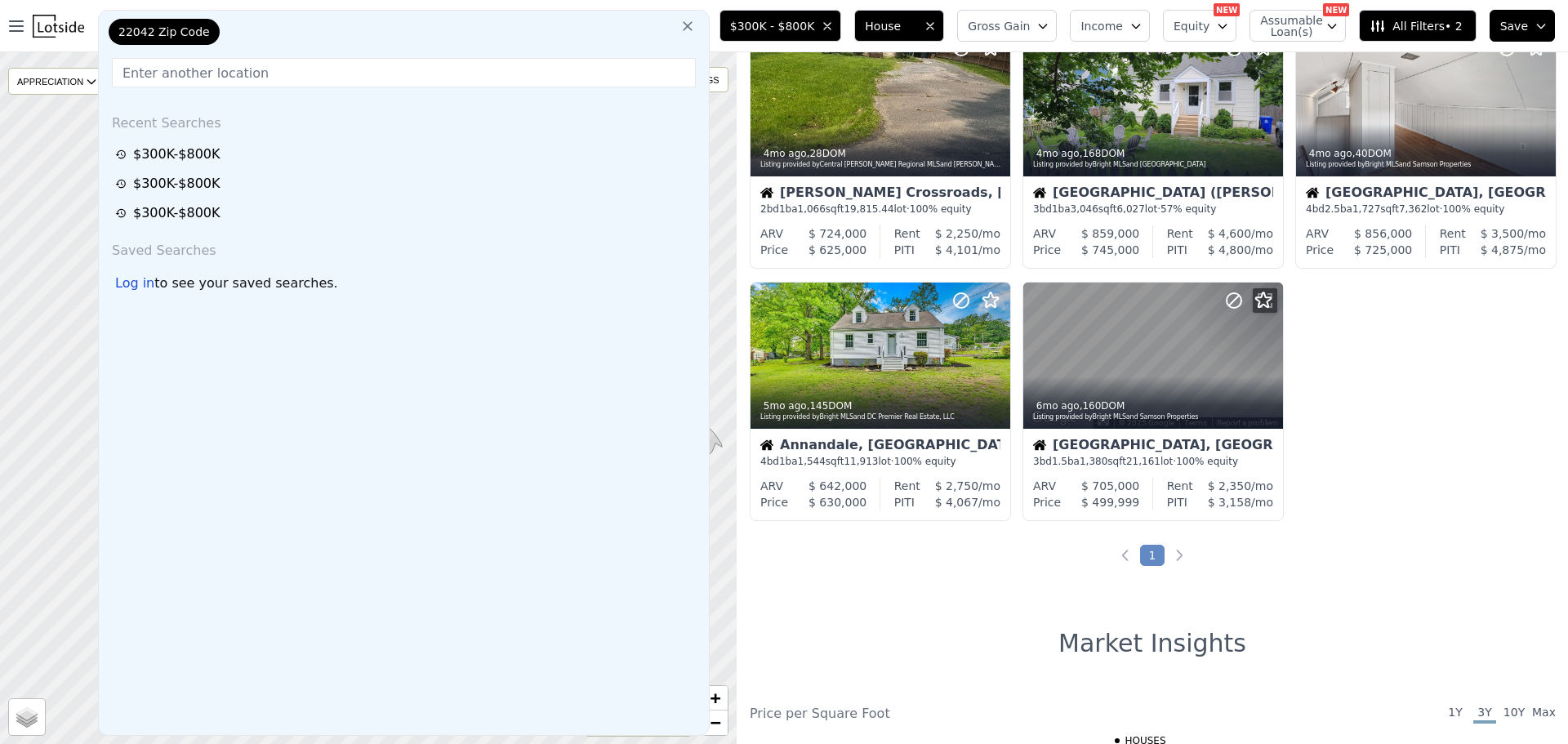
click at [696, 28] on icon at bounding box center [687, 26] width 16 height 16
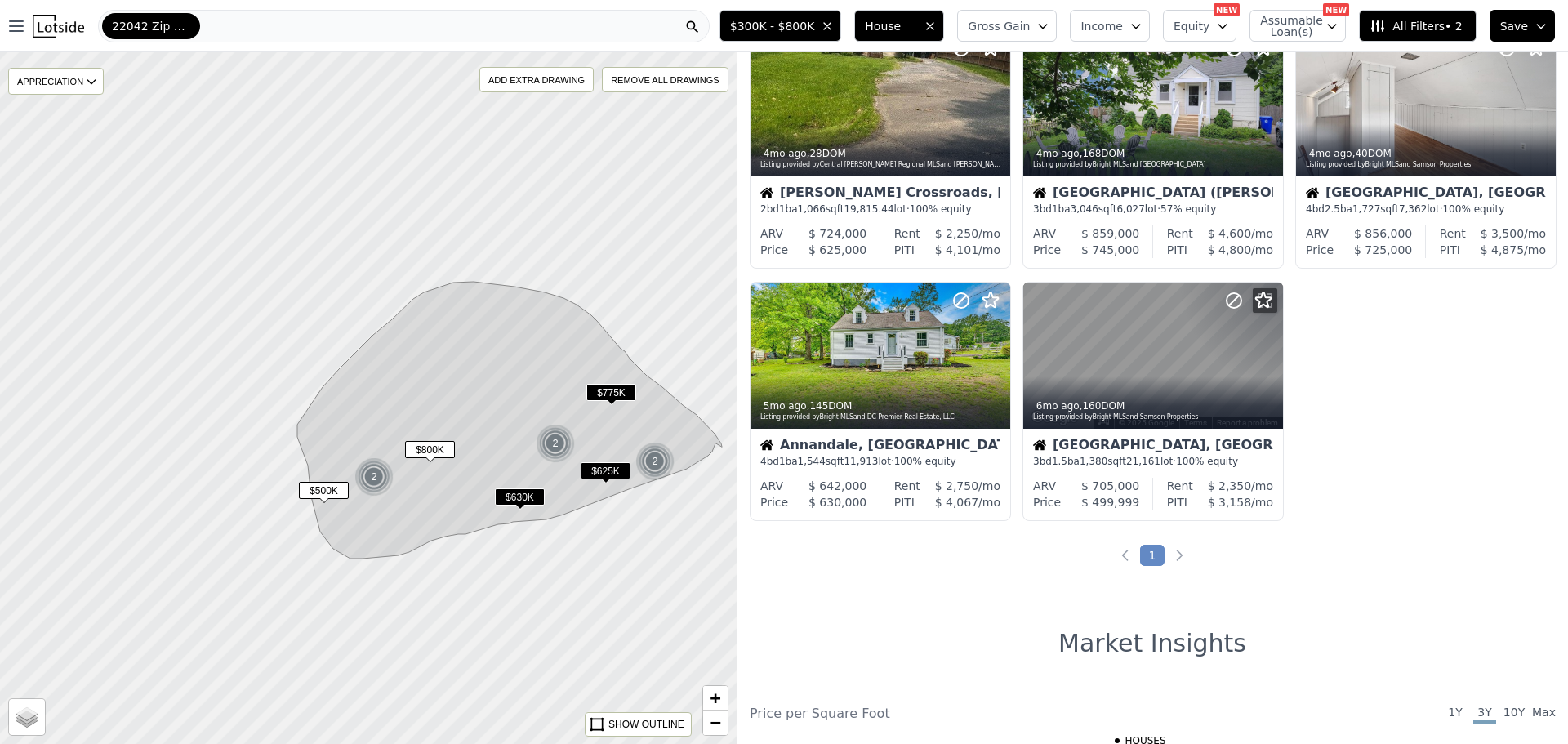
click at [152, 19] on span "22042 Zip Code" at bounding box center [150, 26] width 79 height 16
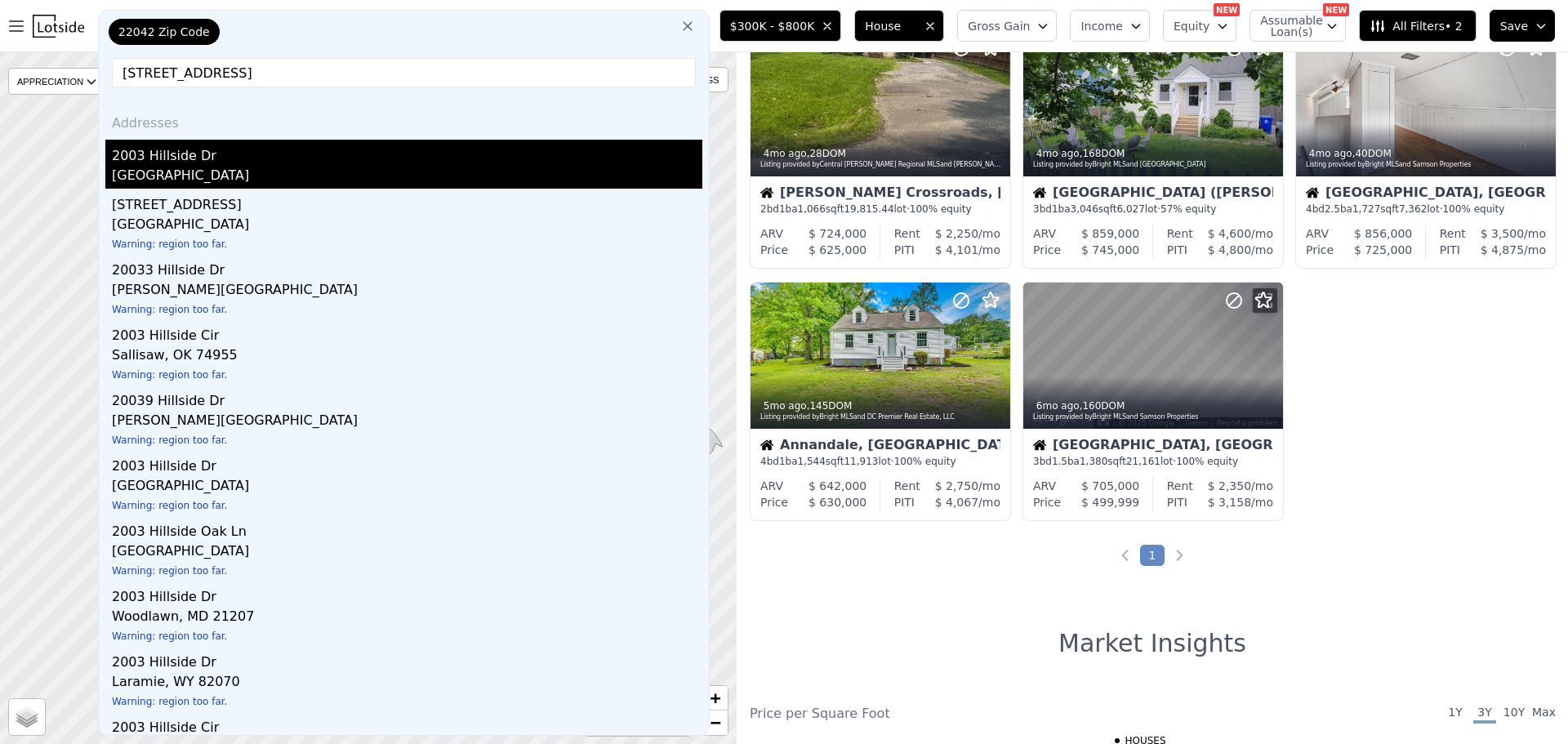
type input "[STREET_ADDRESS]"
click at [234, 161] on div "2003 Hillside Dr" at bounding box center [407, 152] width 590 height 26
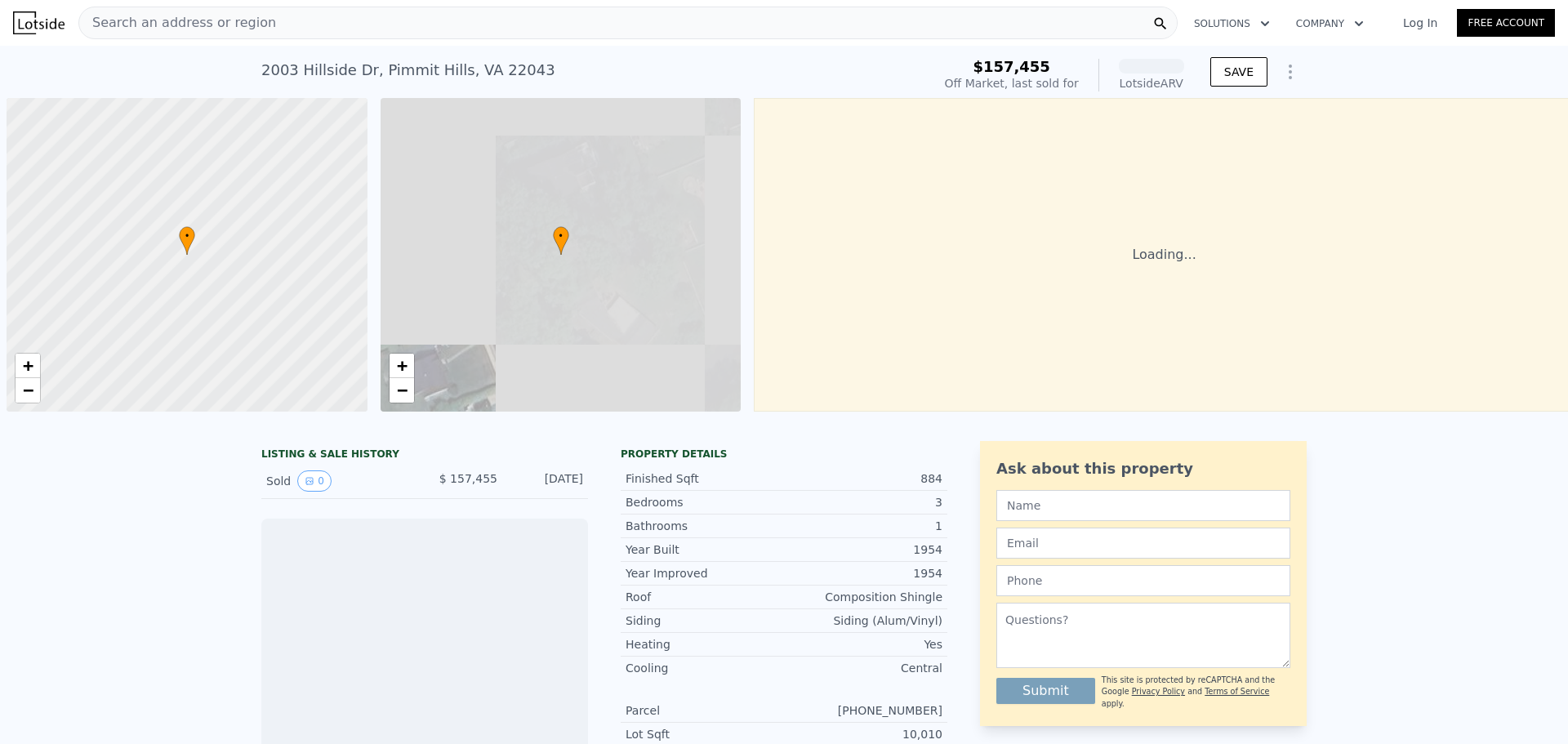
scroll to position [0, 7]
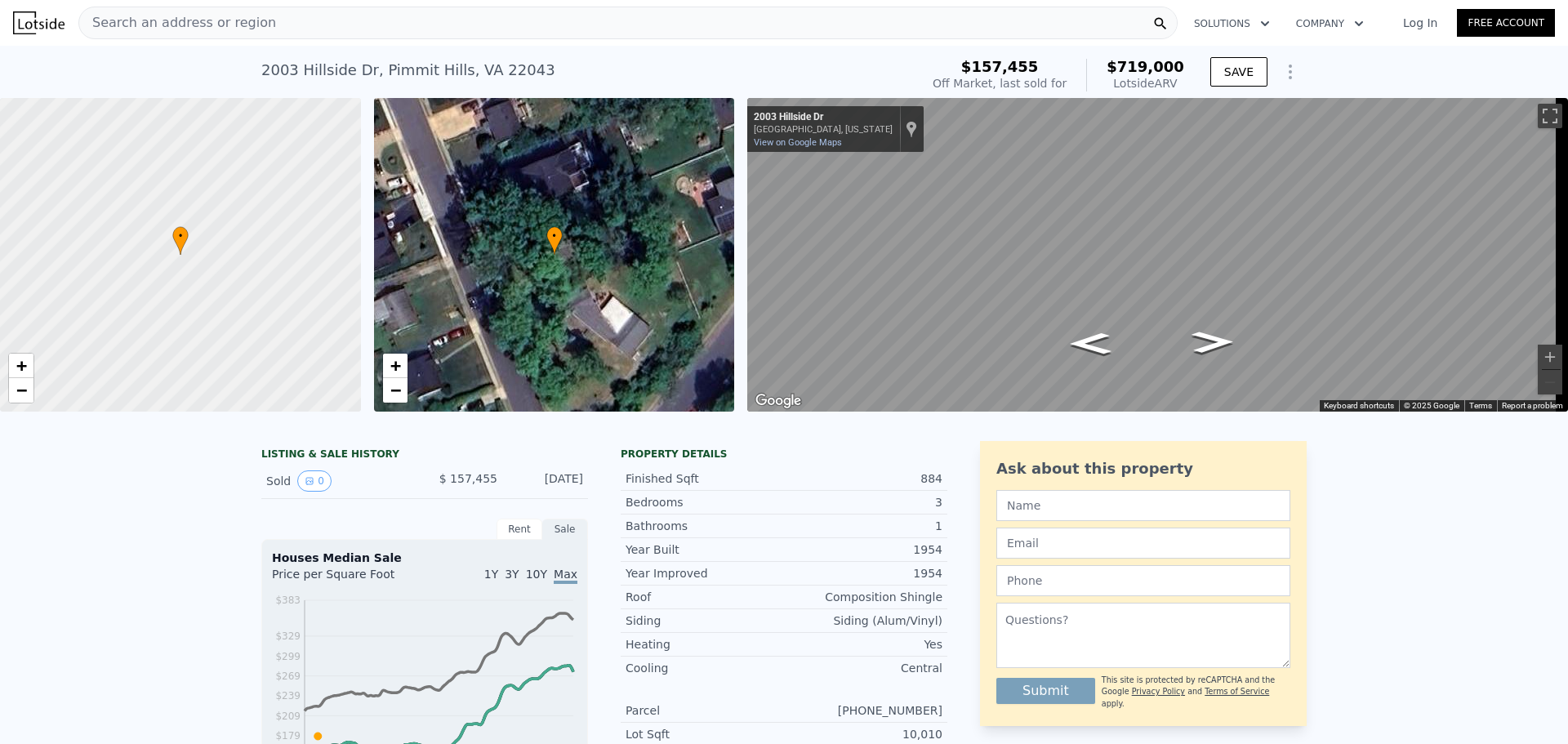
click at [240, 16] on span "Search an address or region" at bounding box center [178, 22] width 197 height 19
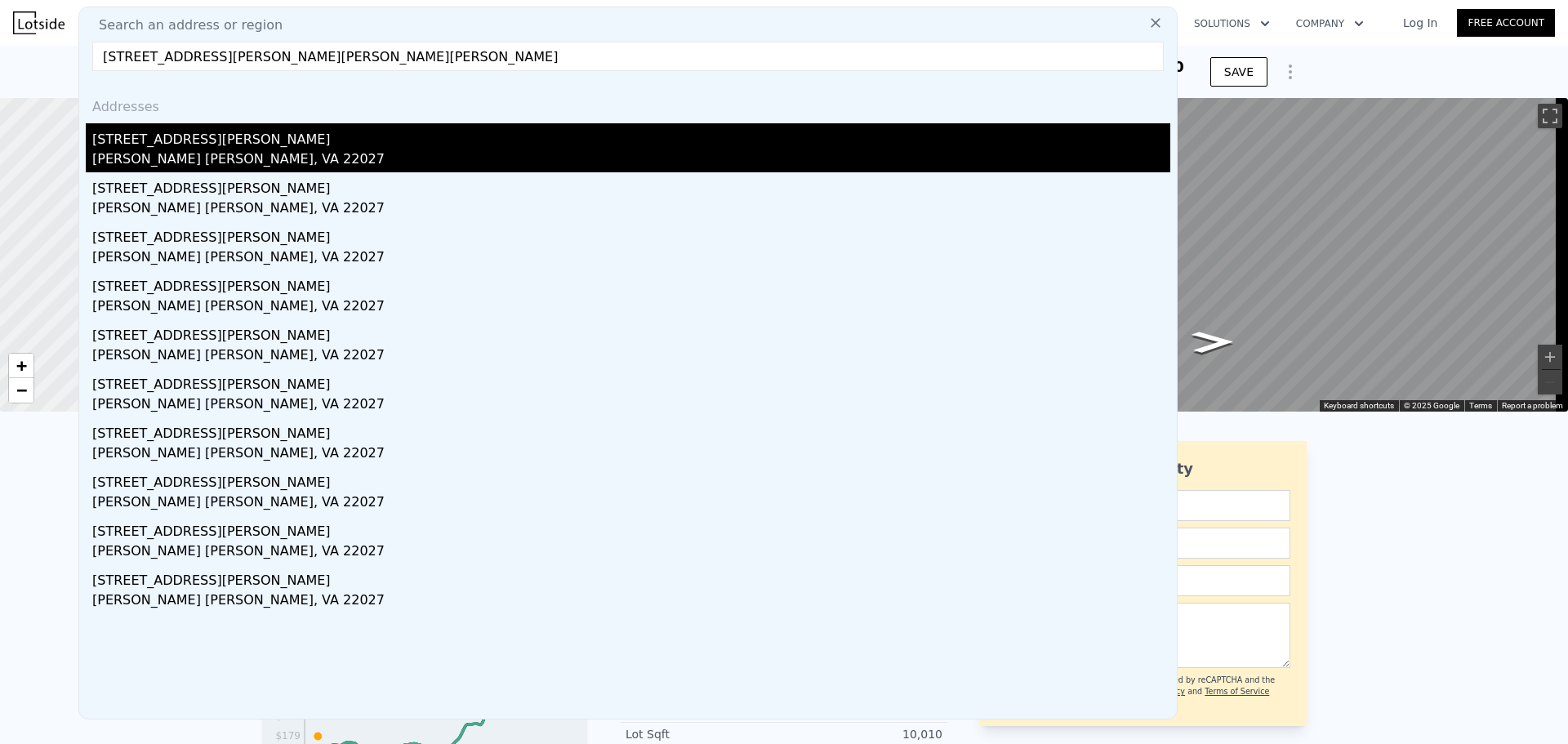
type input "[STREET_ADDRESS][PERSON_NAME][PERSON_NAME][PERSON_NAME]"
click at [177, 152] on div "[PERSON_NAME] [PERSON_NAME], VA 22027" at bounding box center [631, 161] width 1078 height 23
